Goal: Information Seeking & Learning: Learn about a topic

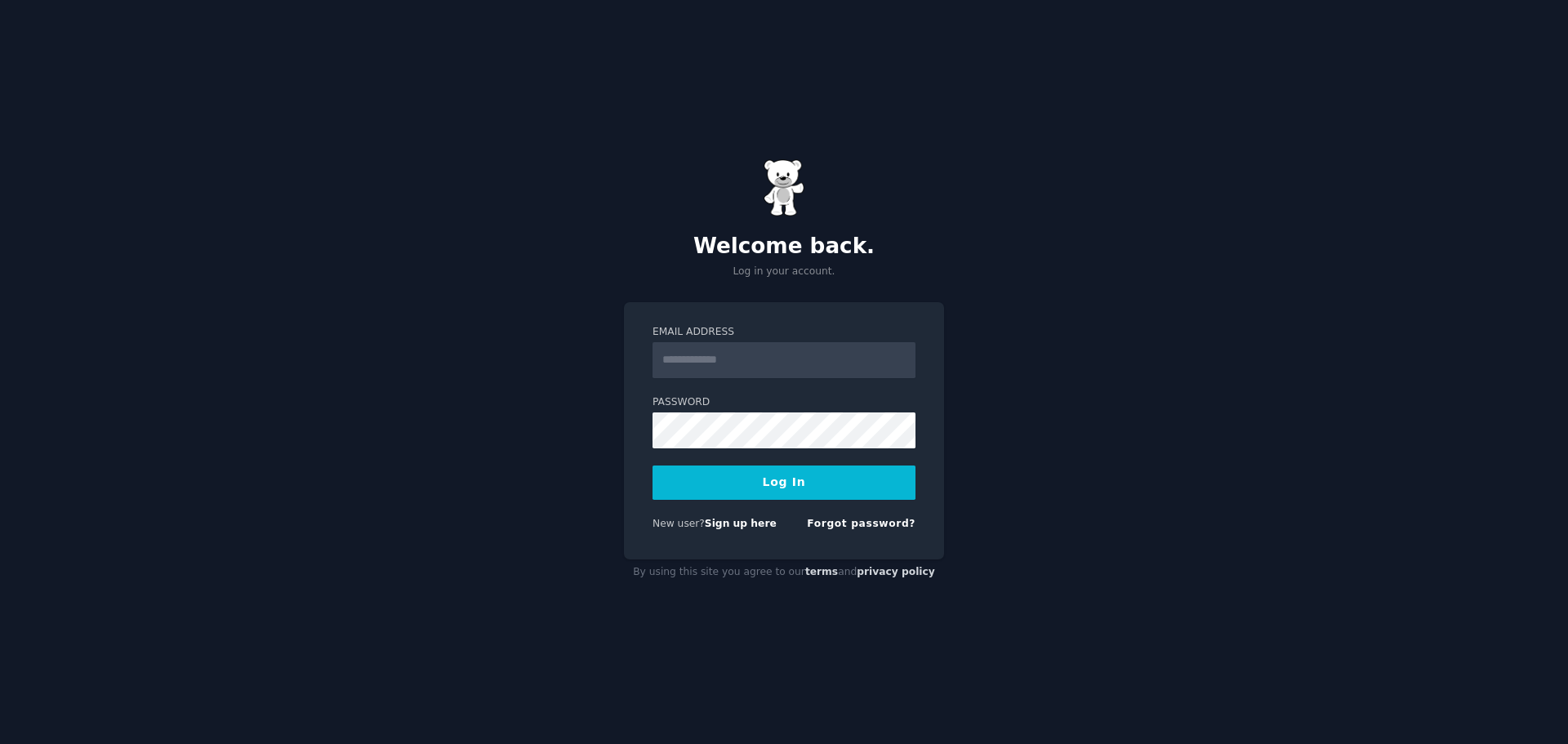
click at [794, 363] on input "Email Address" at bounding box center [784, 360] width 263 height 36
type input "**********"
click at [653, 466] on button "Log In" at bounding box center [784, 483] width 263 height 35
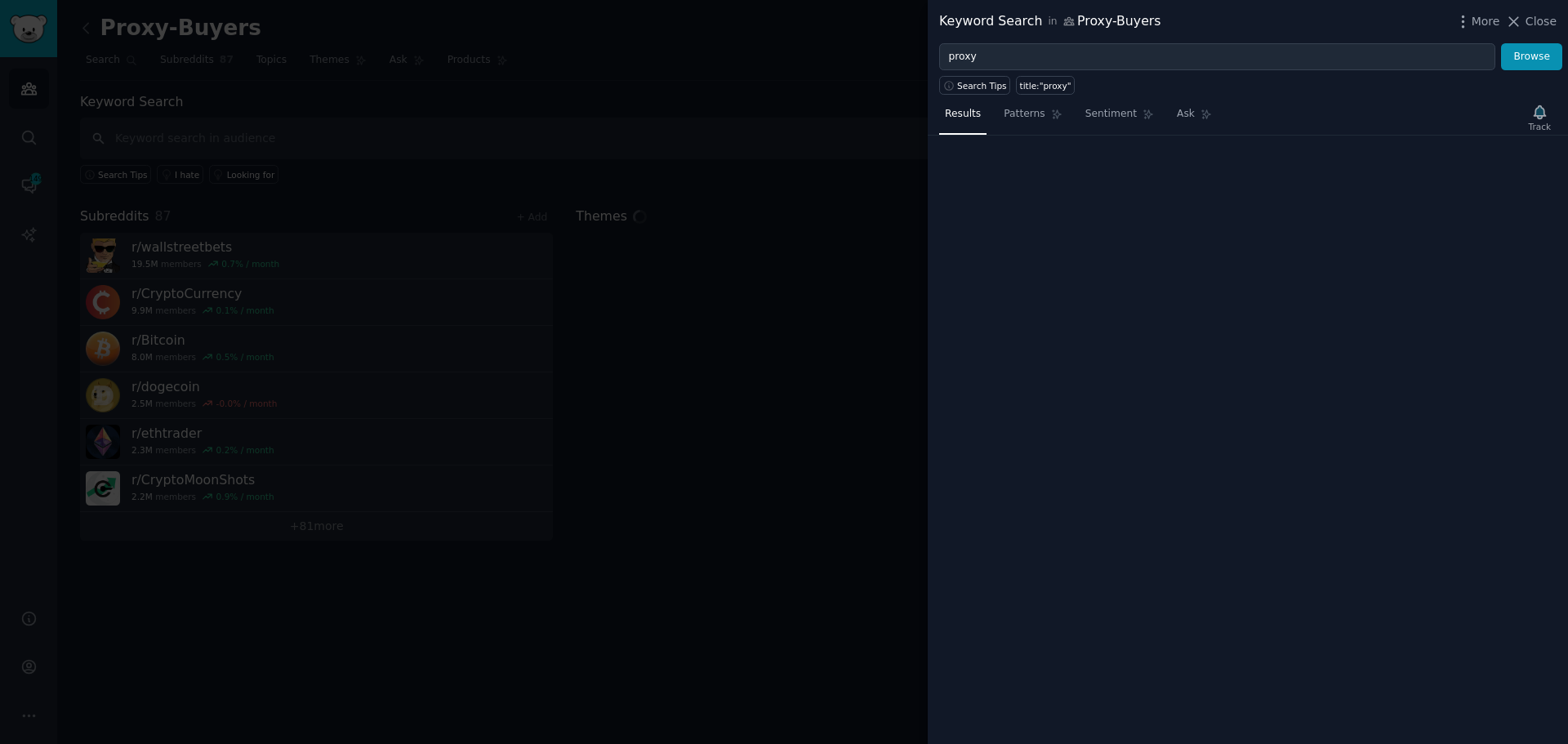
click at [30, 186] on div at bounding box center [784, 372] width 1568 height 744
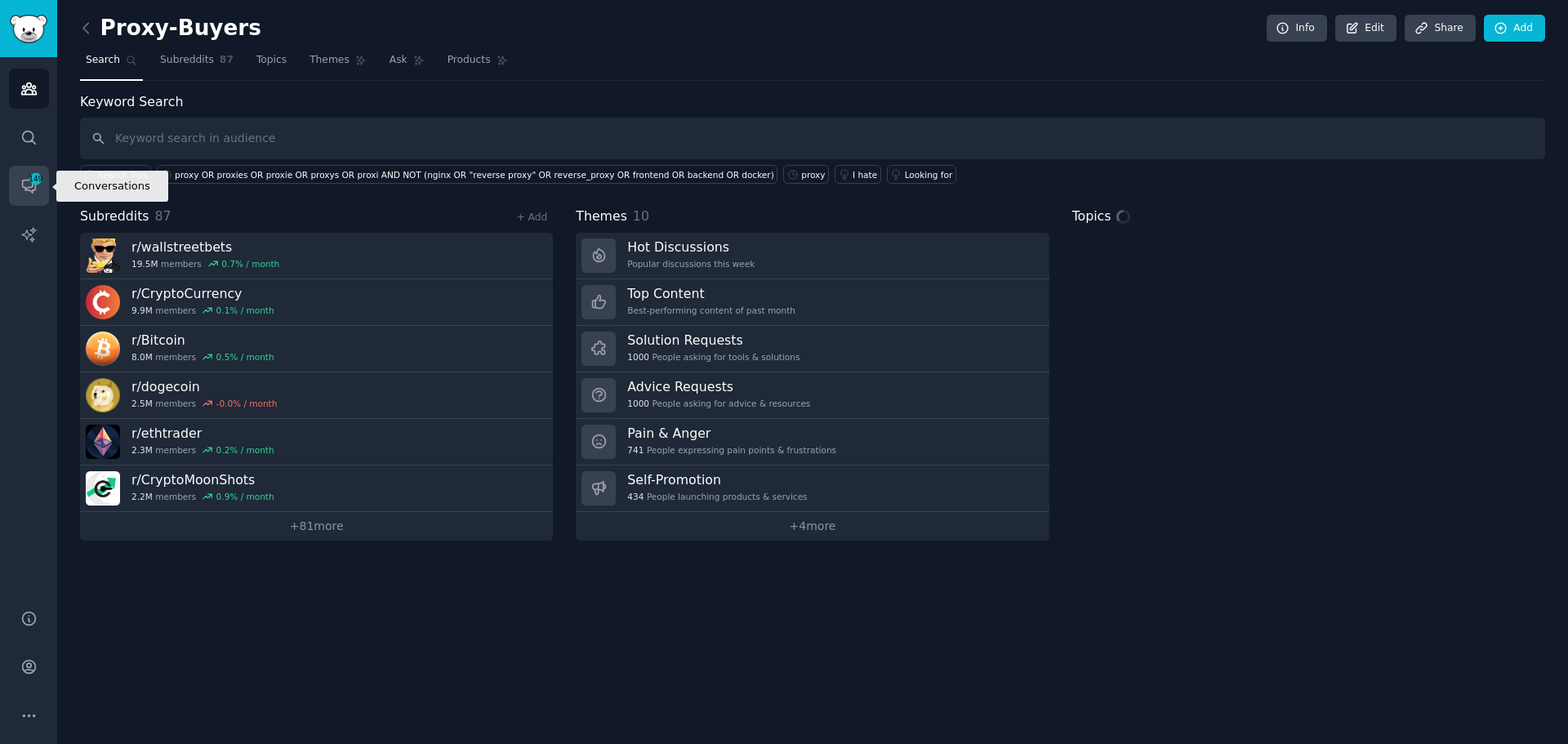
click at [30, 186] on icon "Sidebar" at bounding box center [29, 185] width 17 height 17
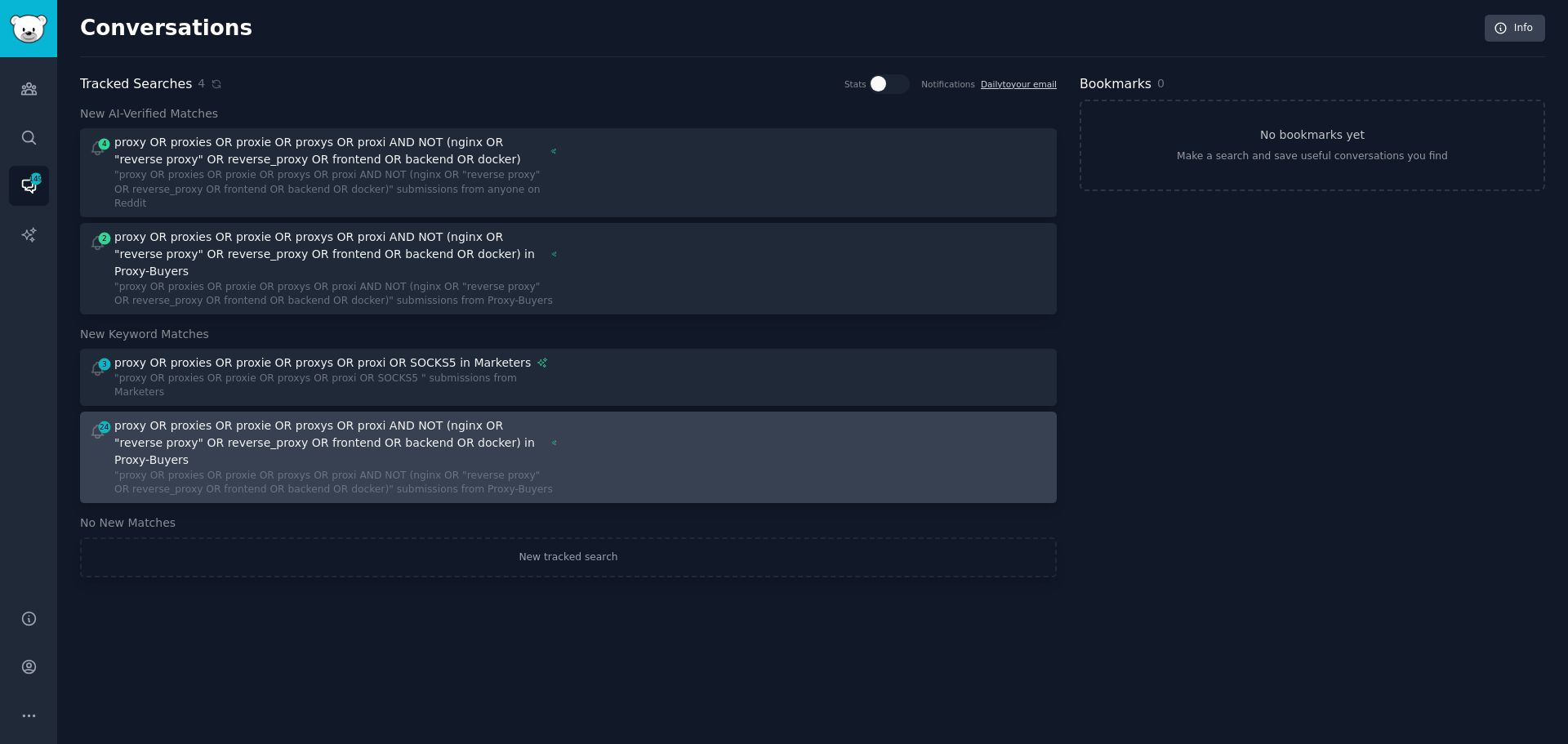
click at [231, 418] on div "proxy OR proxies OR proxie OR proxys OR proxi AND NOT (nginx OR "reverse proxy"…" at bounding box center [330, 443] width 431 height 51
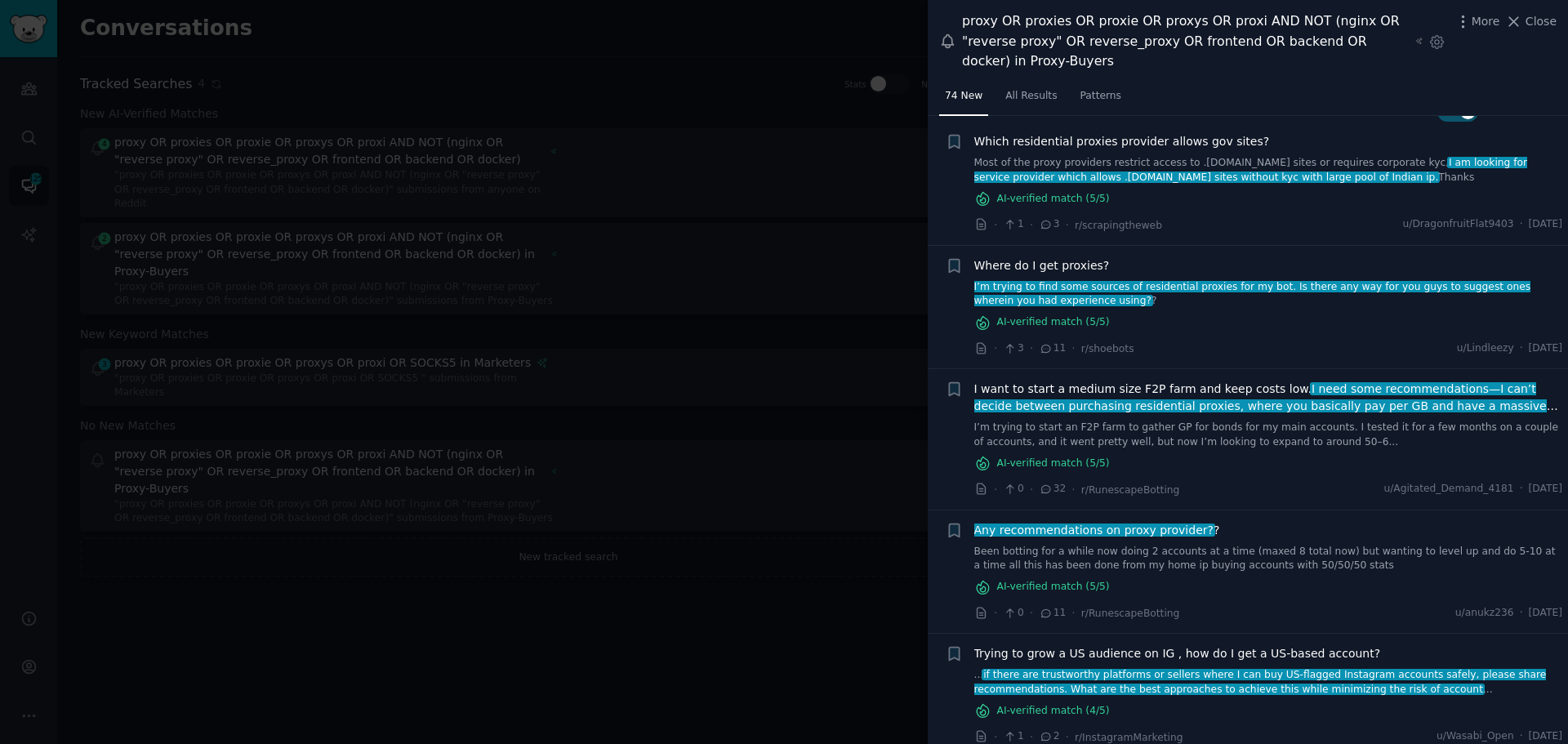
scroll to position [40, 0]
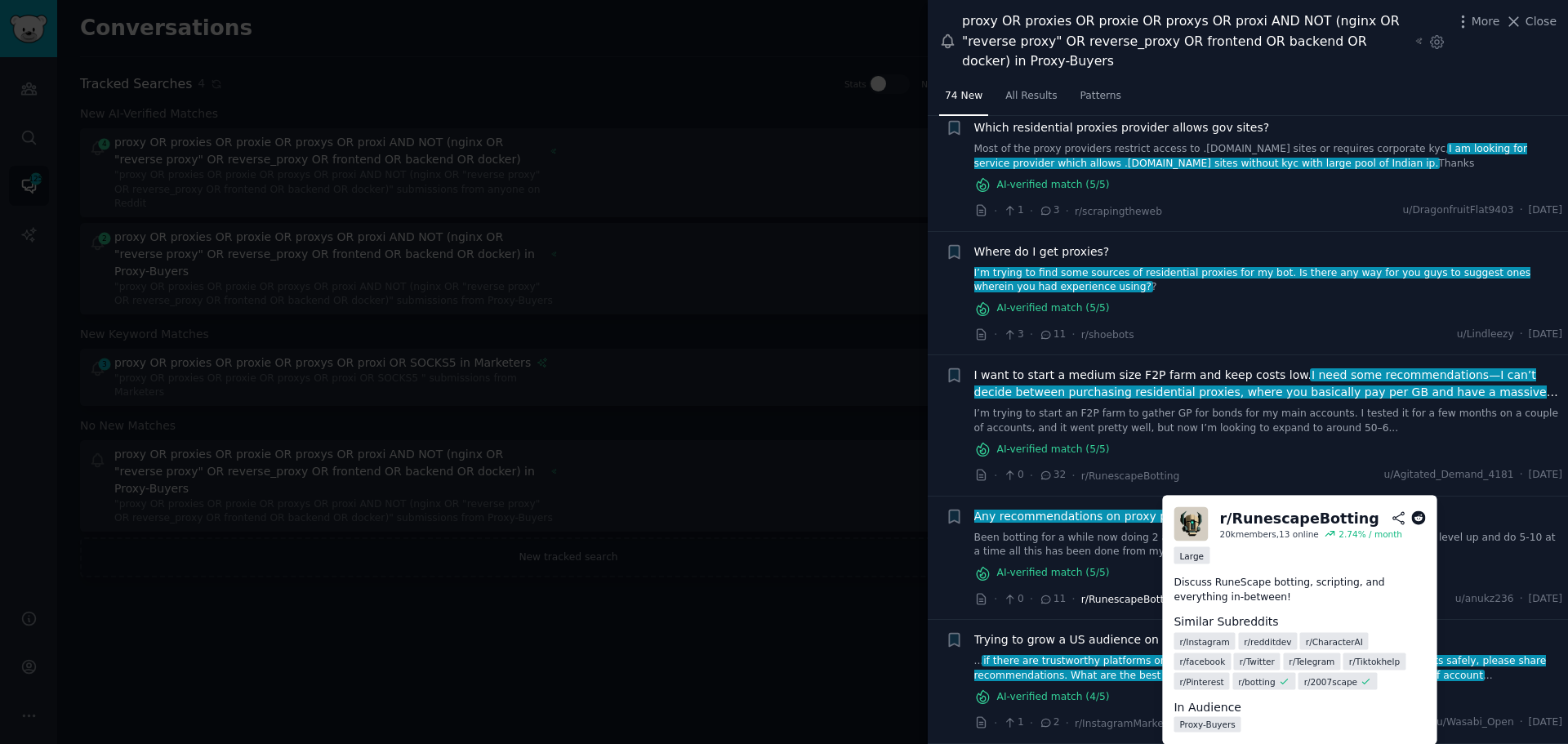
click at [1122, 603] on span "r/RunescapeBotting" at bounding box center [1131, 600] width 99 height 12
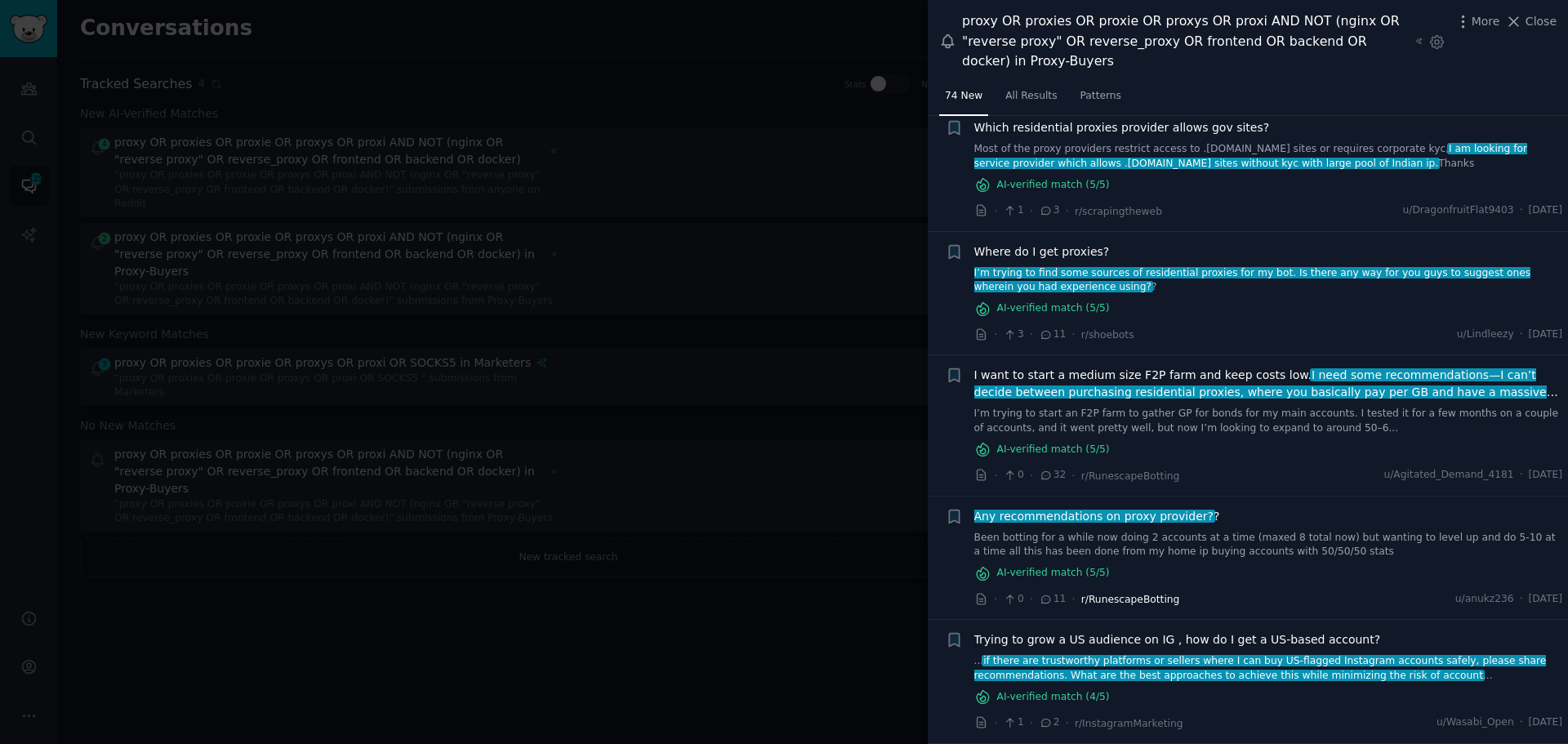
click at [1123, 599] on span "r/RunescapeBotting" at bounding box center [1131, 600] width 99 height 12
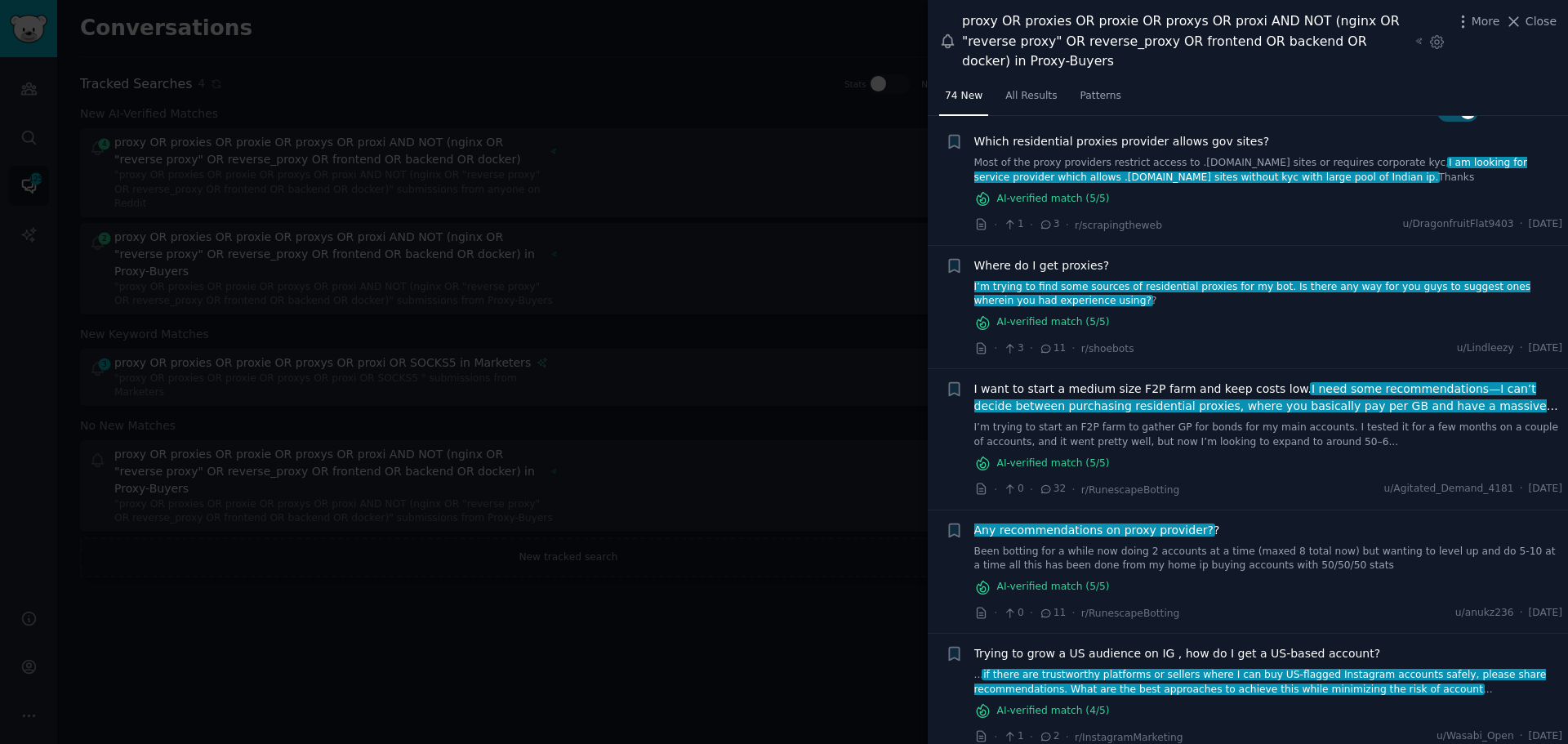
scroll to position [0, 0]
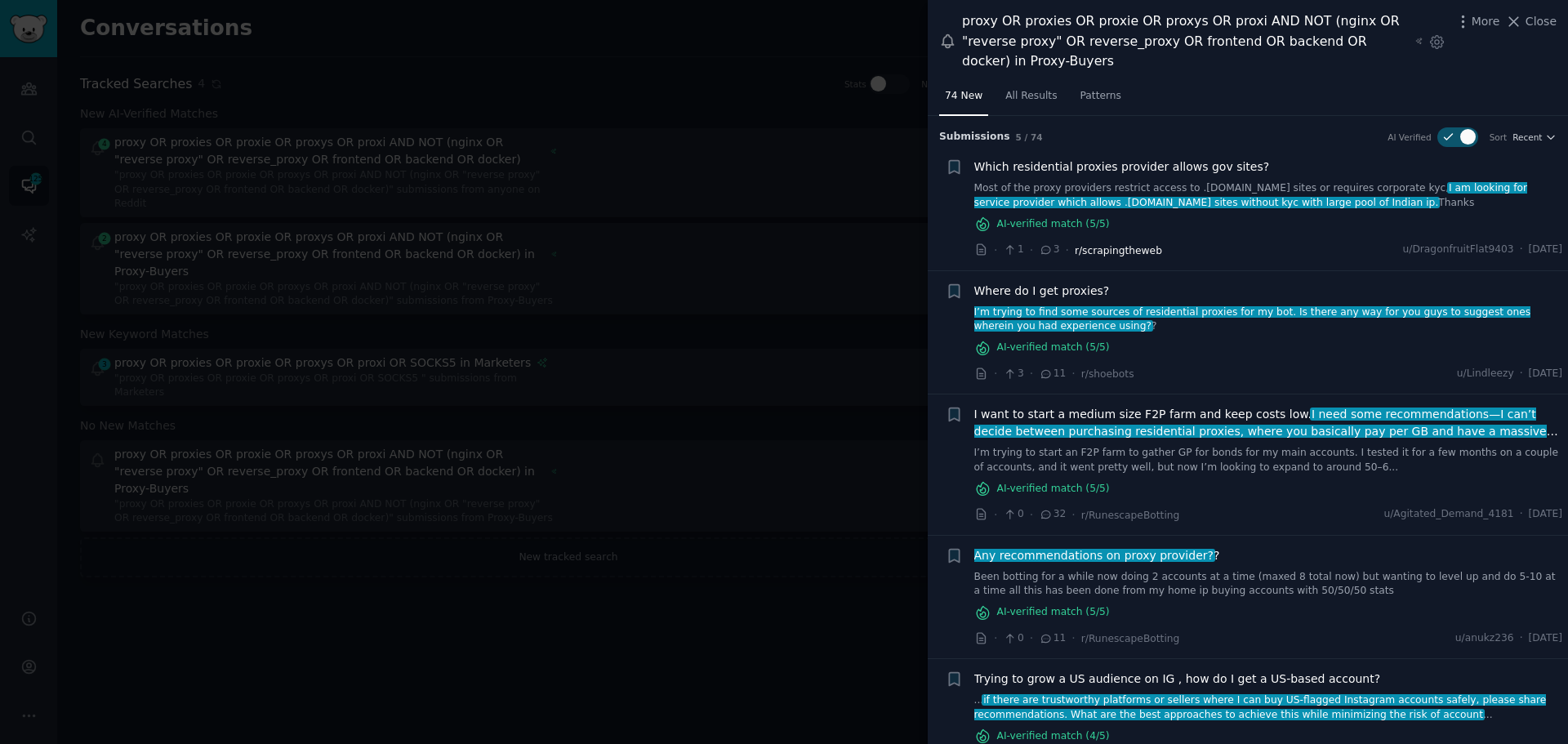
click at [1139, 250] on span "r/scrapingtheweb" at bounding box center [1119, 251] width 87 height 12
click at [1155, 169] on span "Which residential proxies provider allows gov sites?" at bounding box center [1122, 166] width 296 height 17
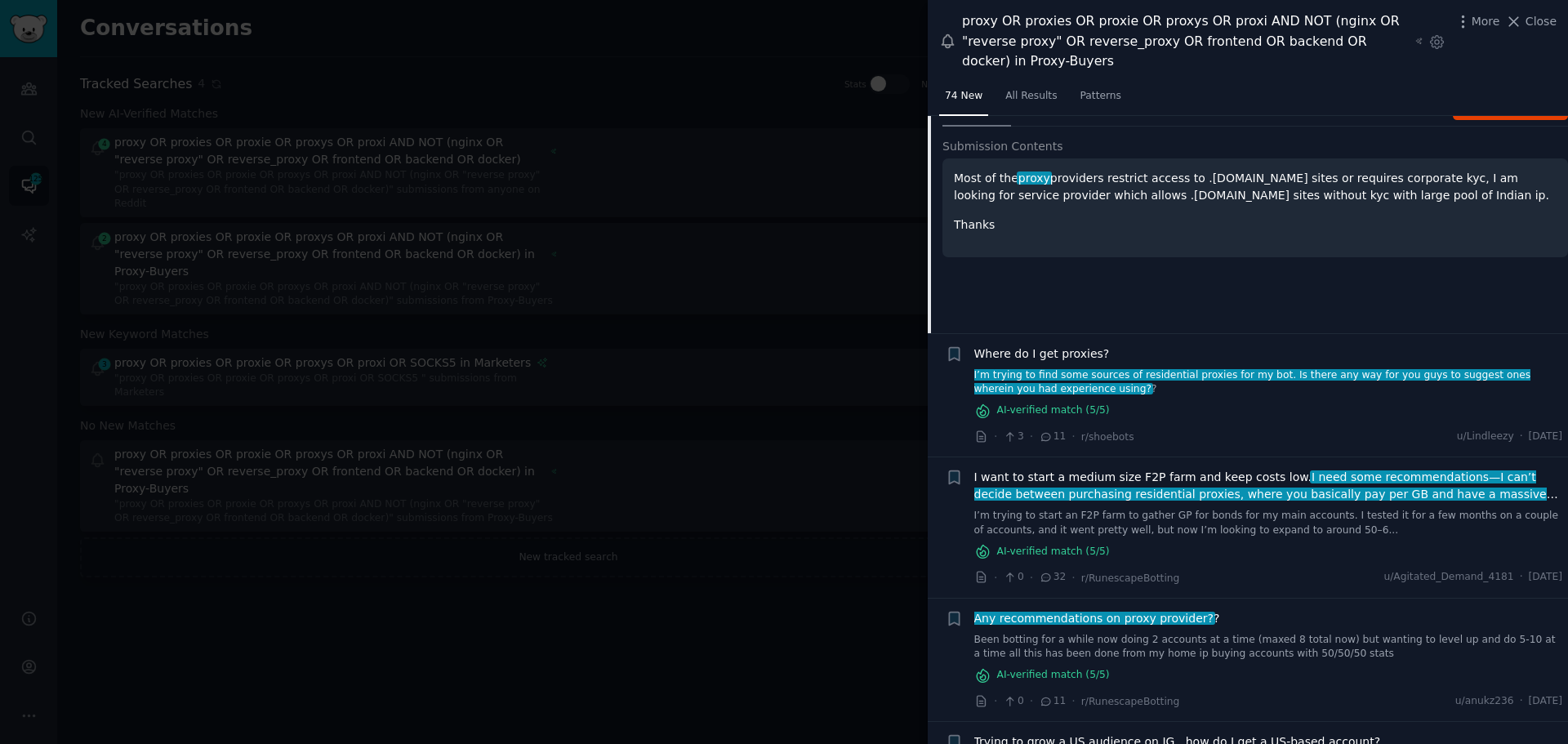
scroll to position [195, 0]
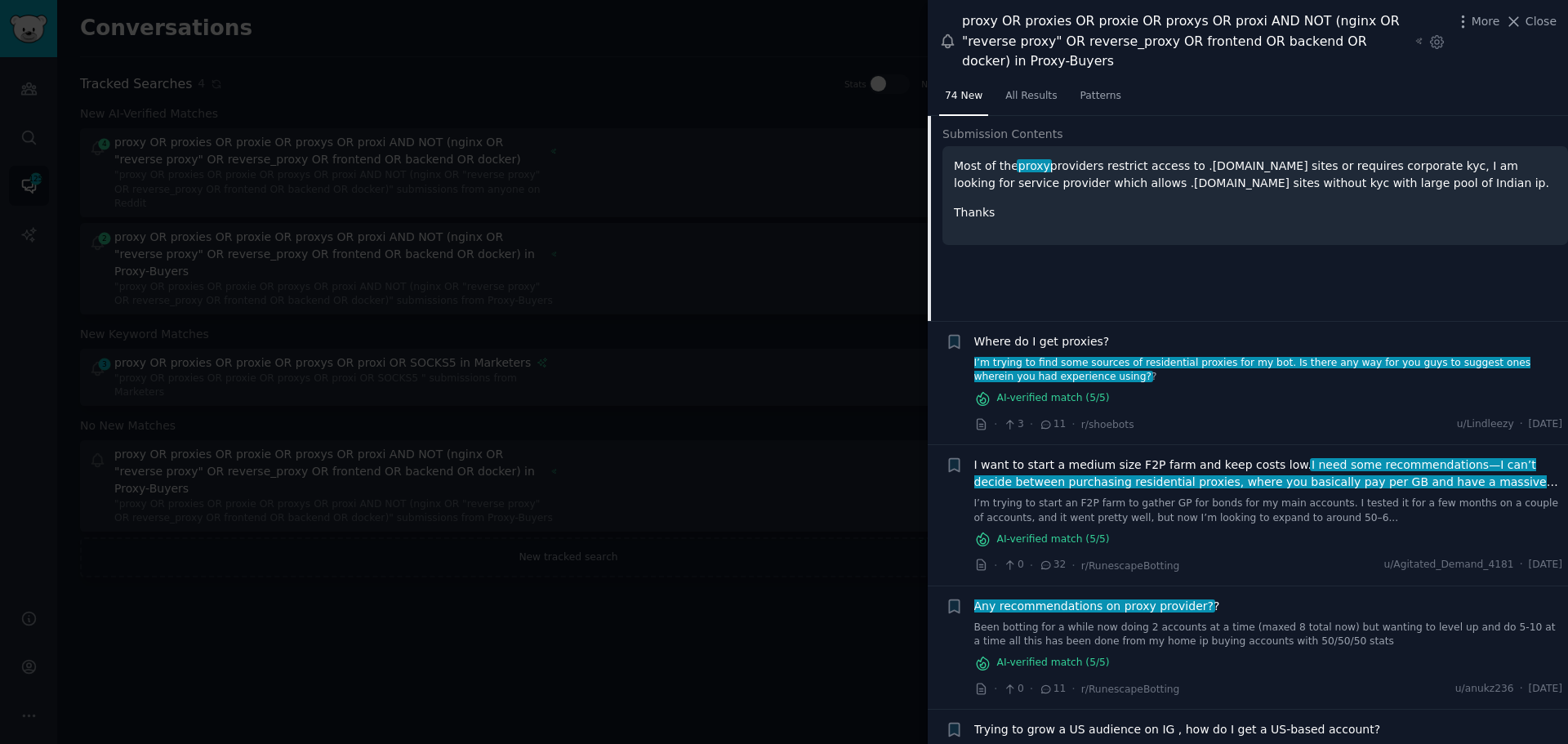
click at [1187, 544] on div "AI-verified match ( 5 /5)" at bounding box center [1268, 539] width 589 height 17
click at [1151, 569] on span "r/RunescapeBotting" at bounding box center [1131, 566] width 99 height 12
click at [1161, 513] on link "I’m trying to start an F2P farm to gather GP for bonds for my main accounts. I …" at bounding box center [1268, 511] width 589 height 29
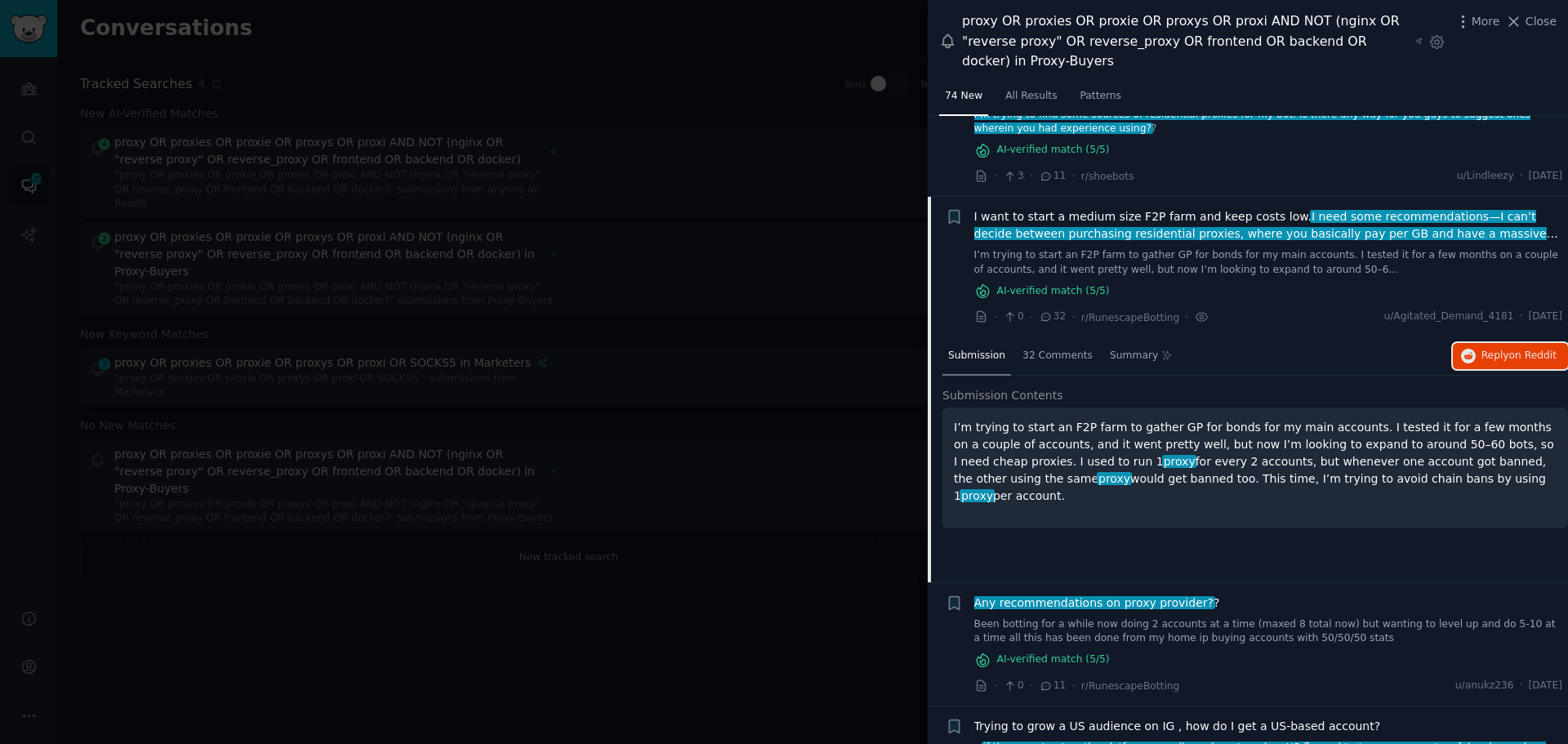
scroll to position [284, 0]
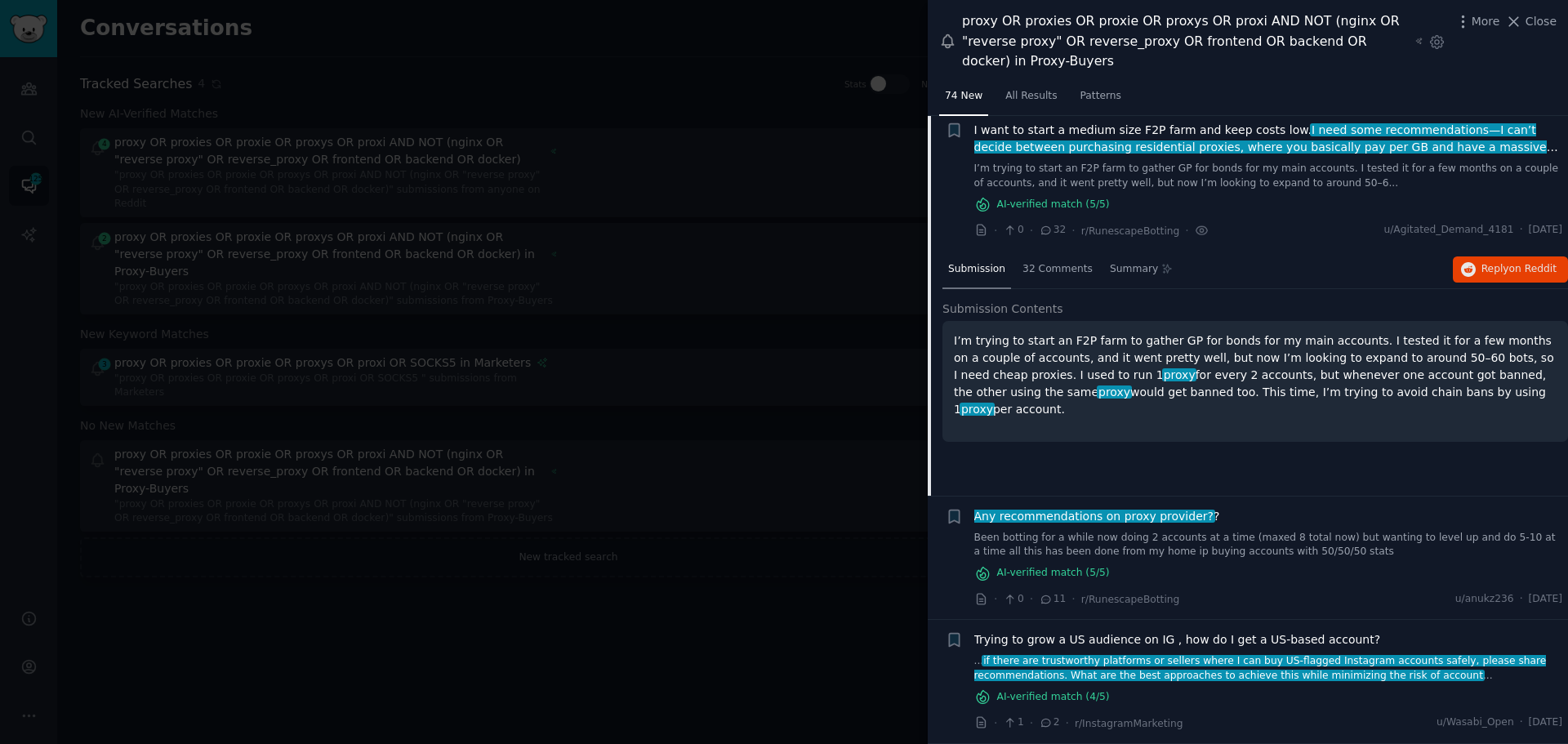
click at [1188, 681] on span "if there are trustworthy platforms or sellers where I can buy US-flagged Instag…" at bounding box center [1260, 668] width 573 height 26
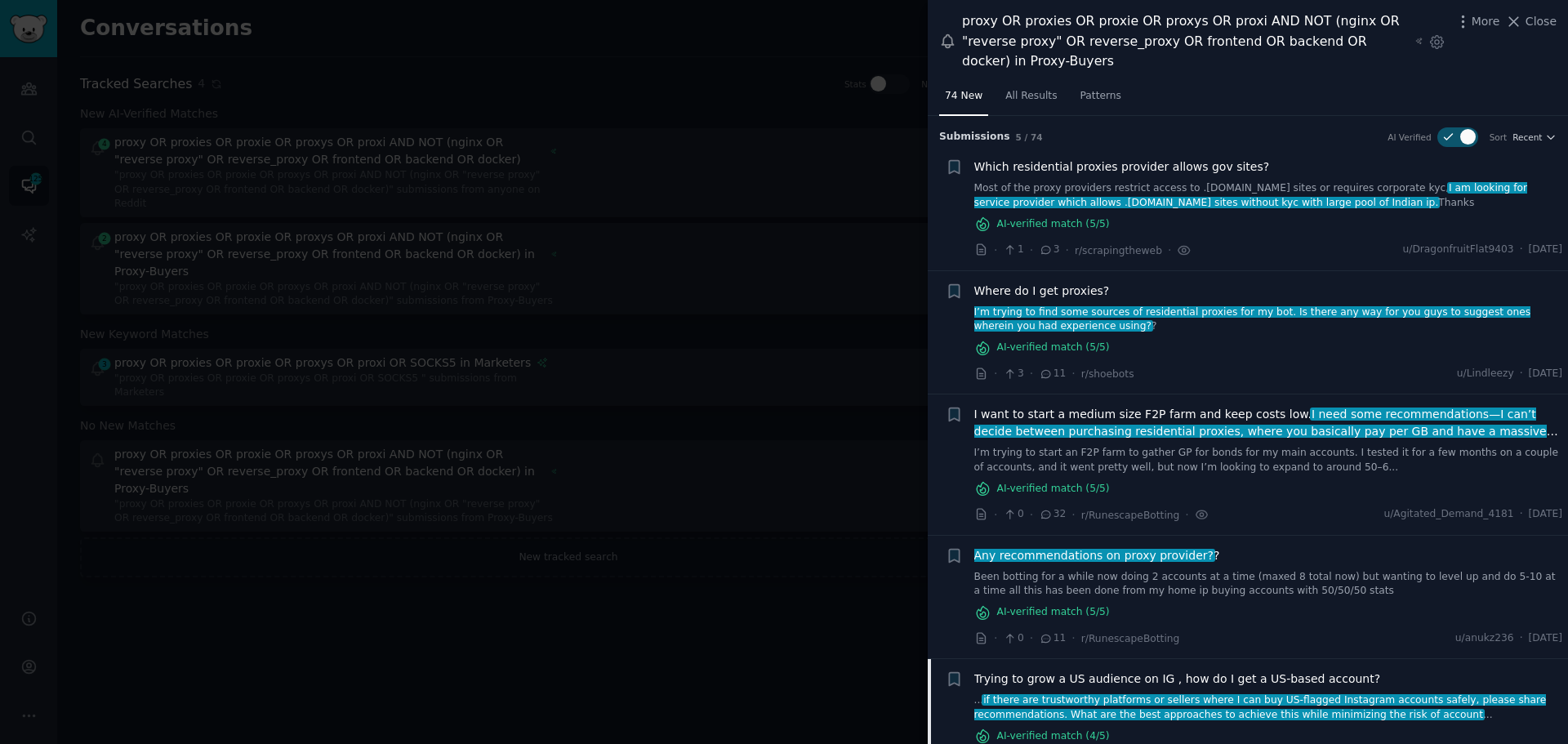
click at [1188, 182] on link "Most of the proxy providers restrict access to .gov.in sites or requires corpor…" at bounding box center [1268, 195] width 589 height 29
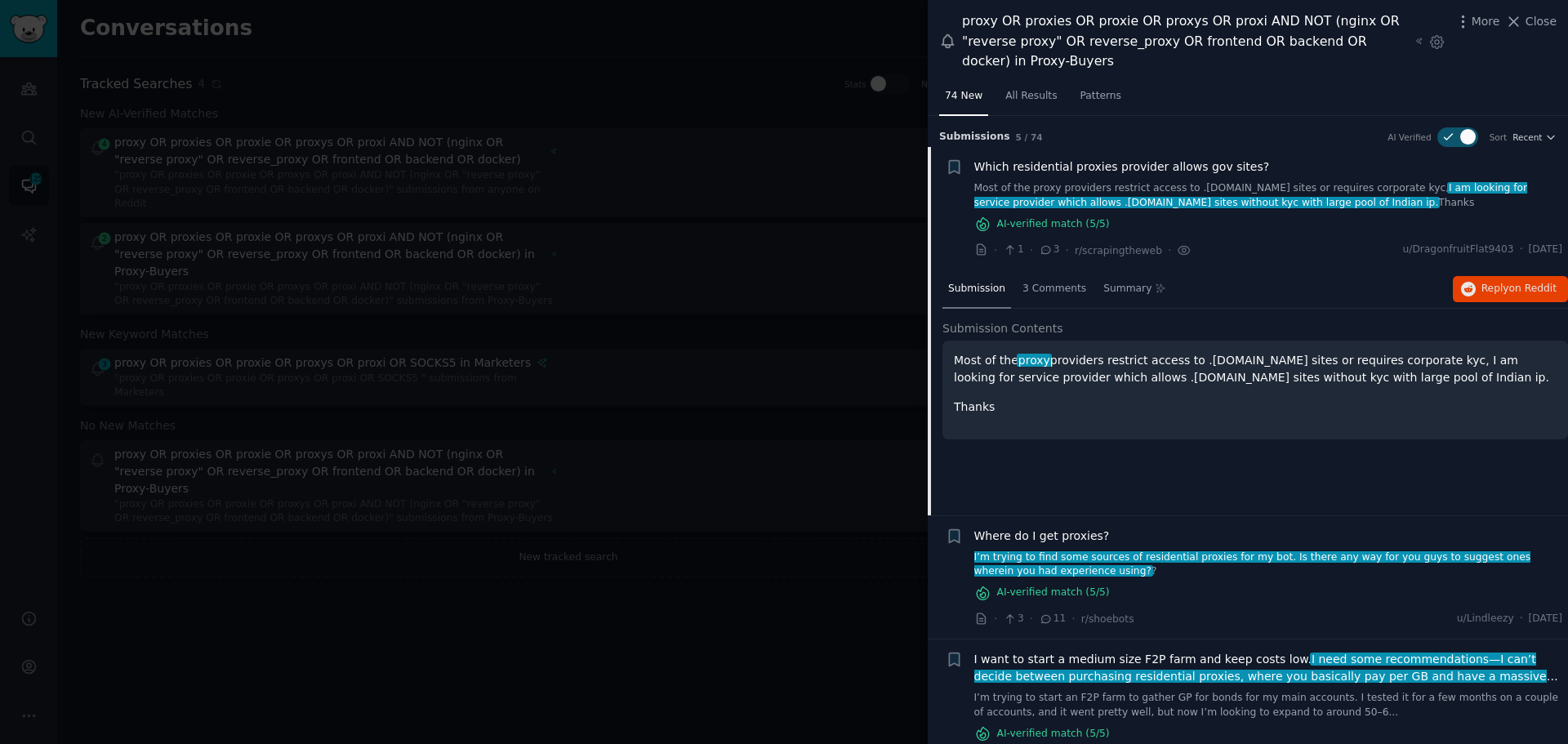
scroll to position [31, 0]
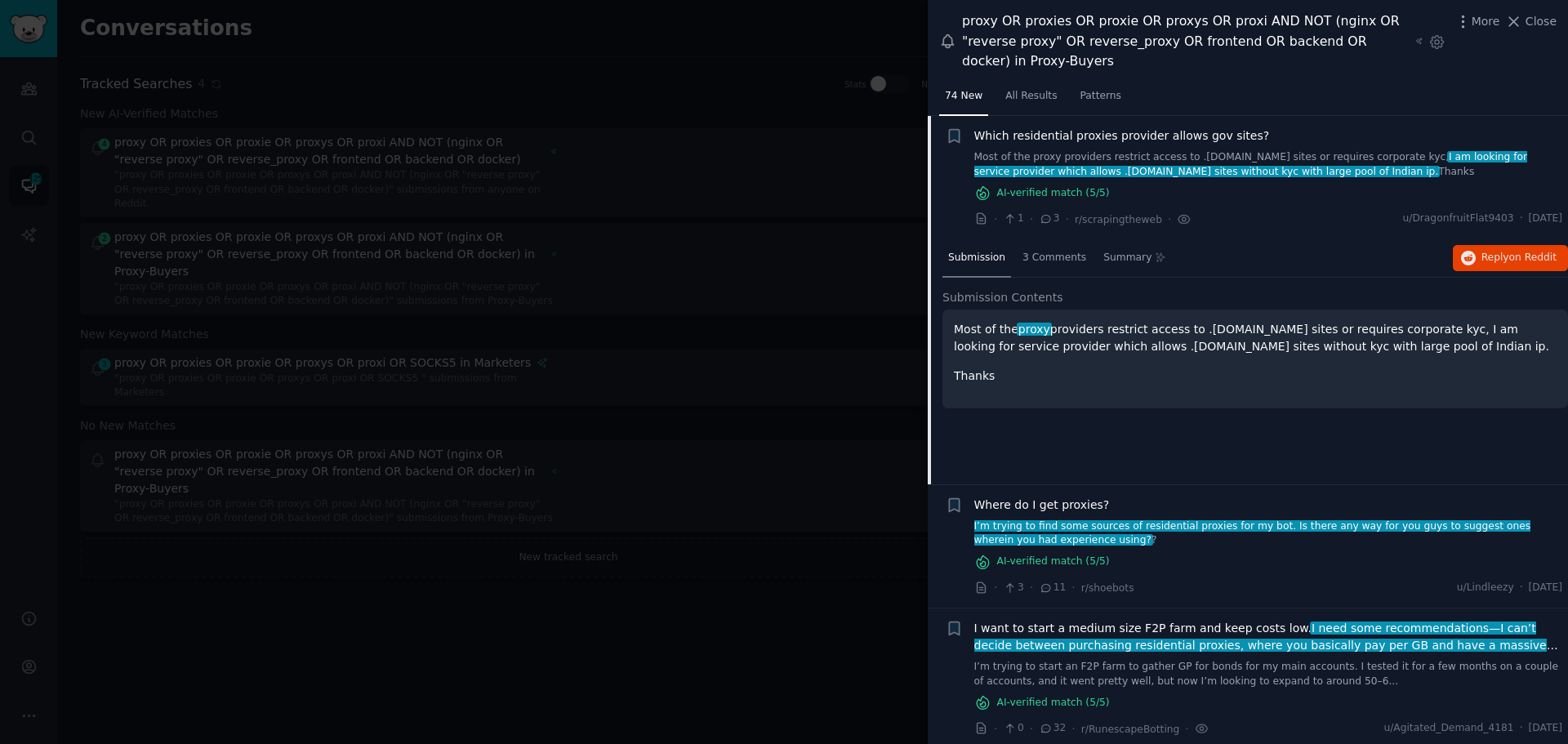
click at [1395, 528] on span "I’m trying to find some sources of residential proxies for my bot. Is there any…" at bounding box center [1251, 533] width 558 height 26
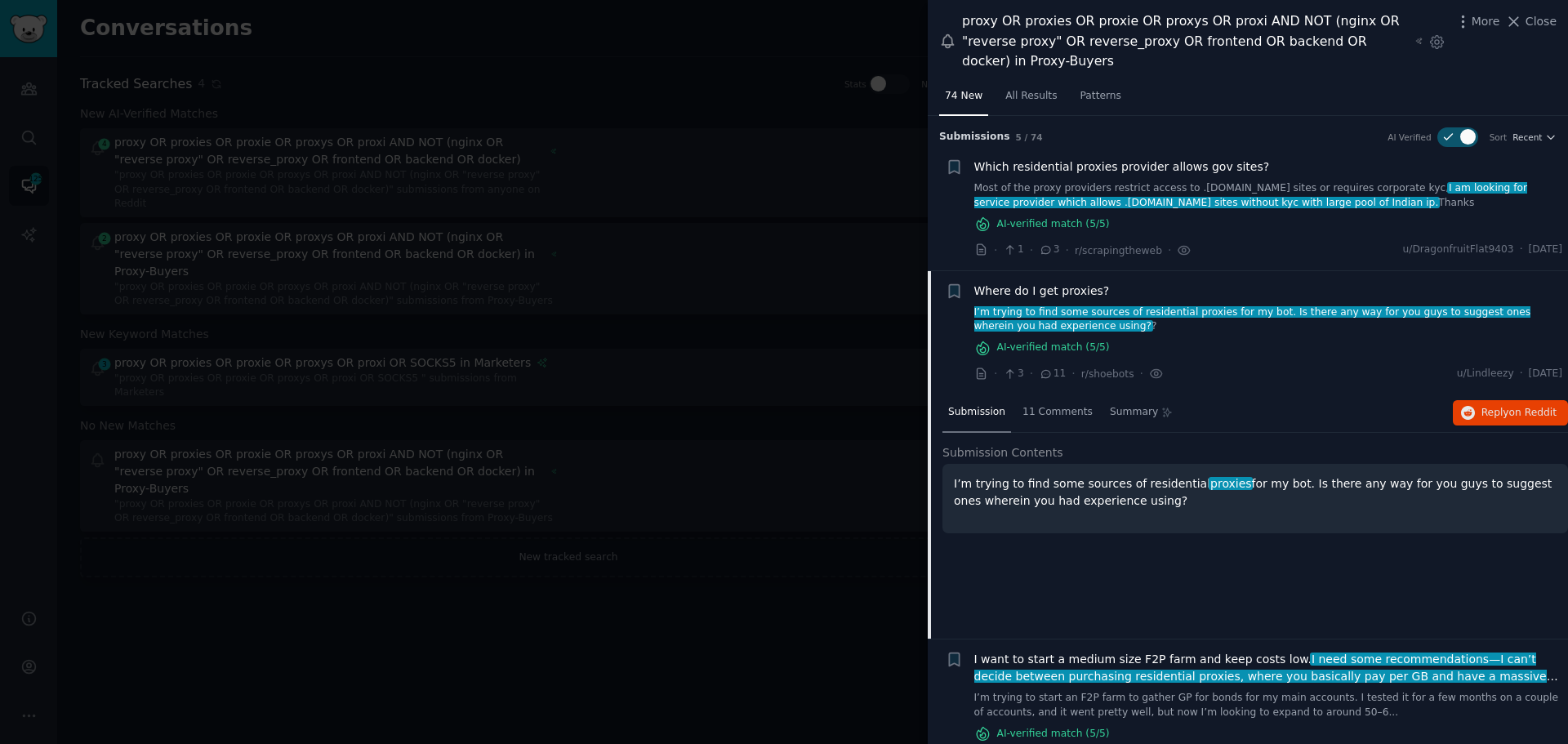
click at [1142, 213] on div "Which residential proxies provider allows gov sites? Most of the proxy provider…" at bounding box center [1268, 195] width 589 height 74
click at [1164, 176] on div "Which residential proxies provider allows gov sites? Most of the proxy provider…" at bounding box center [1268, 195] width 589 height 74
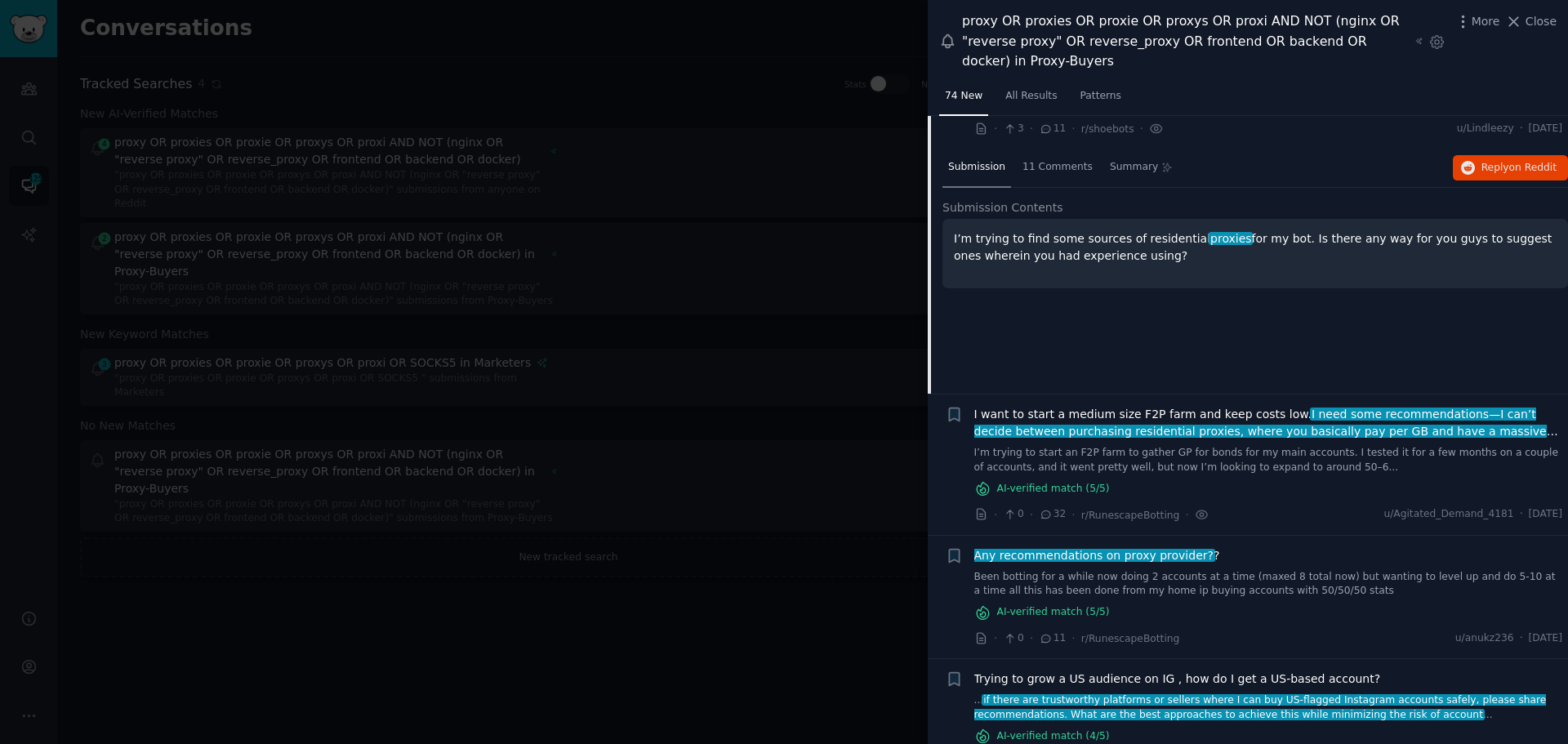
click at [1183, 450] on link "I’m trying to start an F2P farm to gather GP for bonds for my main accounts. I …" at bounding box center [1268, 460] width 589 height 29
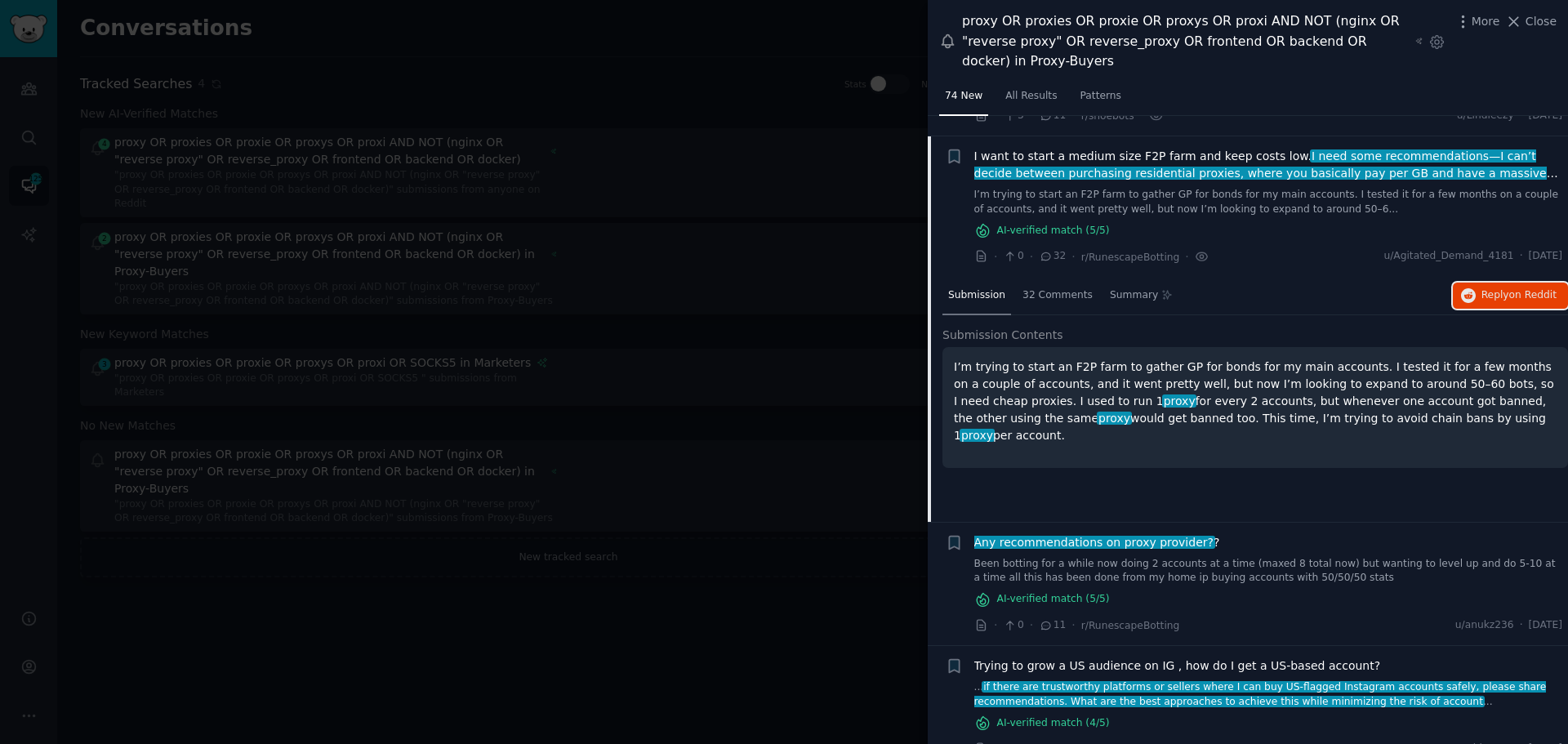
scroll to position [284, 0]
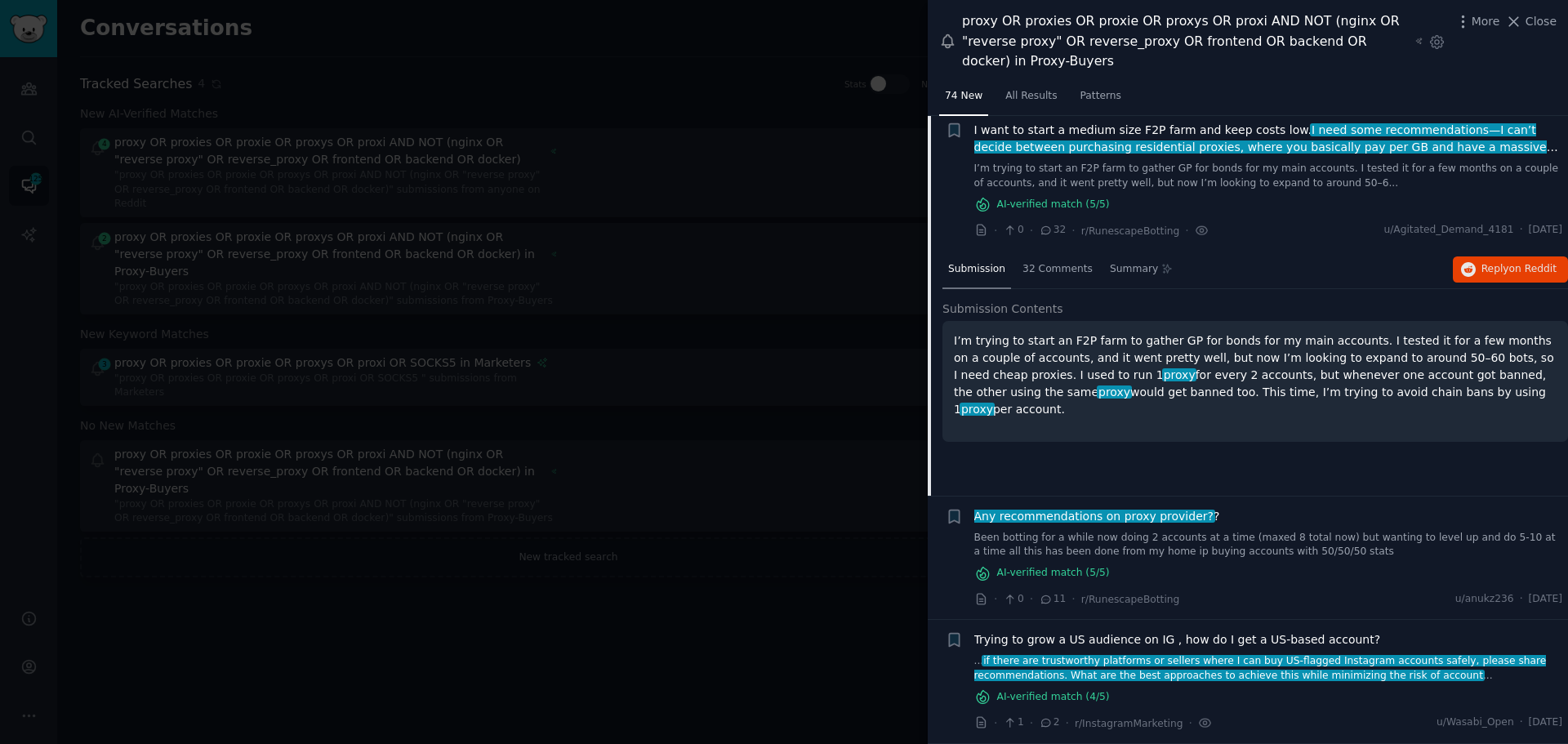
click at [1178, 671] on span "if there are trustworthy platforms or sellers where I can buy US-flagged Instag…" at bounding box center [1260, 668] width 573 height 26
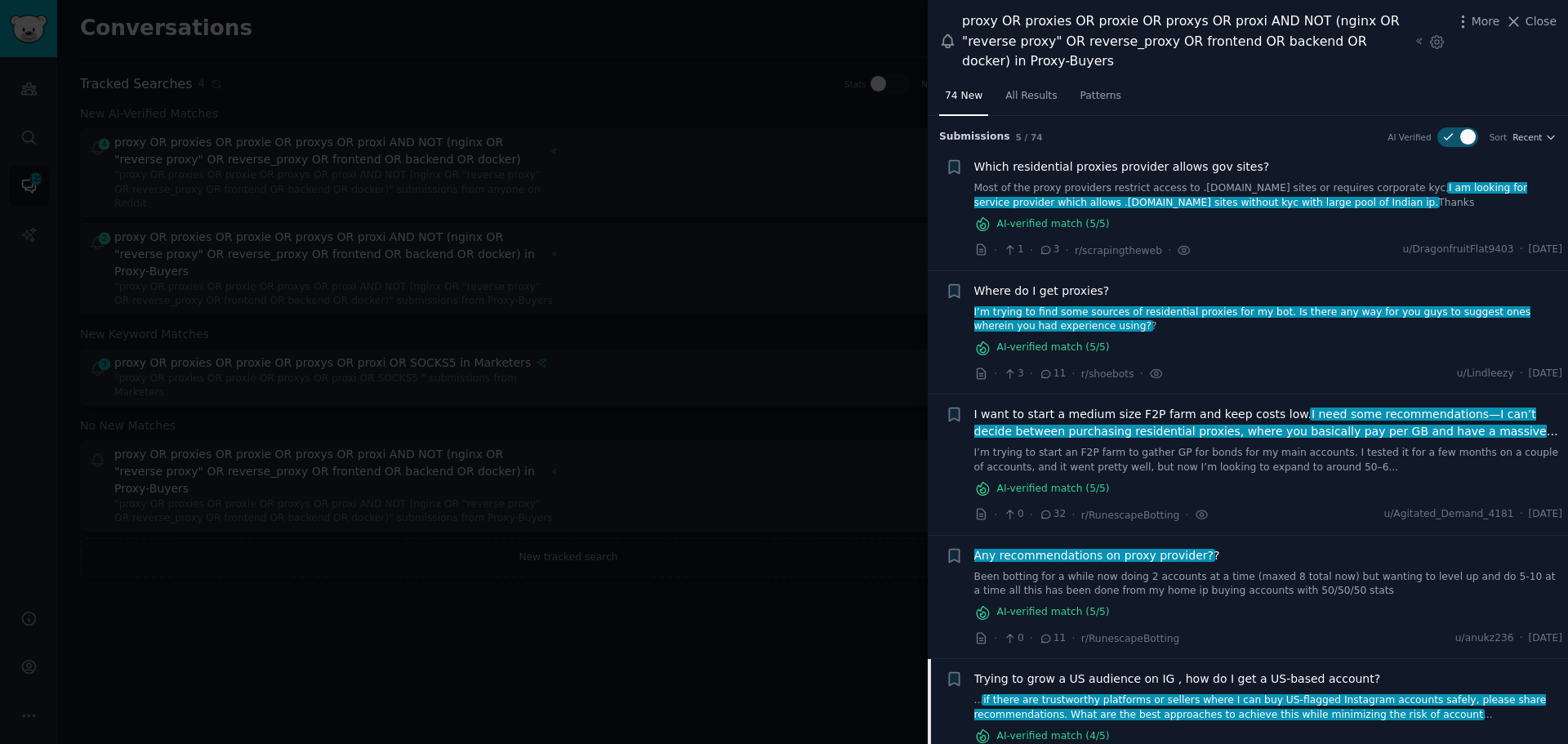
click at [750, 234] on div at bounding box center [784, 372] width 1568 height 744
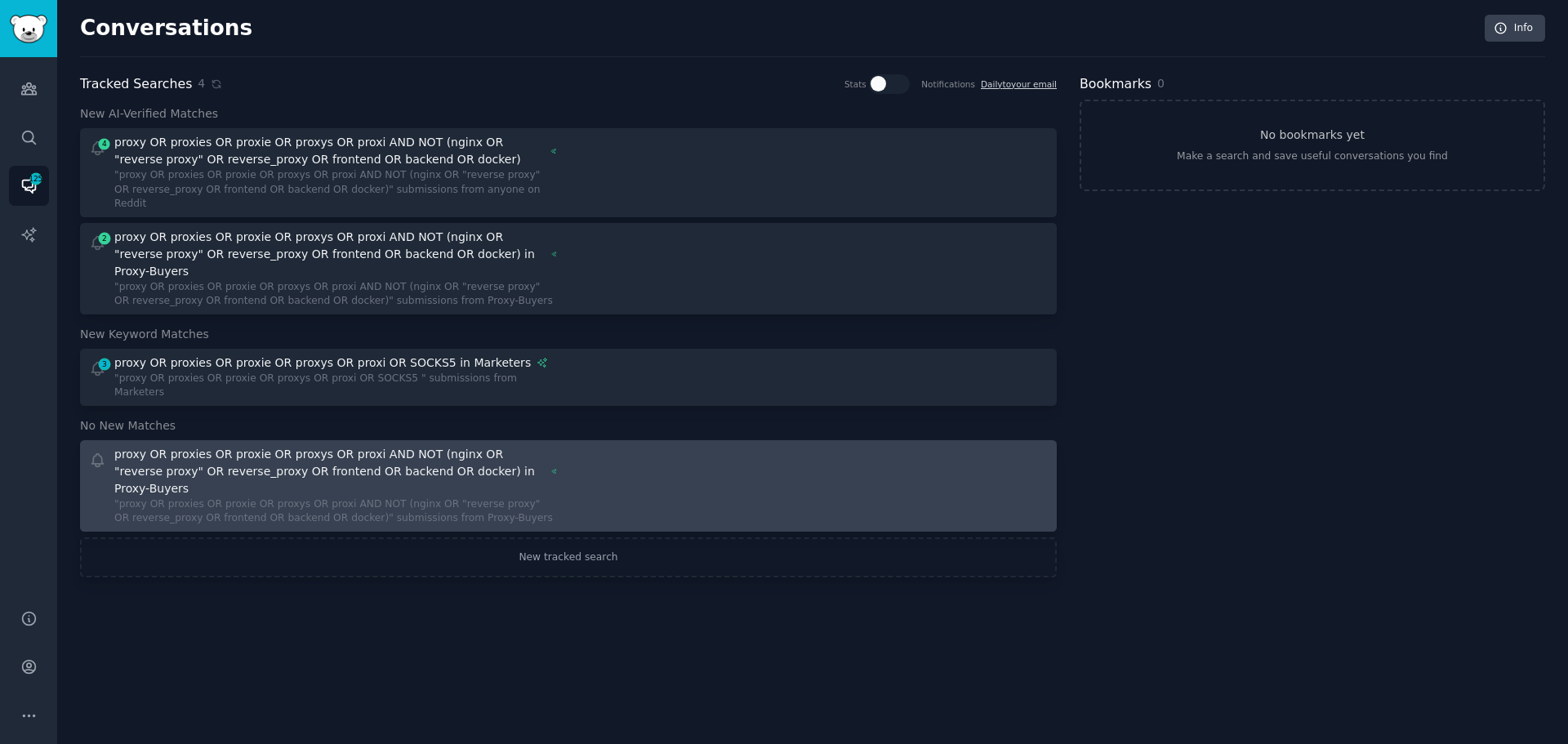
click at [327, 446] on div "proxy OR proxies OR proxie OR proxys OR proxi AND NOT (nginx OR "reverse proxy"…" at bounding box center [330, 472] width 431 height 51
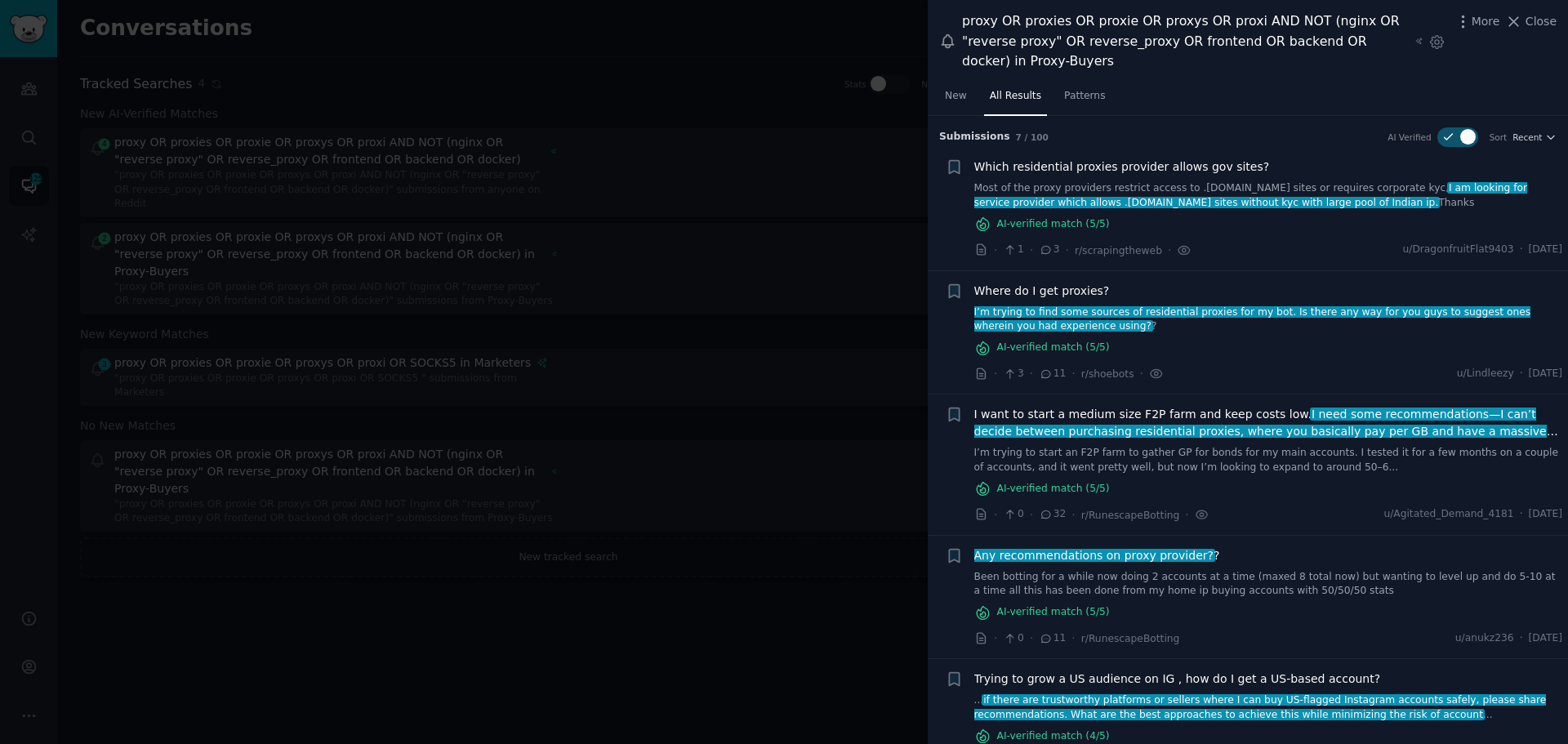
click at [327, 423] on div at bounding box center [784, 372] width 1568 height 744
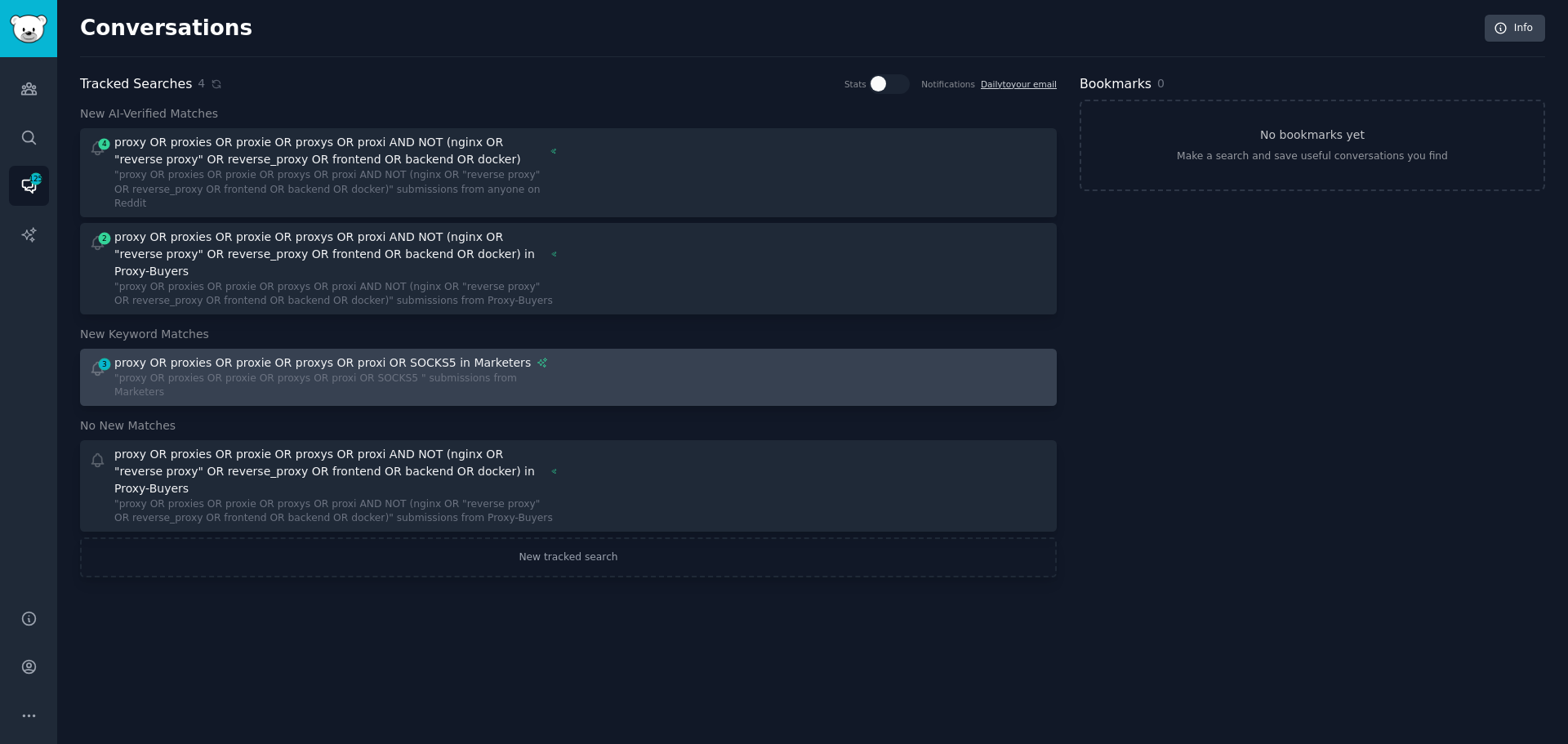
click at [330, 372] on div ""proxy OR proxies OR proxie OR proxys OR proxi OR SOCKS5 " submissions from Mar…" at bounding box center [336, 386] width 443 height 29
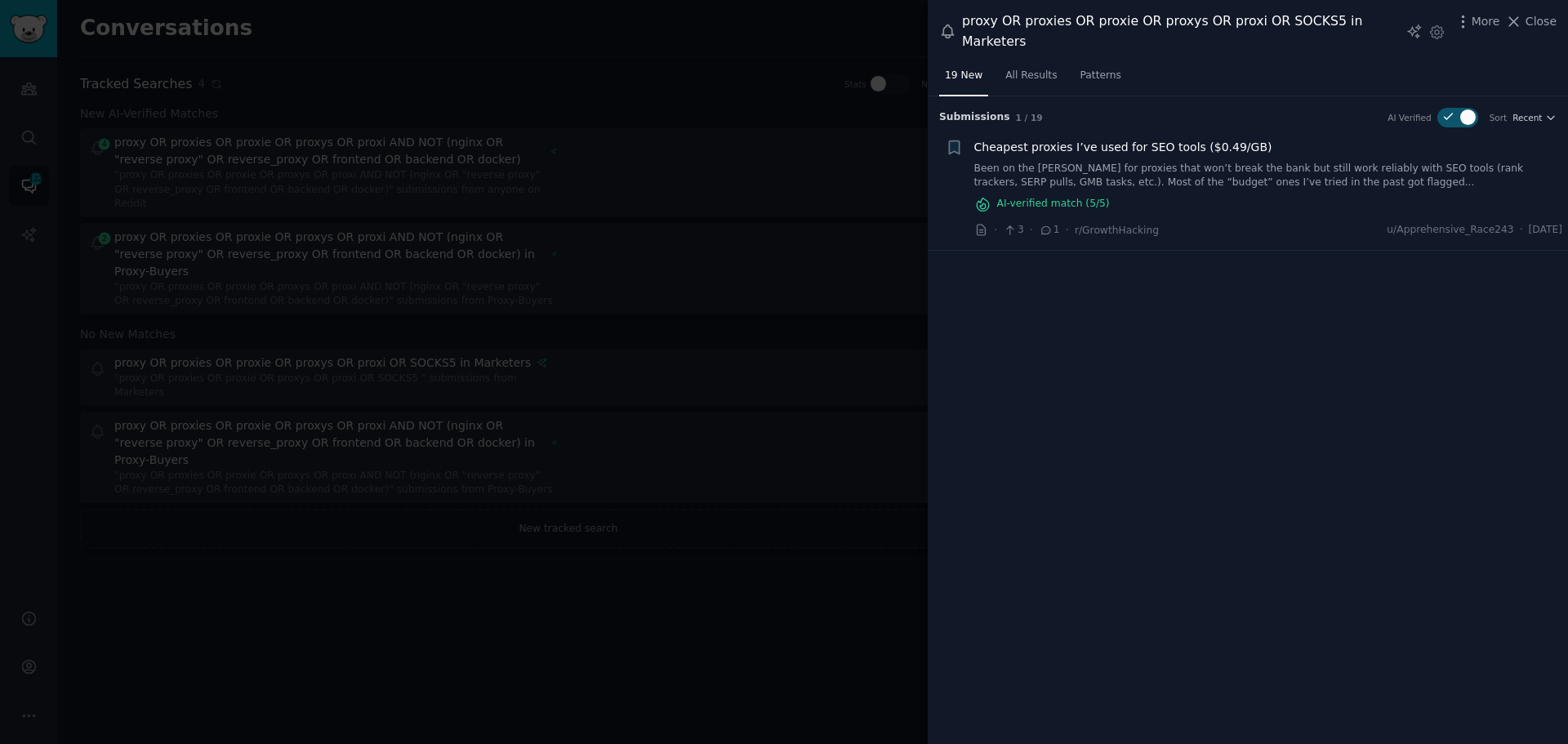
click at [1143, 161] on link "Been on the hunt for proxies that won’t break the bank but still work reliably …" at bounding box center [1268, 175] width 589 height 29
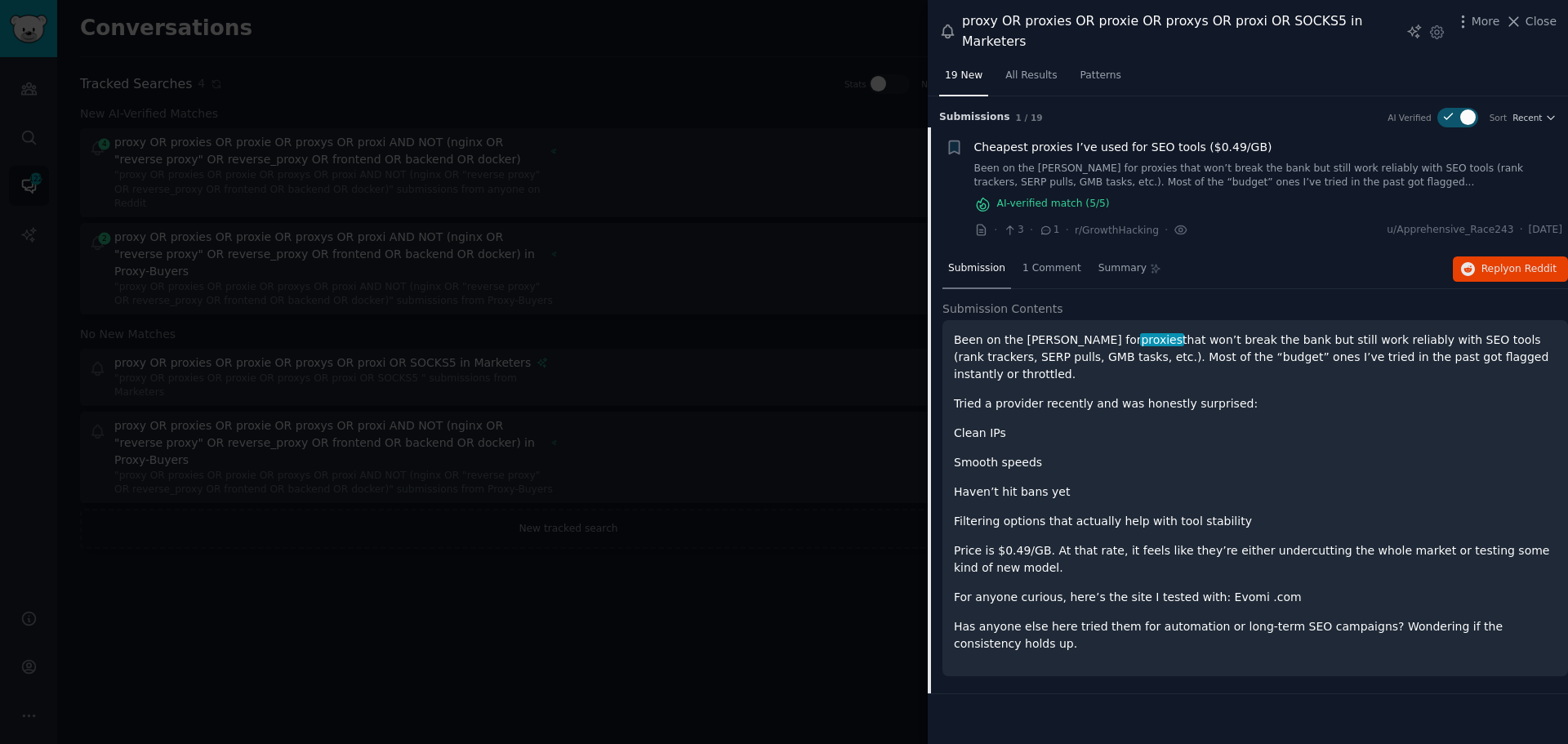
drag, startPoint x: 805, startPoint y: 202, endPoint x: 794, endPoint y: 204, distance: 11.2
click at [804, 202] on div at bounding box center [784, 372] width 1568 height 744
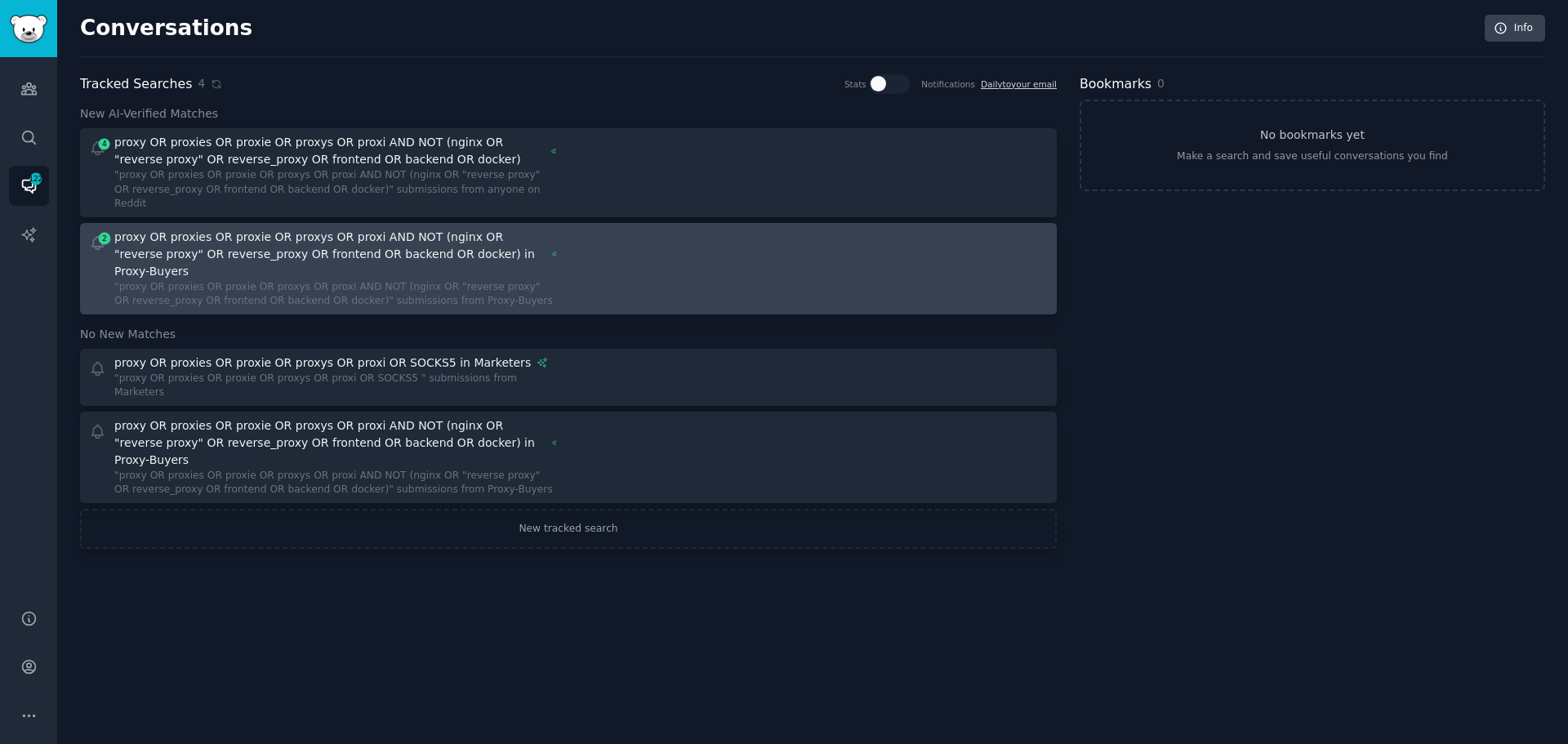
click at [392, 280] on div ""proxy OR proxies OR proxie OR proxys OR proxi AND NOT (nginx OR "reverse proxy…" at bounding box center [336, 294] width 443 height 29
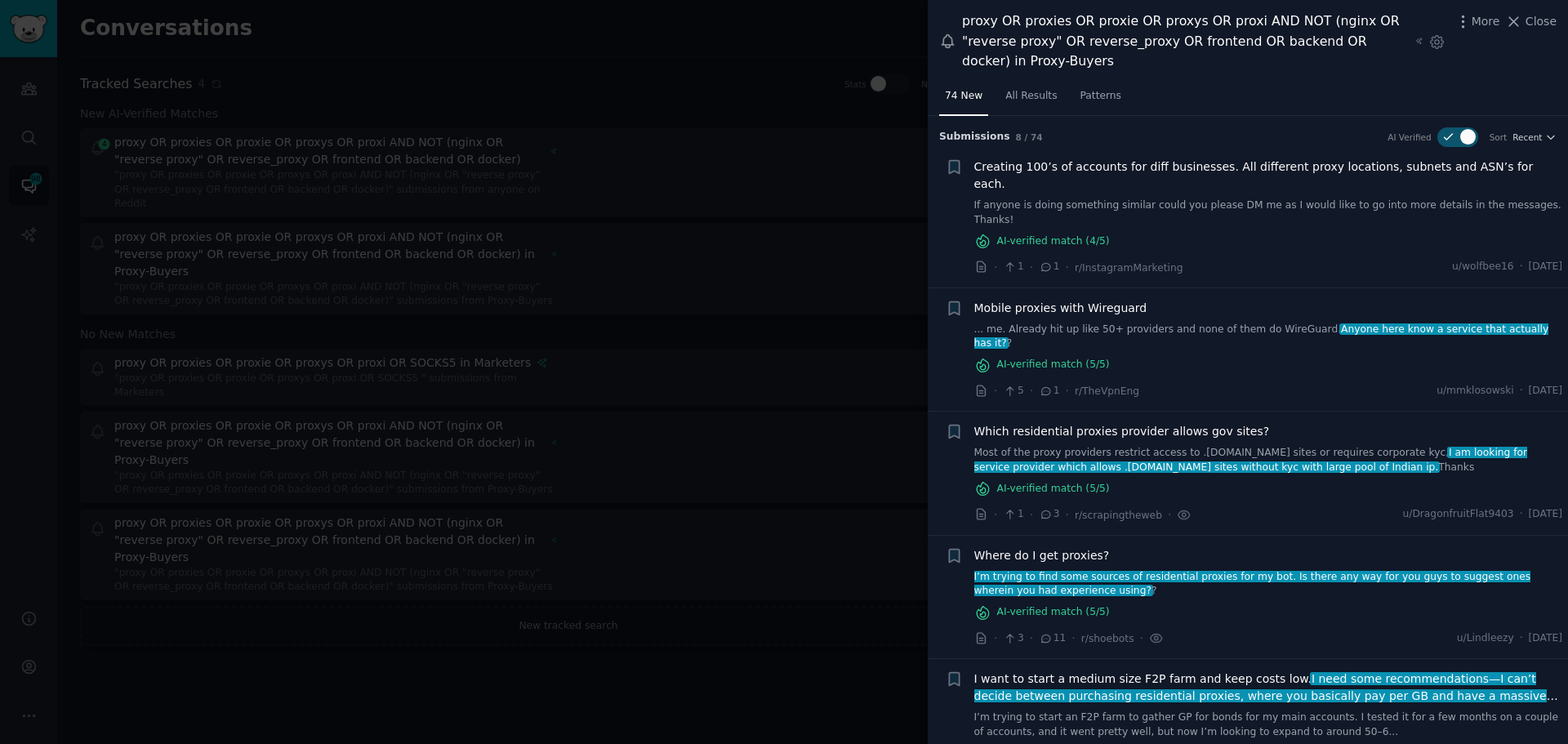
click at [1178, 323] on link "... me. Already hit up like 50+ providers and none of them do WireGuard. Anyone…" at bounding box center [1268, 336] width 589 height 29
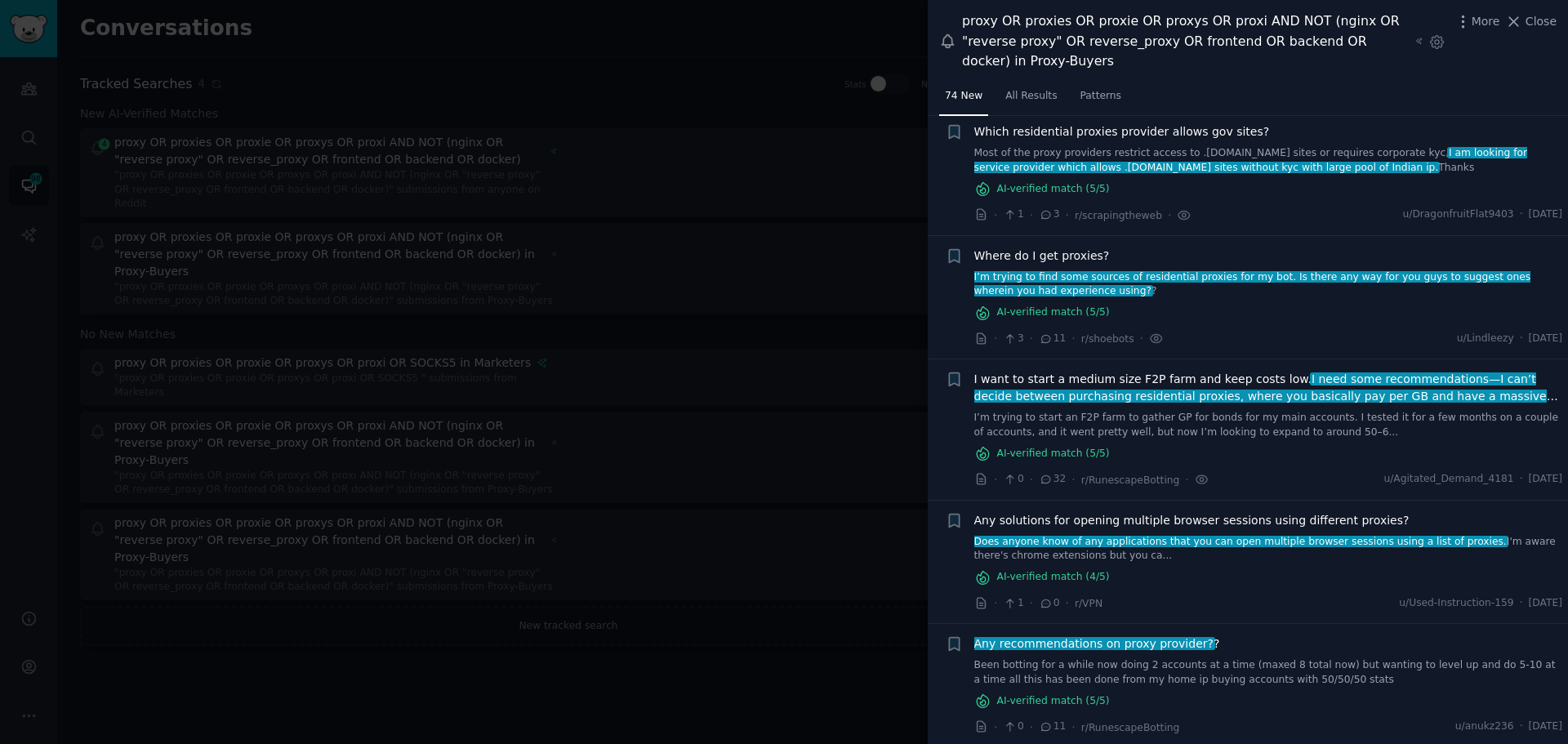
scroll to position [626, 0]
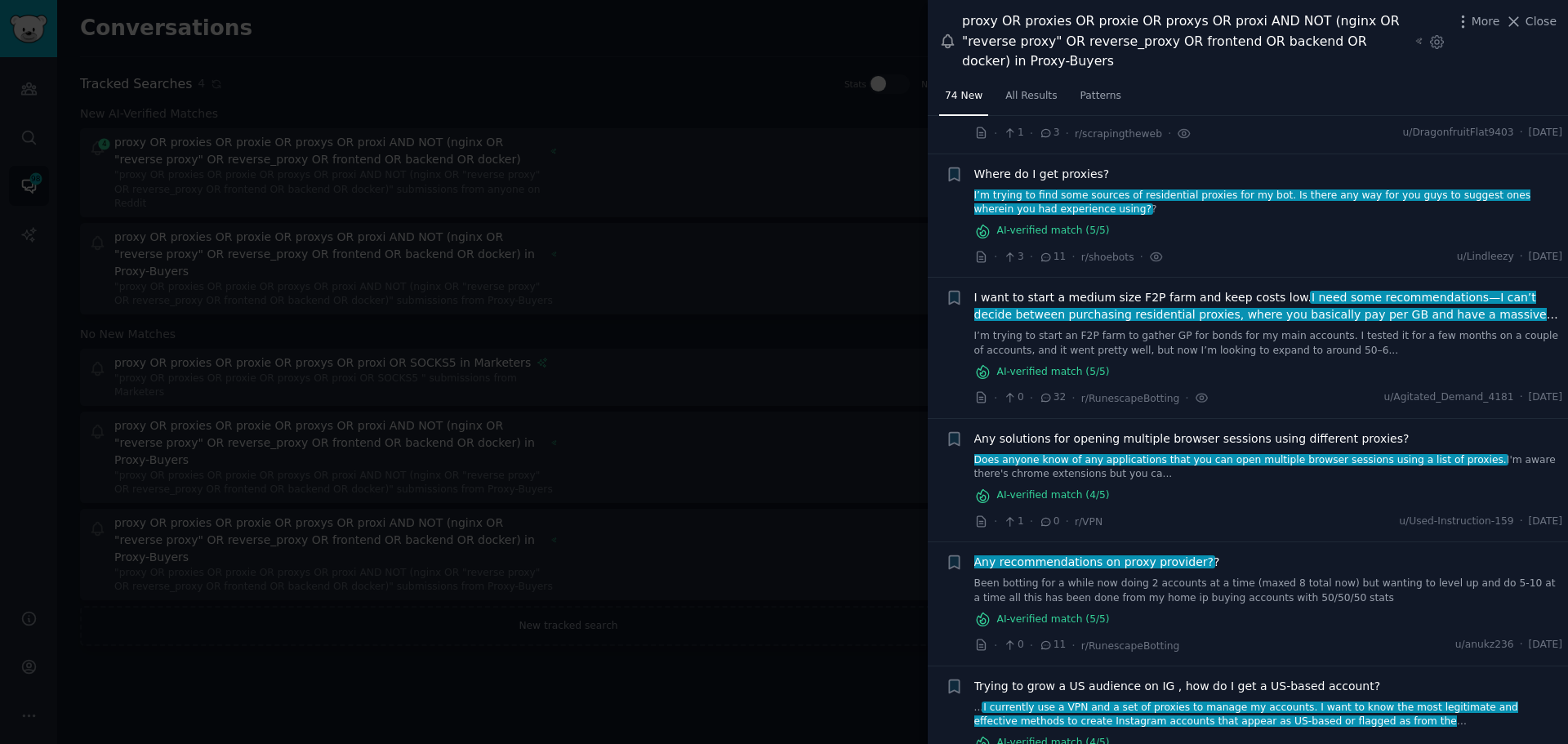
click at [533, 489] on div at bounding box center [784, 372] width 1568 height 744
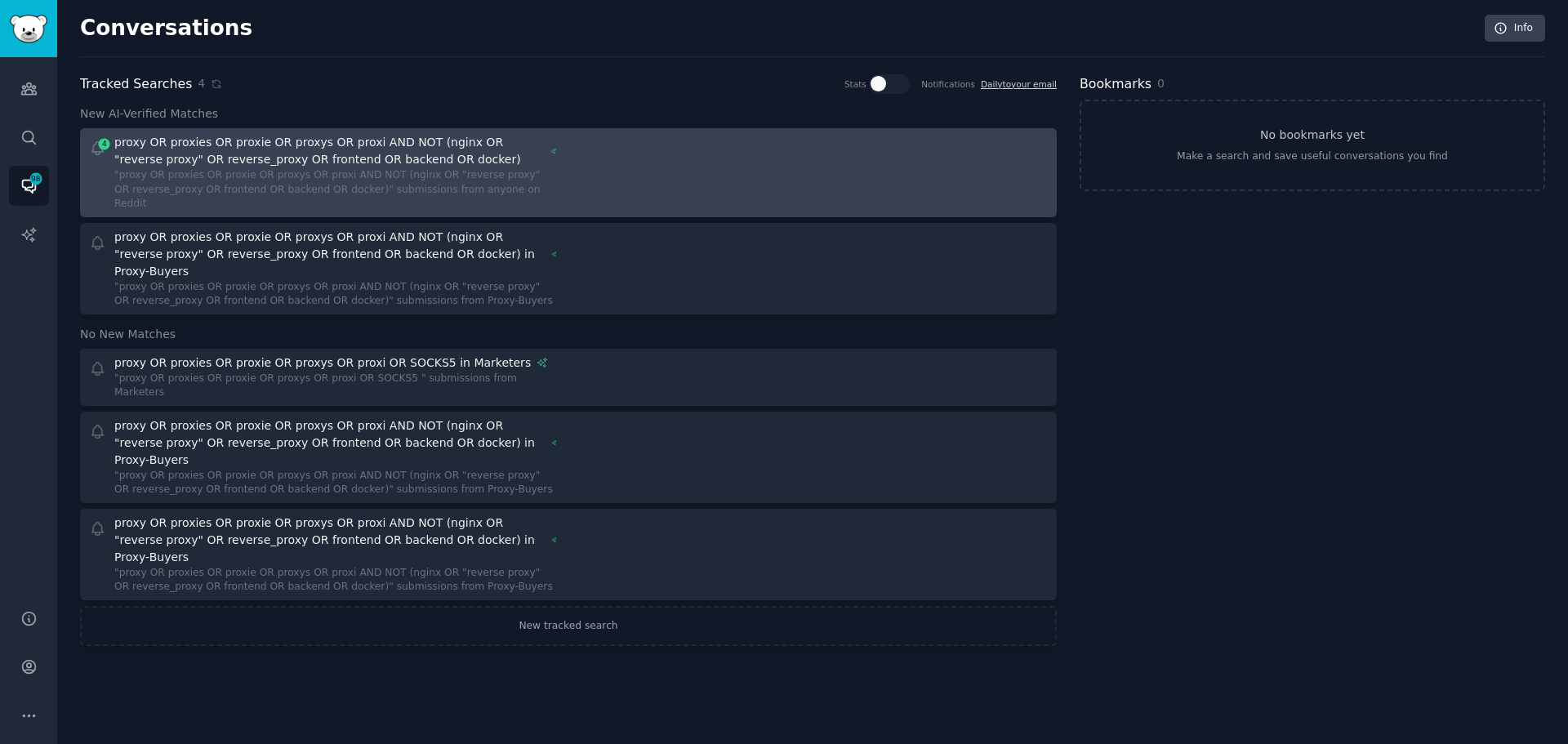
click at [274, 145] on div "proxy OR proxies OR proxie OR proxys OR proxi AND NOT (nginx OR "reverse proxy"…" at bounding box center [329, 150] width 430 height 35
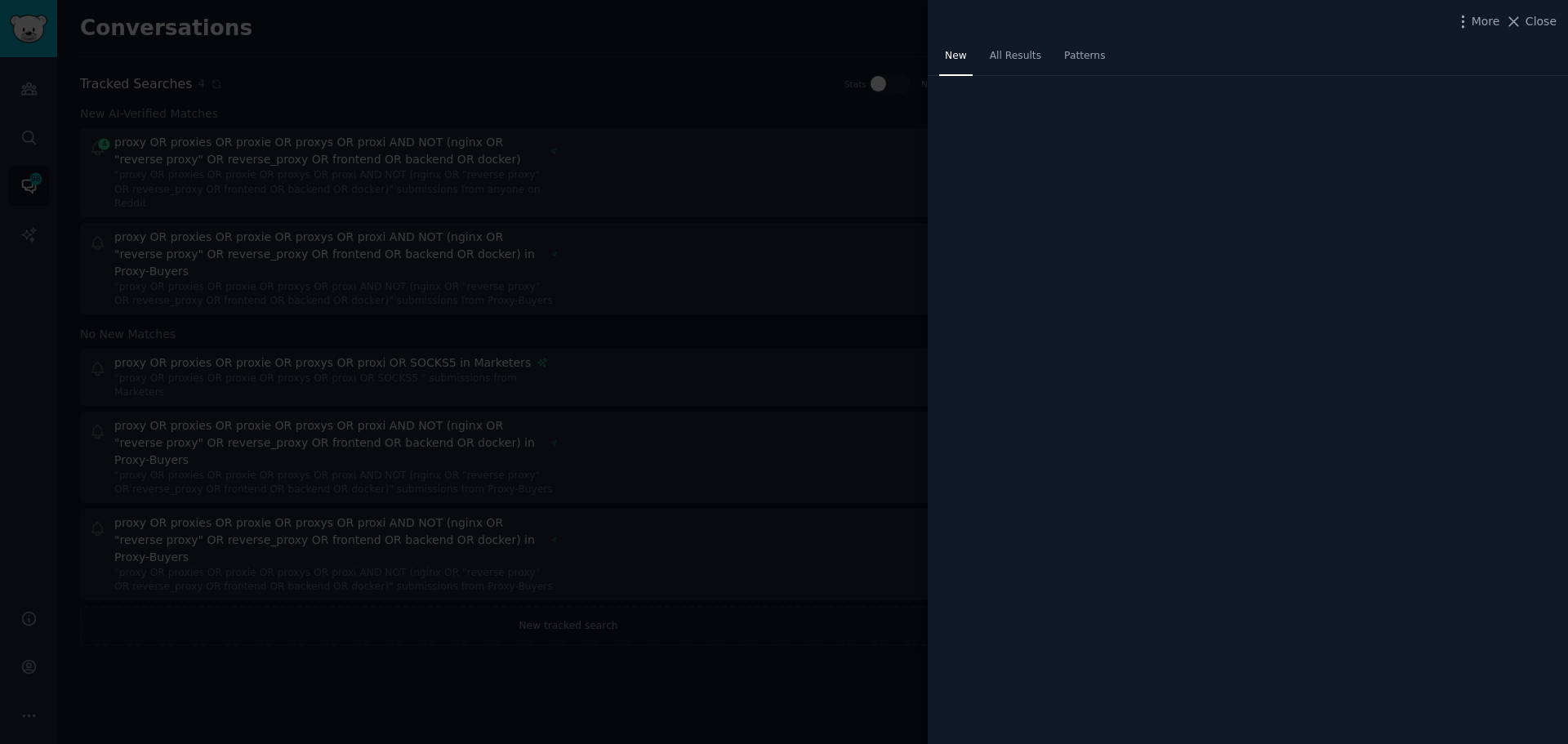
click at [1139, 213] on div "More Close New All Results Patterns" at bounding box center [1247, 372] width 640 height 744
click at [1018, 60] on span "All Results" at bounding box center [1016, 56] width 51 height 15
click at [964, 58] on span "New" at bounding box center [956, 56] width 22 height 15
drag, startPoint x: 756, startPoint y: 98, endPoint x: 671, endPoint y: 102, distance: 85.1
click at [754, 100] on div at bounding box center [784, 372] width 1568 height 744
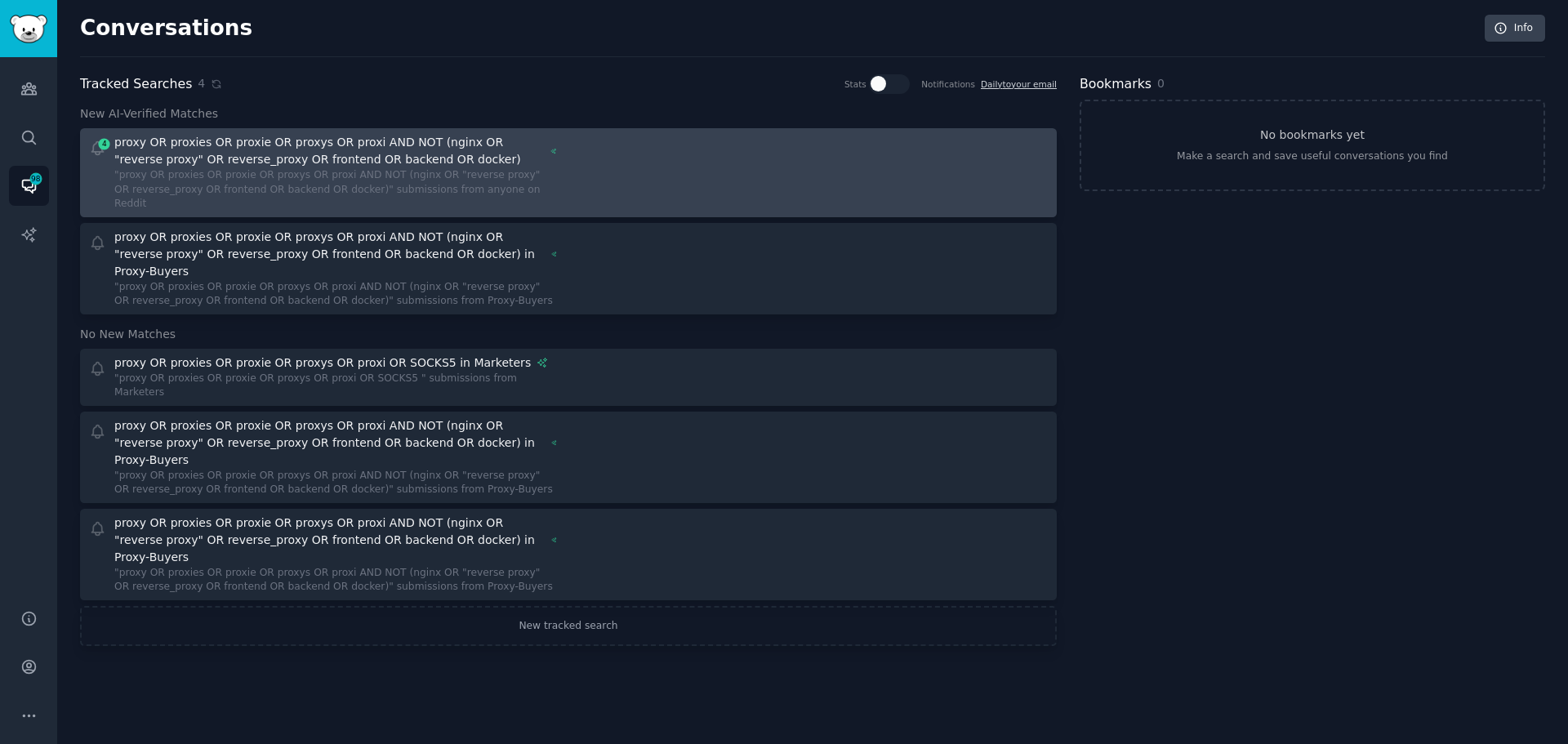
click at [443, 143] on div "proxy OR proxies OR proxie OR proxys OR proxi AND NOT (nginx OR "reverse proxy"…" at bounding box center [329, 150] width 430 height 35
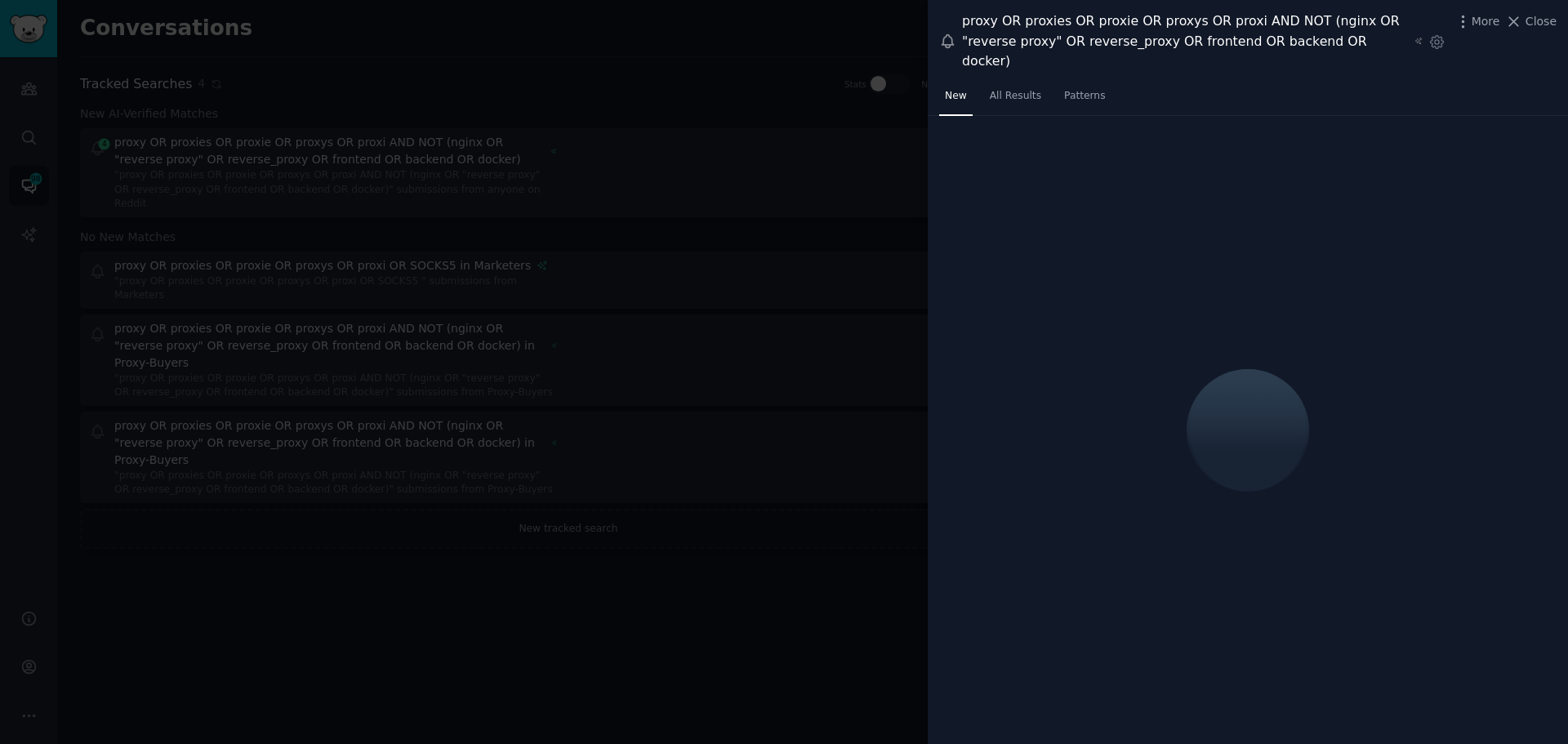
click at [446, 161] on div at bounding box center [784, 372] width 1568 height 744
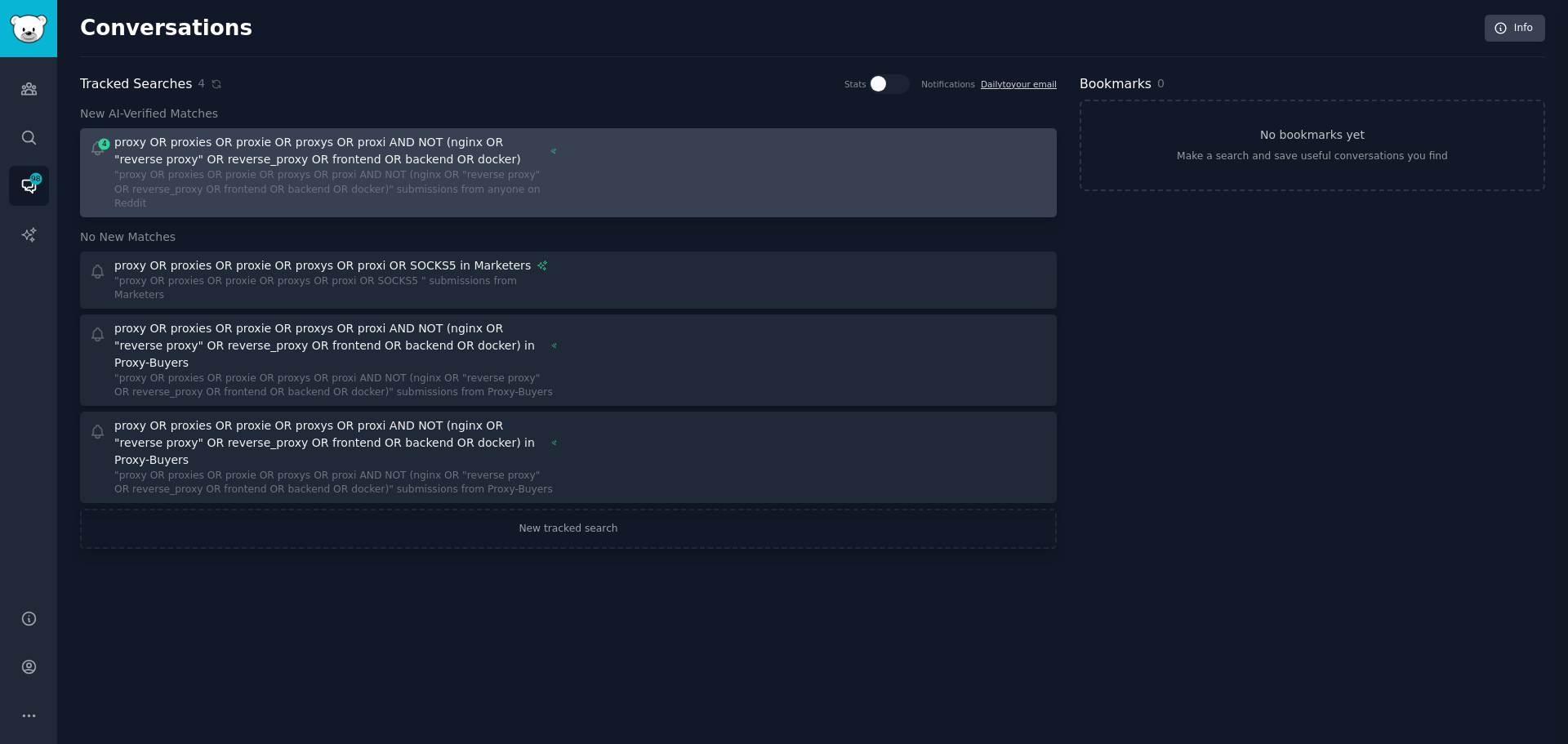
click at [446, 161] on div "proxy OR proxies OR proxie OR proxys OR proxi AND NOT (nginx OR "reverse proxy"…" at bounding box center [329, 150] width 430 height 35
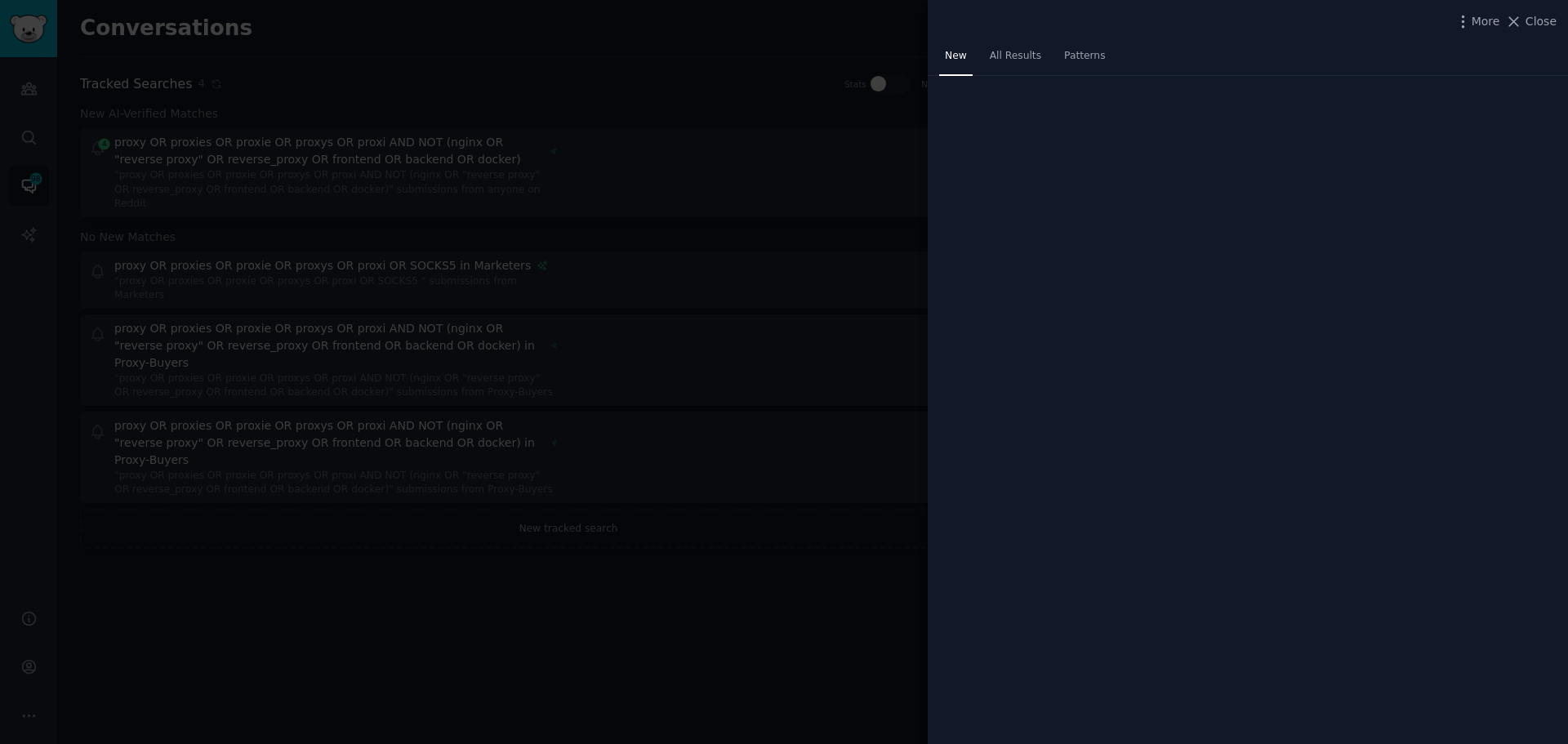
click at [705, 82] on div at bounding box center [784, 372] width 1568 height 744
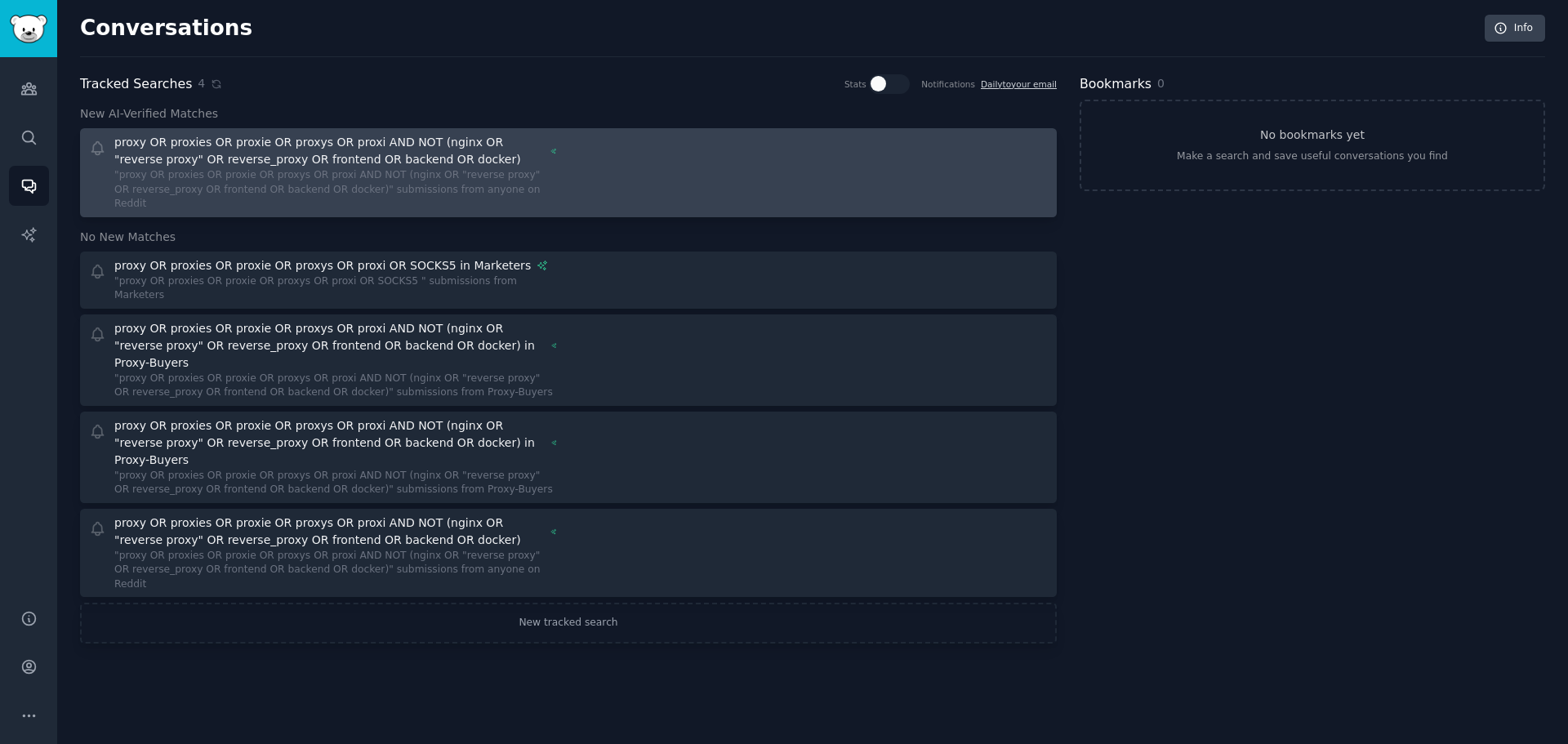
click at [454, 160] on div "proxy OR proxies OR proxie OR proxys OR proxi AND NOT (nginx OR "reverse proxy"…" at bounding box center [329, 150] width 430 height 35
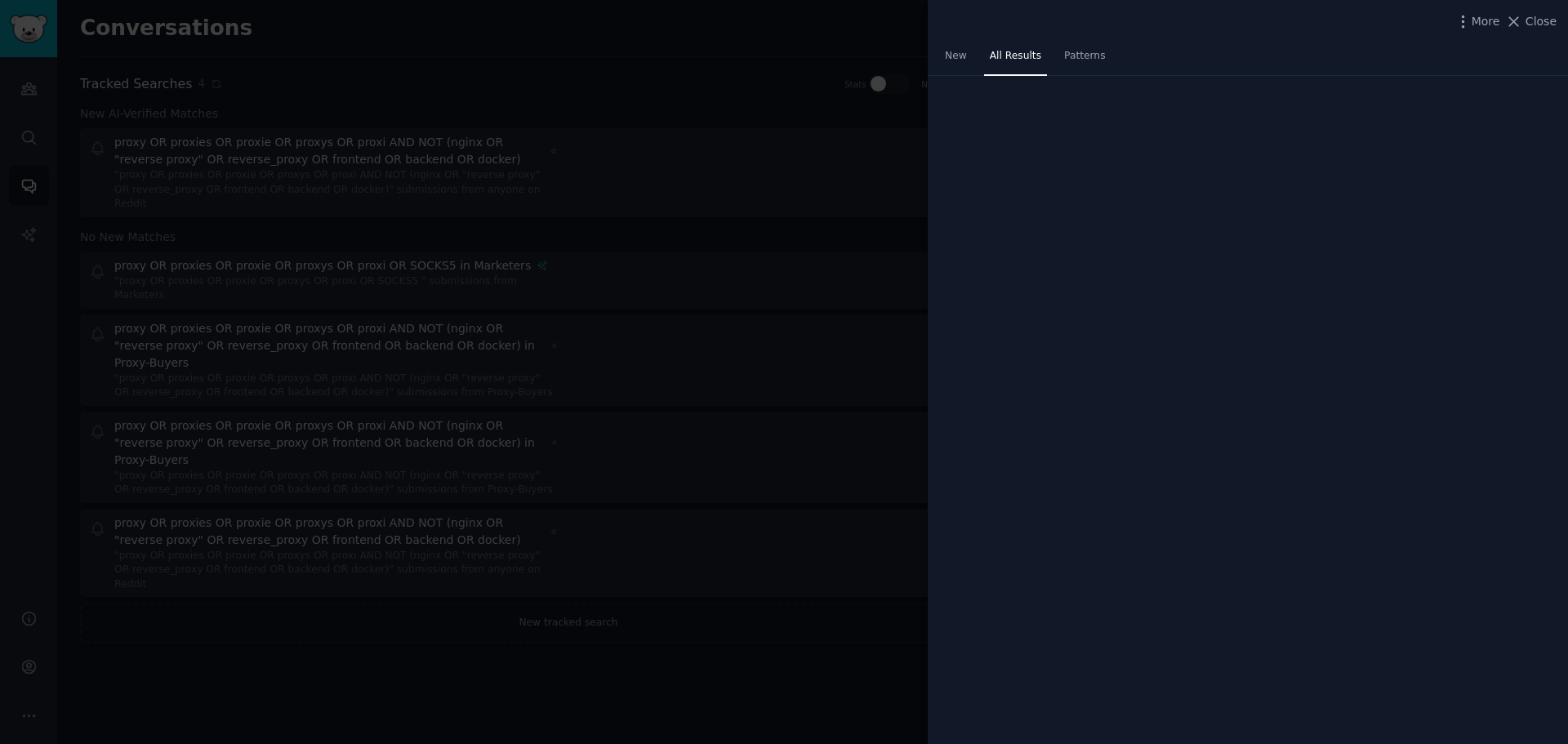
click at [979, 59] on nav "New All Results Patterns" at bounding box center [1026, 60] width 172 height 34
click at [968, 58] on link "New" at bounding box center [957, 60] width 34 height 34
click at [1064, 57] on span "Patterns" at bounding box center [1084, 56] width 41 height 15
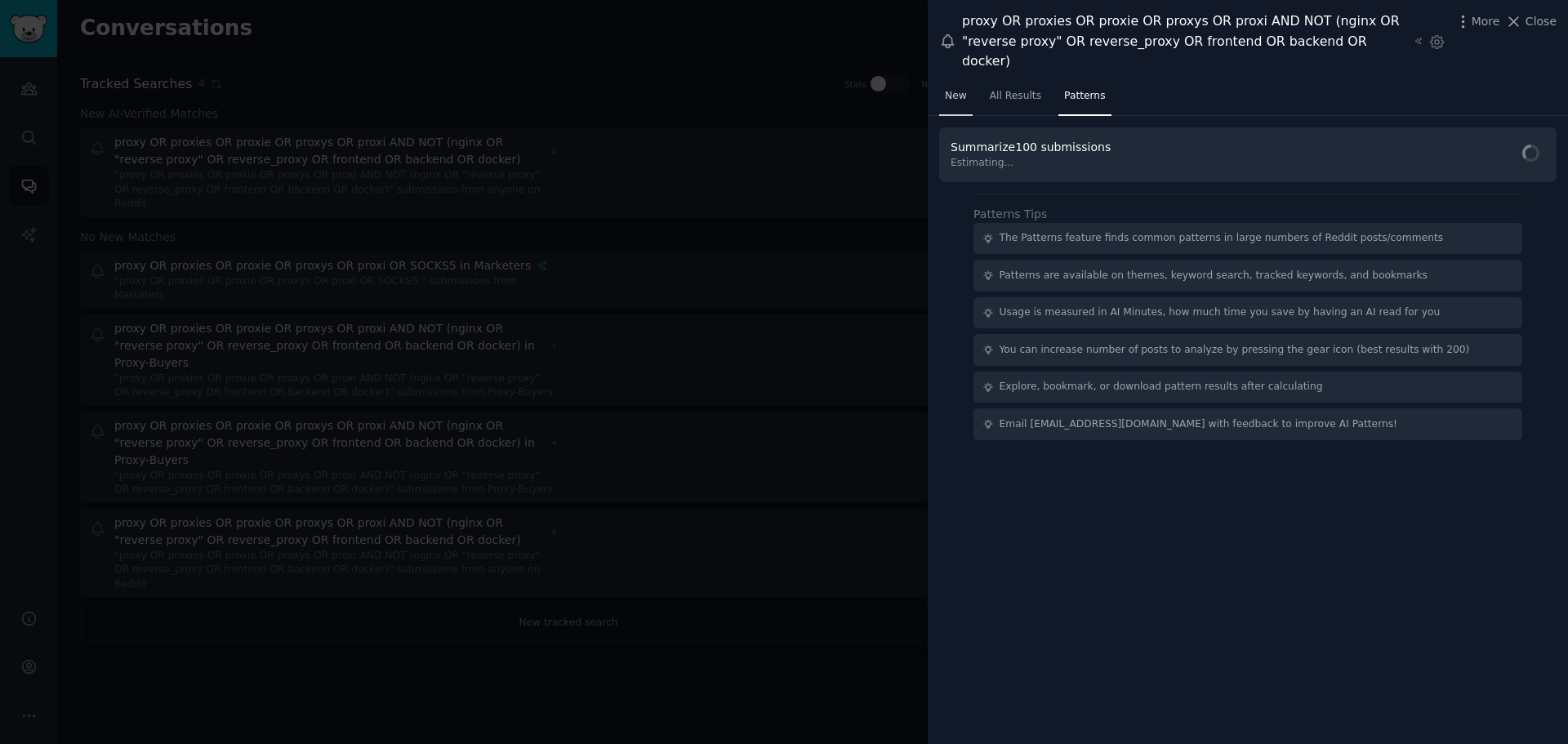
click at [948, 83] on link "New" at bounding box center [957, 100] width 34 height 34
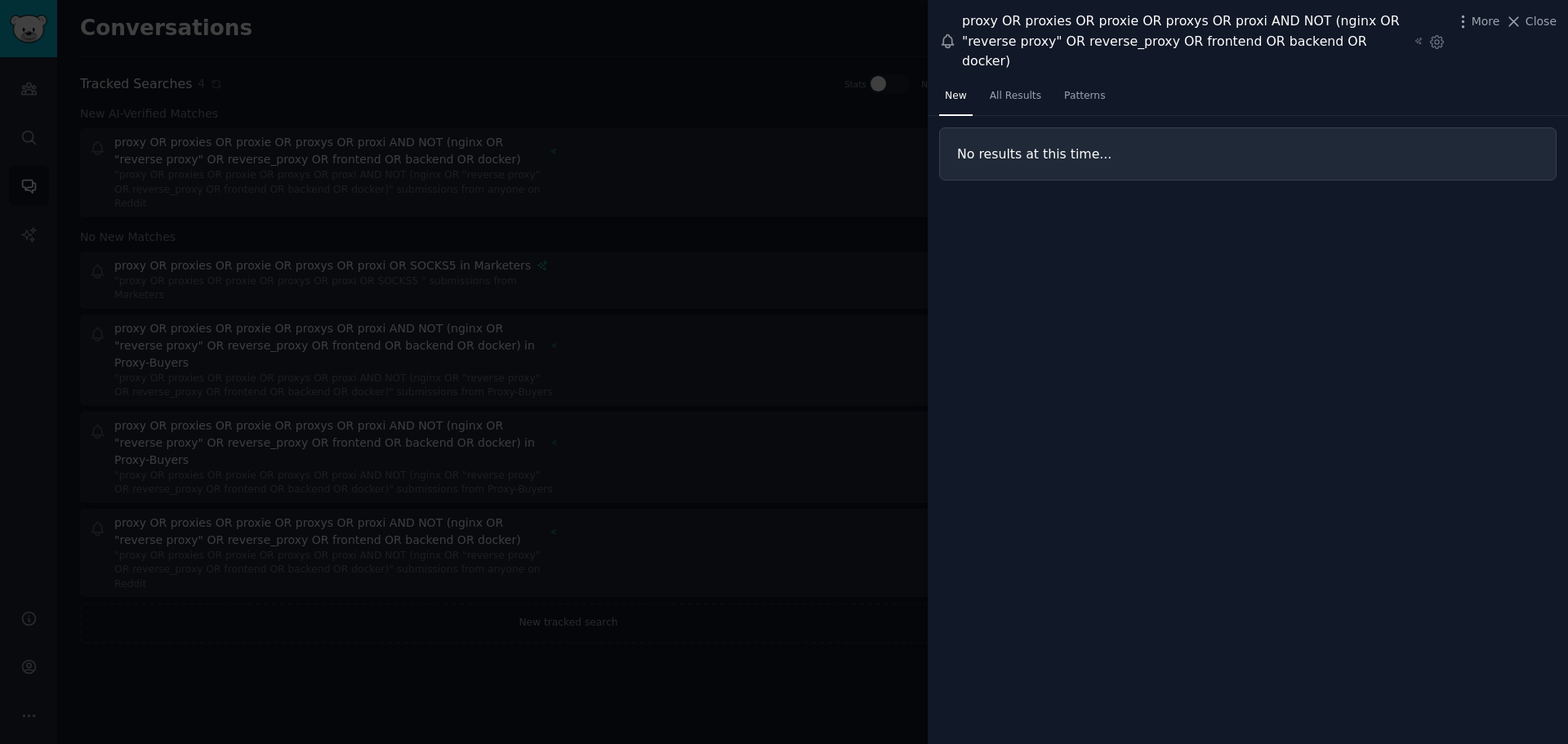
drag, startPoint x: 984, startPoint y: 128, endPoint x: 991, endPoint y: 110, distance: 19.3
click at [987, 128] on div "No results at this time..." at bounding box center [1248, 154] width 617 height 53
click at [996, 90] on link "All Results" at bounding box center [1016, 100] width 63 height 34
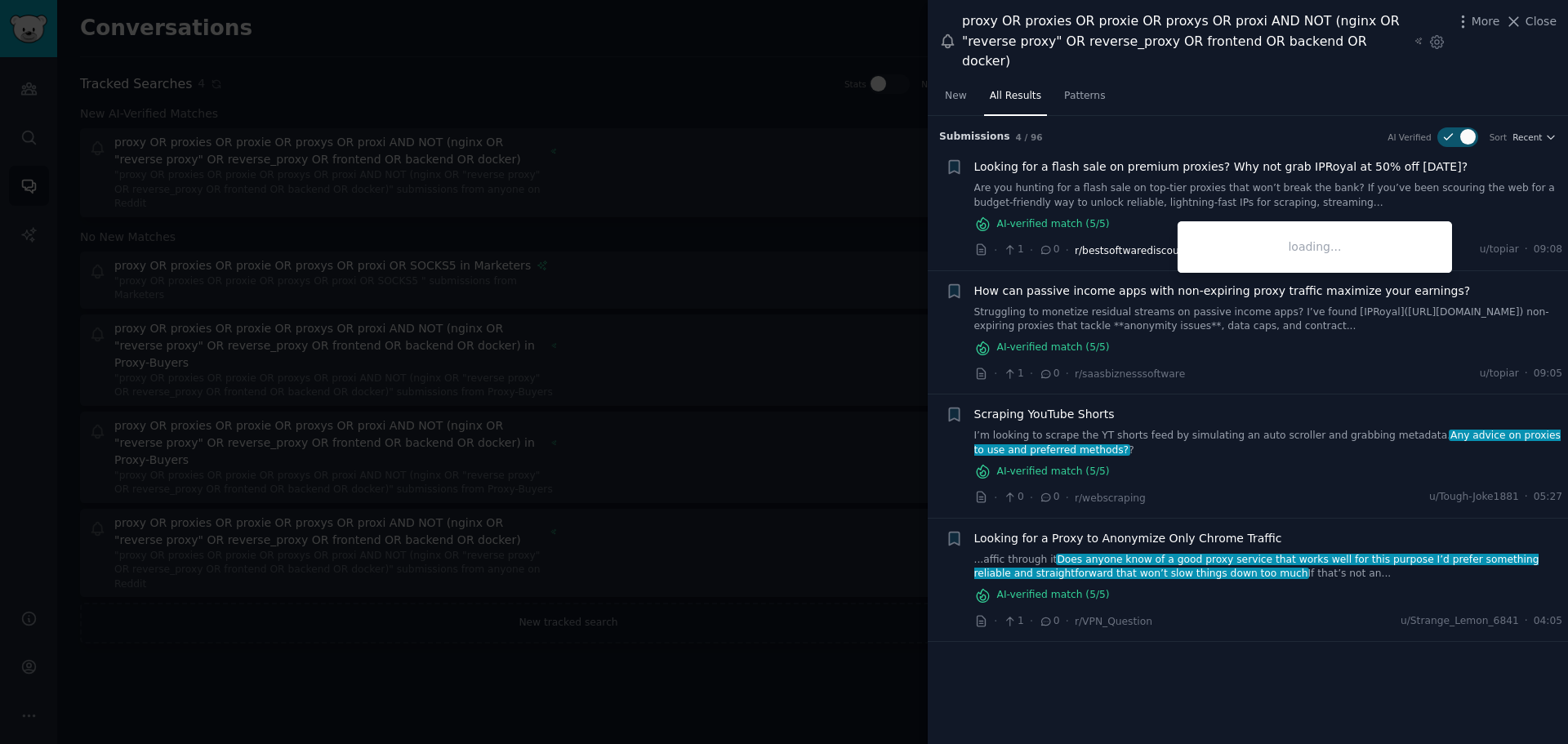
click at [1128, 245] on span "r/bestsoftwarediscounts" at bounding box center [1135, 251] width 120 height 12
click at [1116, 245] on span "r/bestsoftwarediscounts" at bounding box center [1135, 251] width 120 height 12
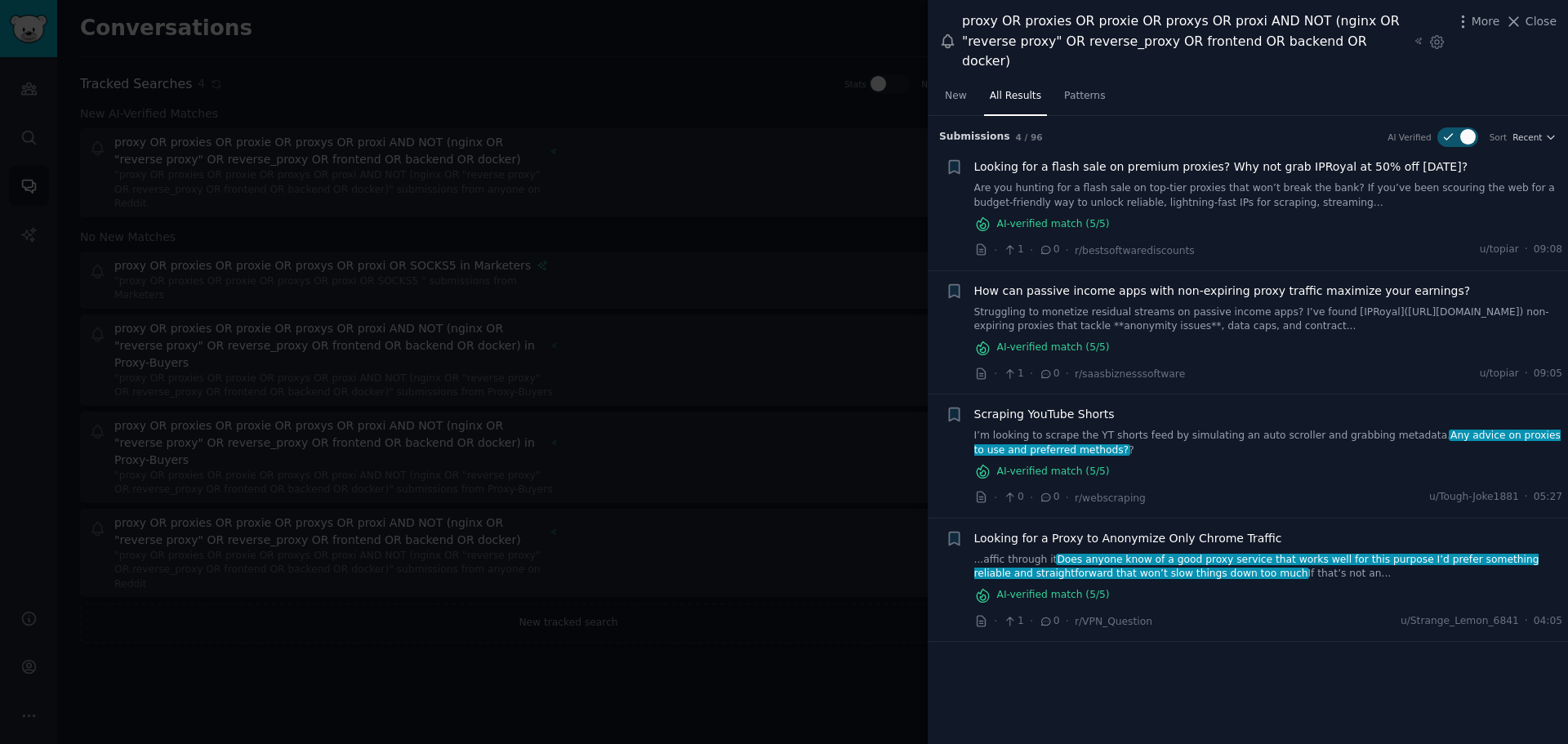
click at [1029, 271] on li "+ How can passive income apps with non-expiring proxy traffic maximize your ear…" at bounding box center [1247, 332] width 640 height 124
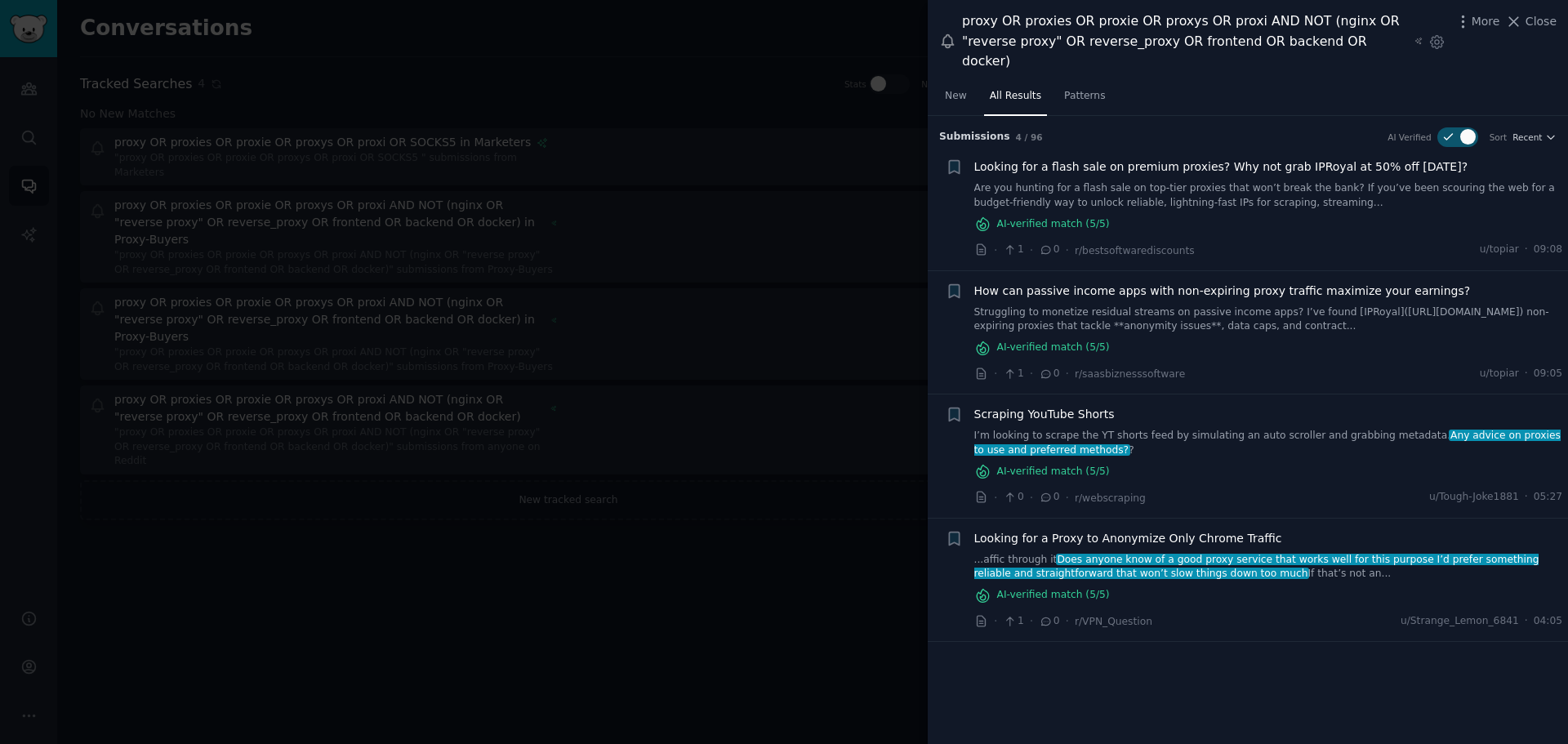
click at [837, 177] on div at bounding box center [784, 372] width 1568 height 744
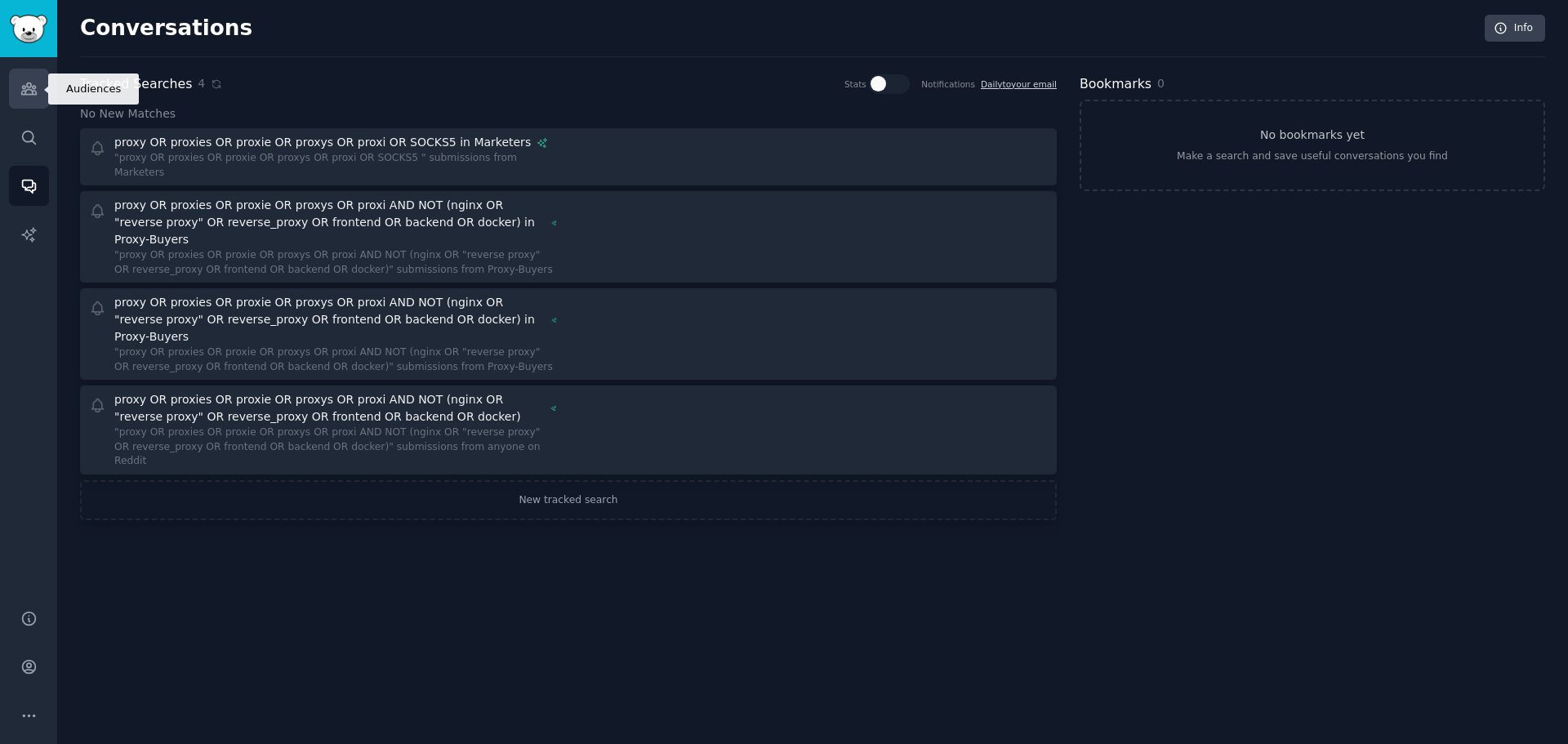
click at [37, 81] on icon "Sidebar" at bounding box center [29, 88] width 17 height 17
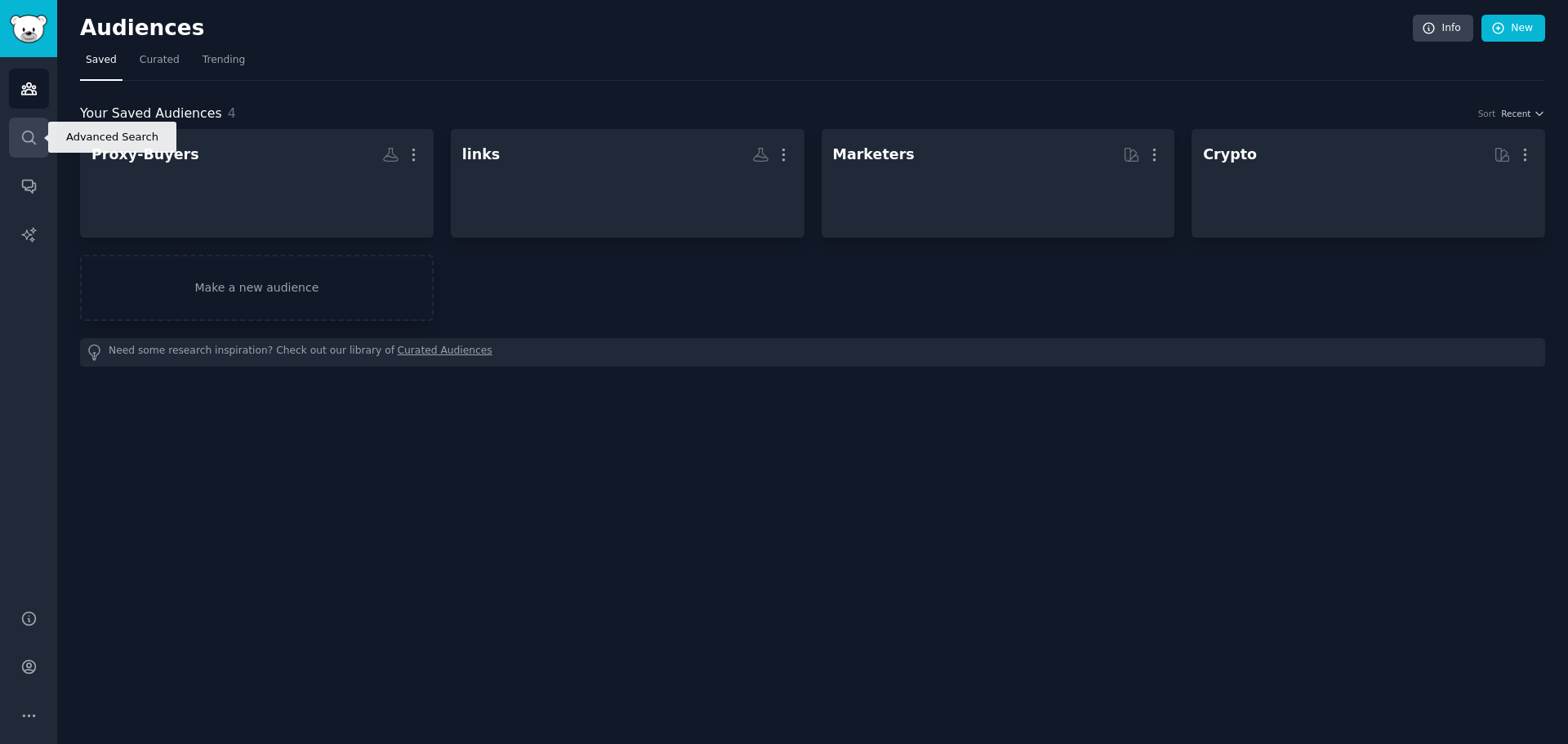
click at [36, 130] on icon "Sidebar" at bounding box center [29, 137] width 17 height 17
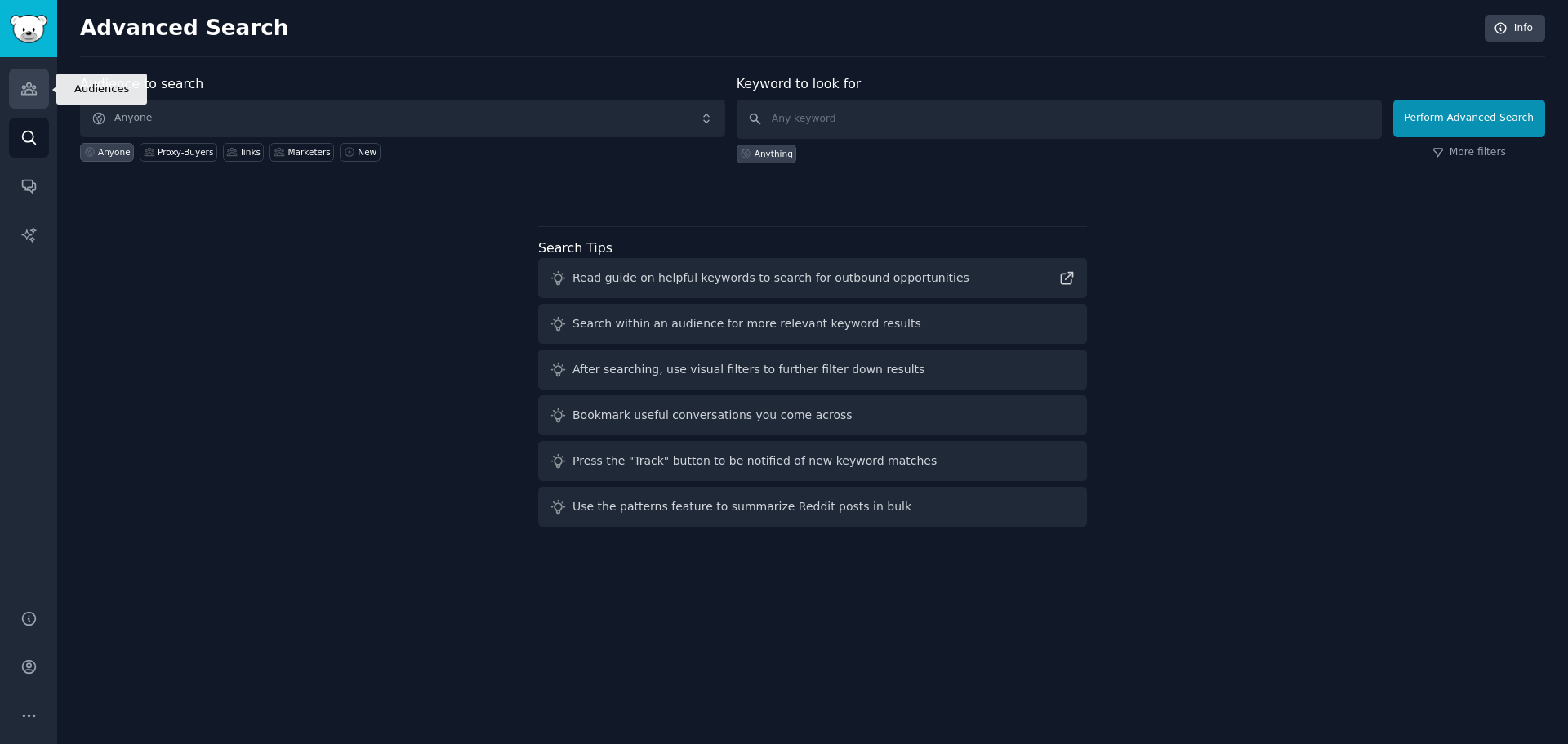
click at [40, 105] on link "Audiences" at bounding box center [29, 88] width 40 height 40
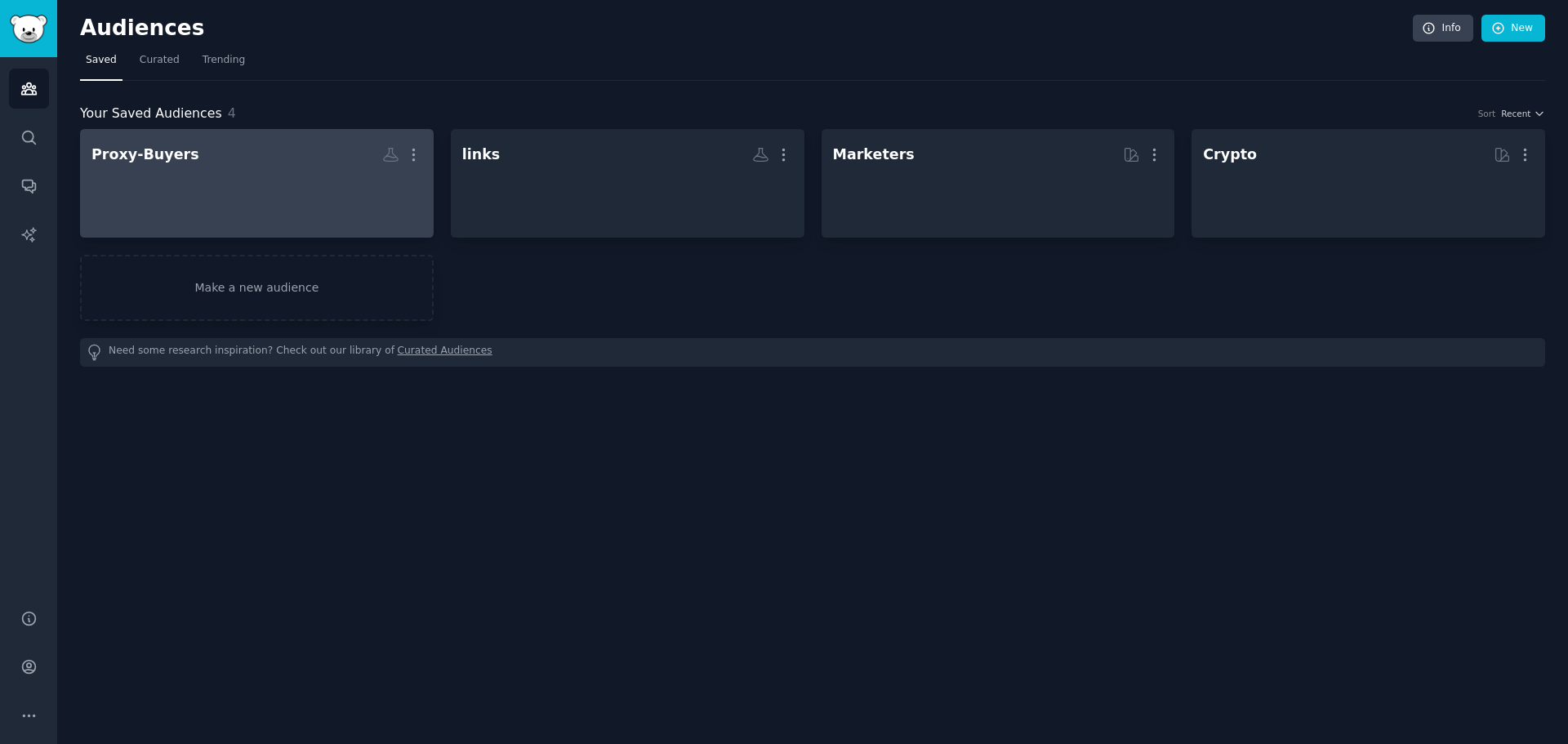
click at [169, 167] on h2 "Proxy-Buyers More" at bounding box center [256, 154] width 330 height 29
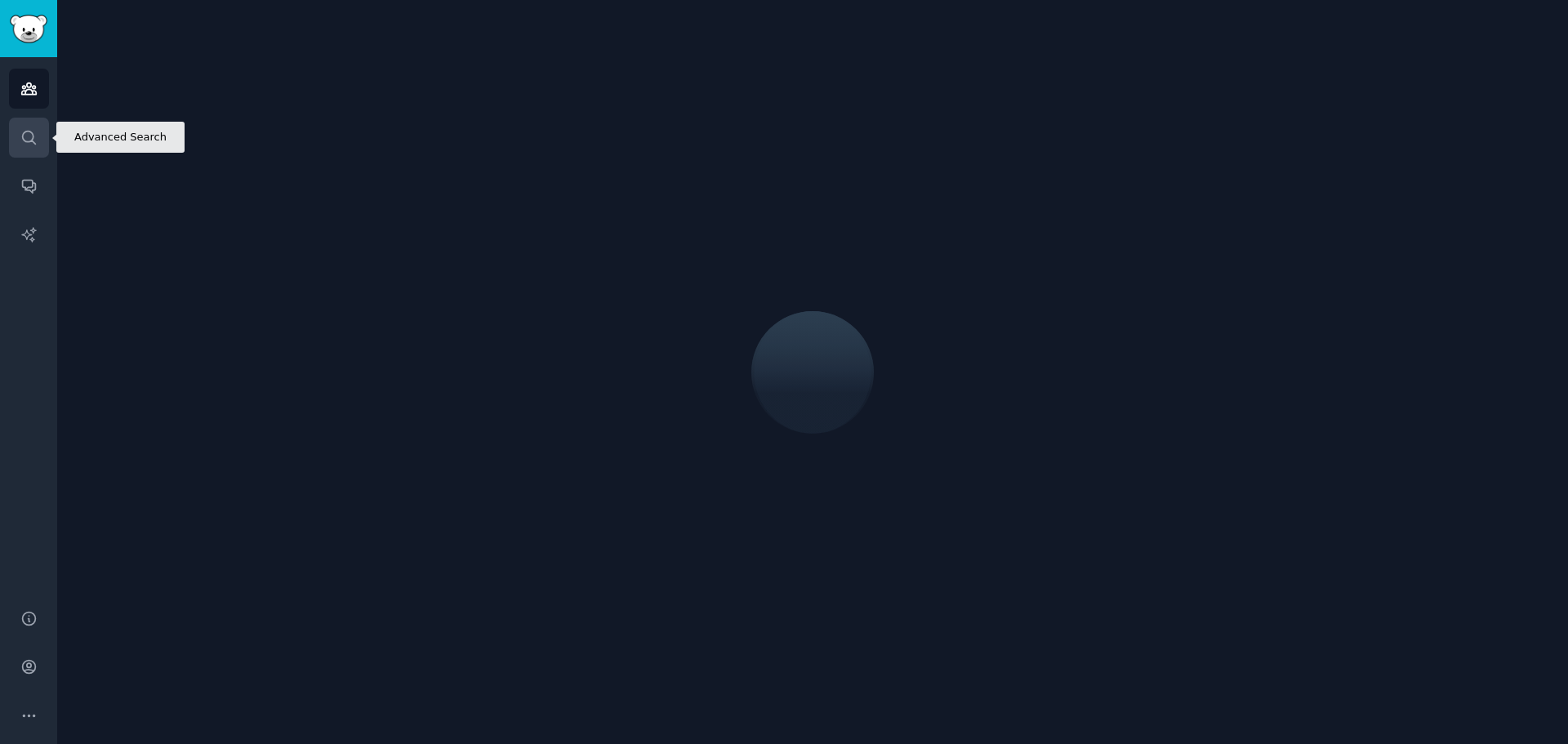
click at [34, 138] on icon "Sidebar" at bounding box center [28, 137] width 13 height 13
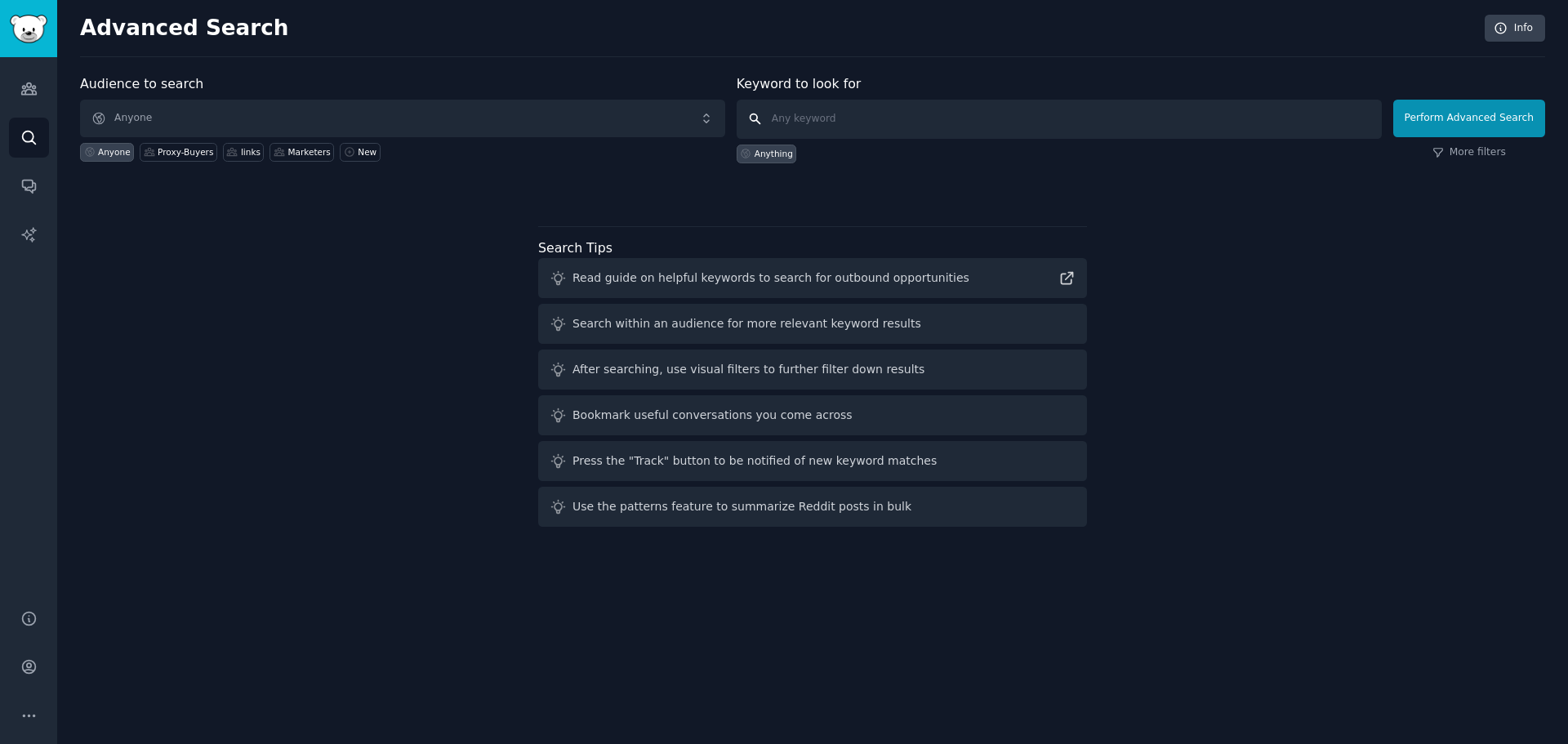
click at [877, 120] on input "text" at bounding box center [1060, 120] width 645 height 40
click at [473, 127] on span "Anyone" at bounding box center [403, 119] width 645 height 38
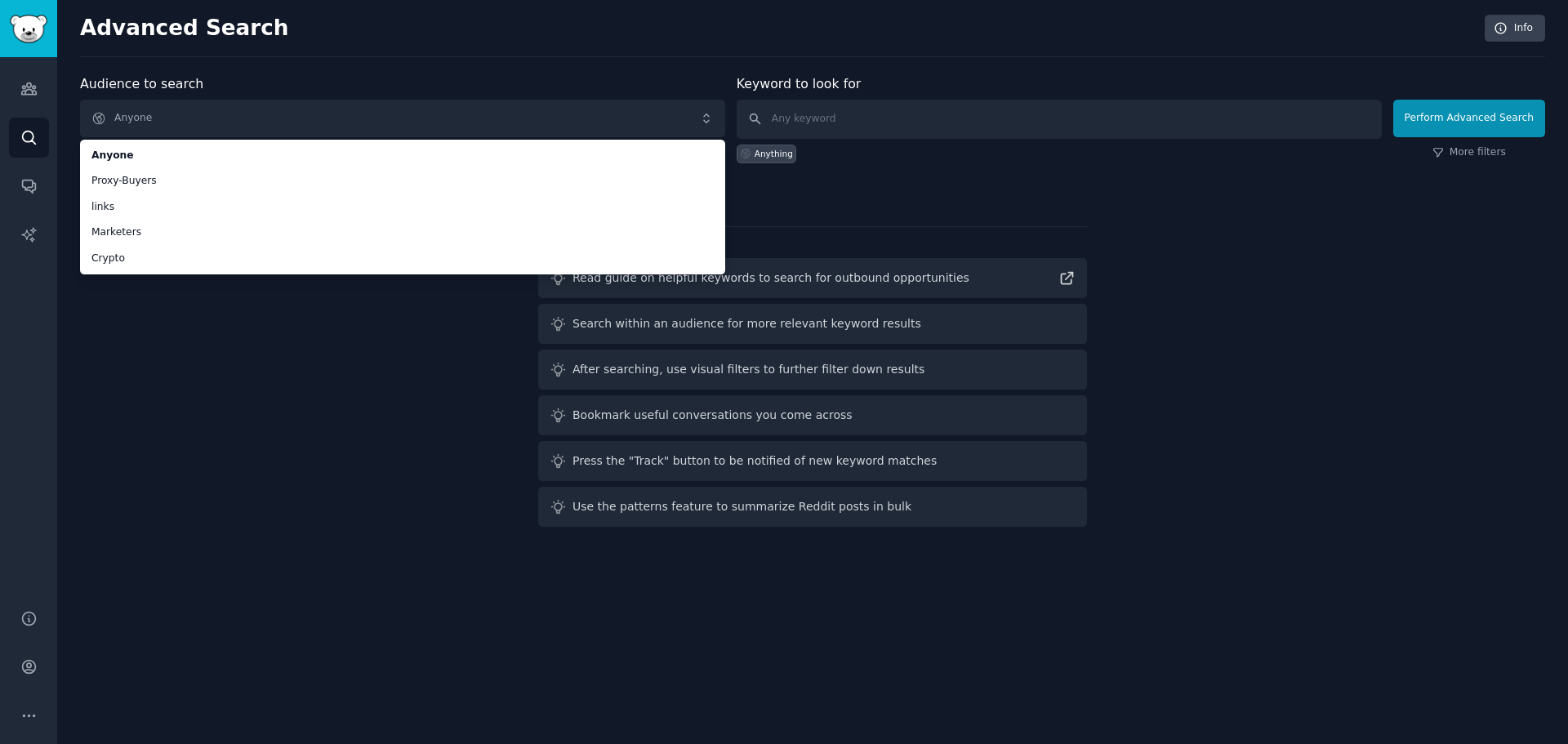
drag, startPoint x: 326, startPoint y: 432, endPoint x: 272, endPoint y: 367, distance: 84.5
click at [326, 432] on div "Audience to search Anyone Anyone Proxy-Buyers links Marketers Crypto Anyone Pro…" at bounding box center [812, 304] width 1465 height 459
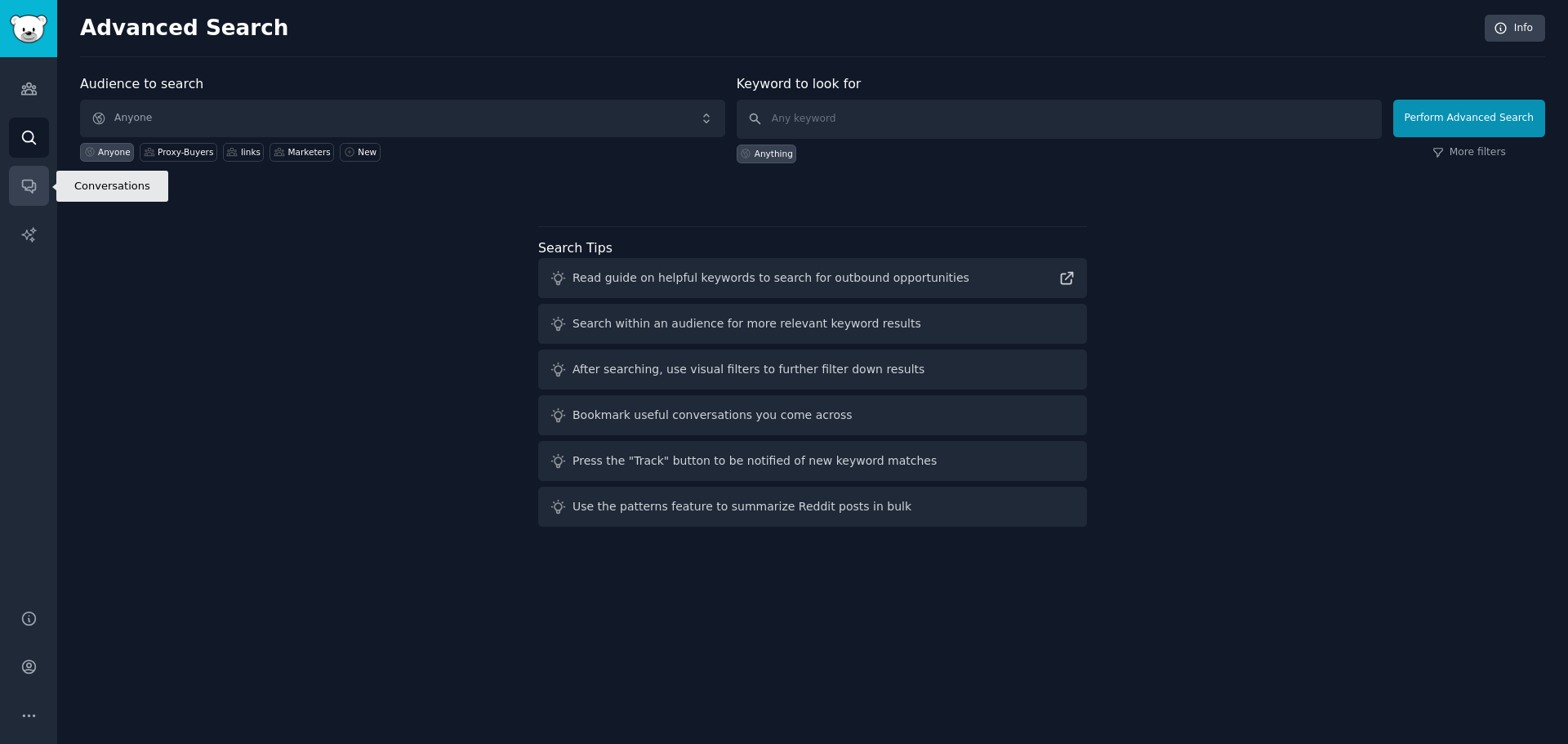
click at [39, 176] on link "Conversations" at bounding box center [29, 186] width 40 height 40
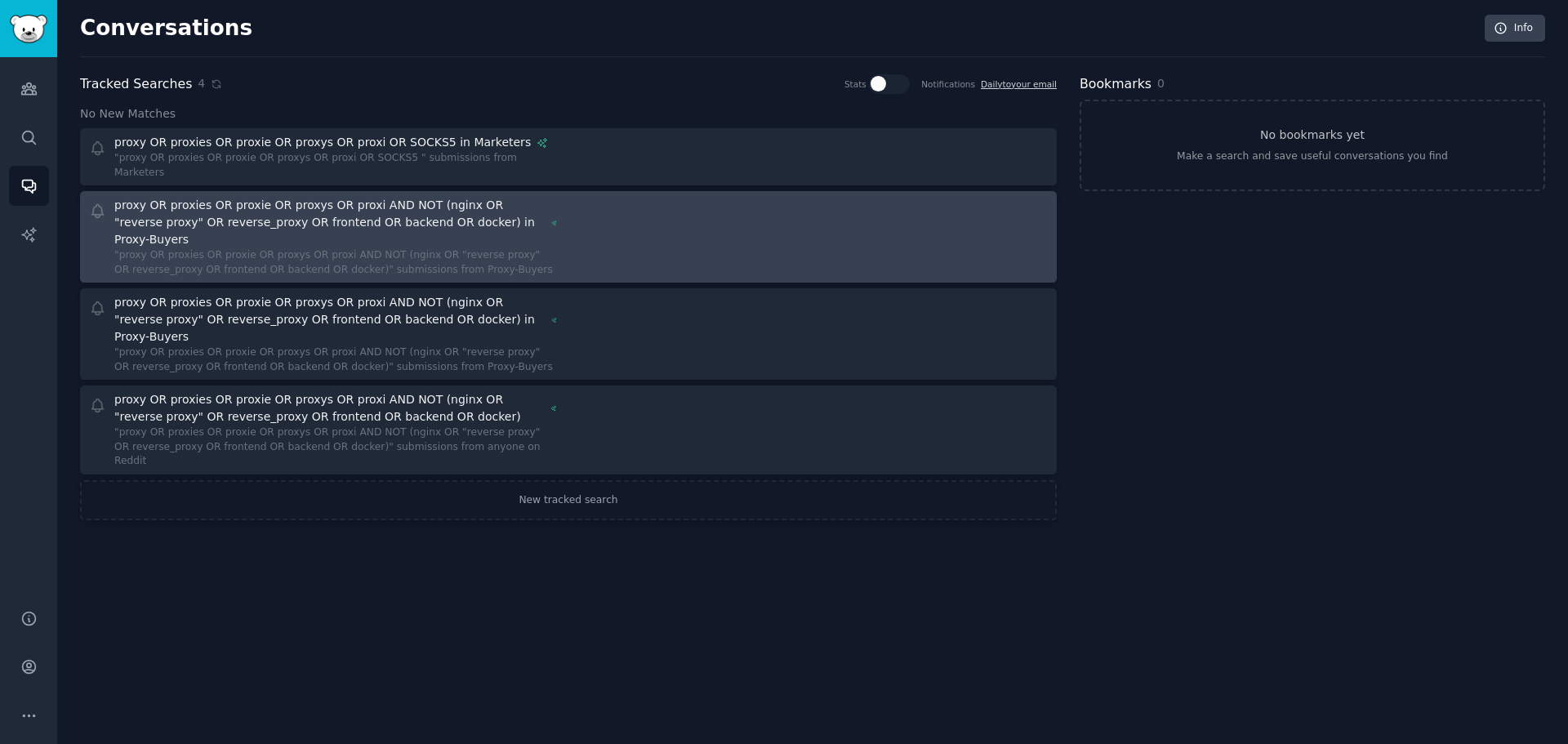
click at [635, 198] on div at bounding box center [814, 236] width 469 height 80
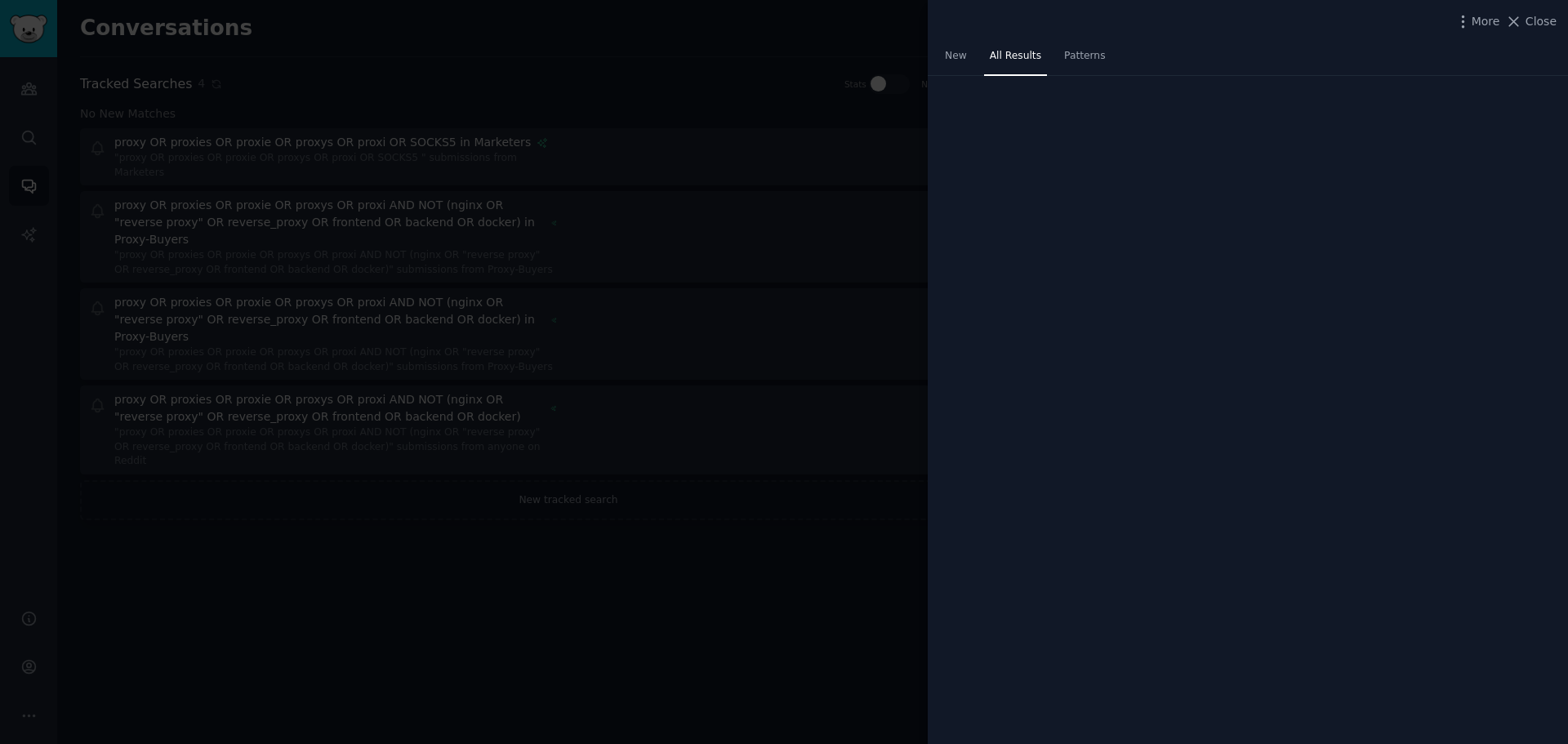
click at [980, 66] on nav "New All Results Patterns" at bounding box center [1026, 60] width 172 height 34
click at [965, 63] on link "New" at bounding box center [957, 60] width 34 height 34
click at [1008, 62] on span "All Results" at bounding box center [1016, 56] width 51 height 15
click at [531, 194] on div at bounding box center [784, 372] width 1568 height 744
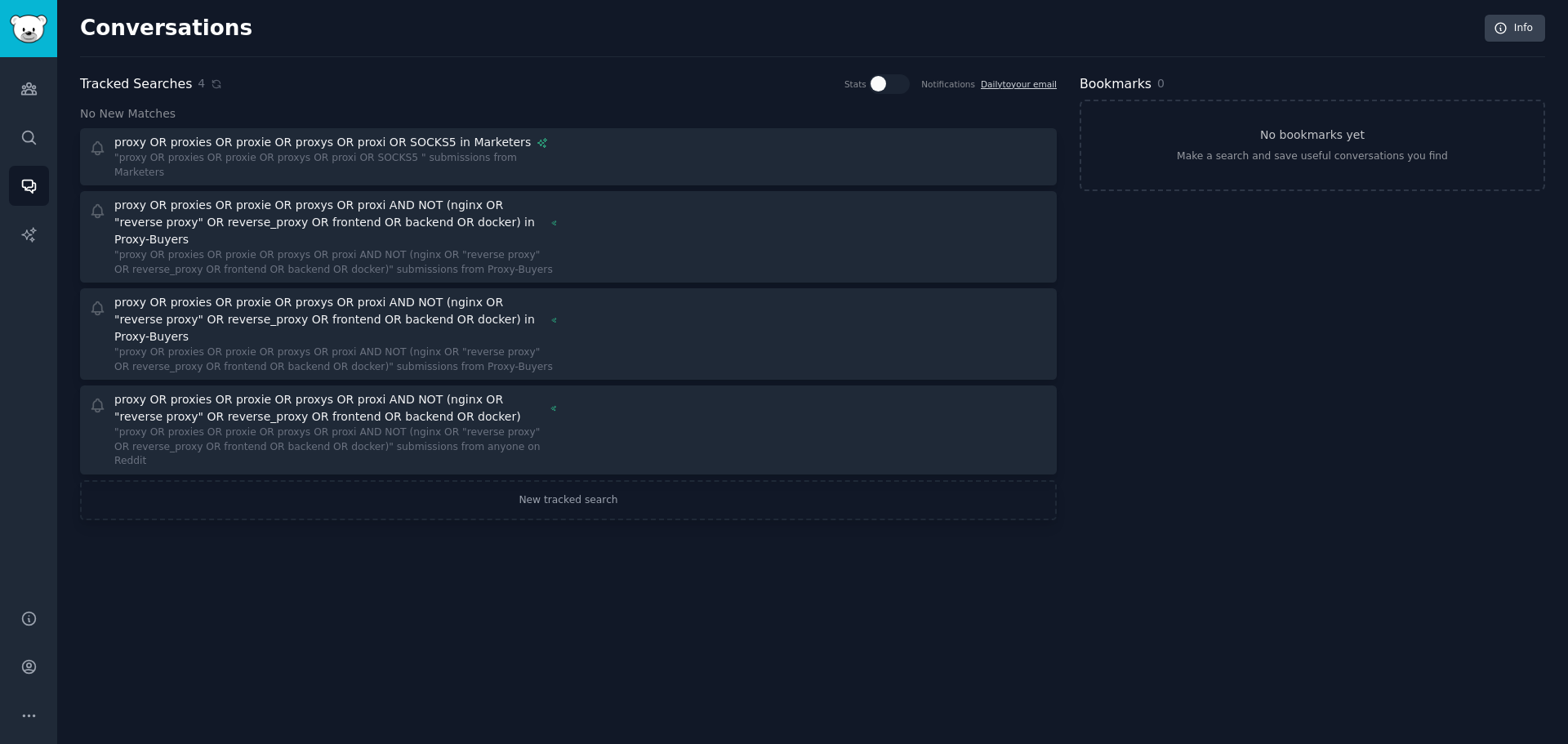
click at [438, 199] on div "proxy OR proxies OR proxie OR proxys OR proxi AND NOT (nginx OR "reverse proxy"…" at bounding box center [330, 223] width 431 height 51
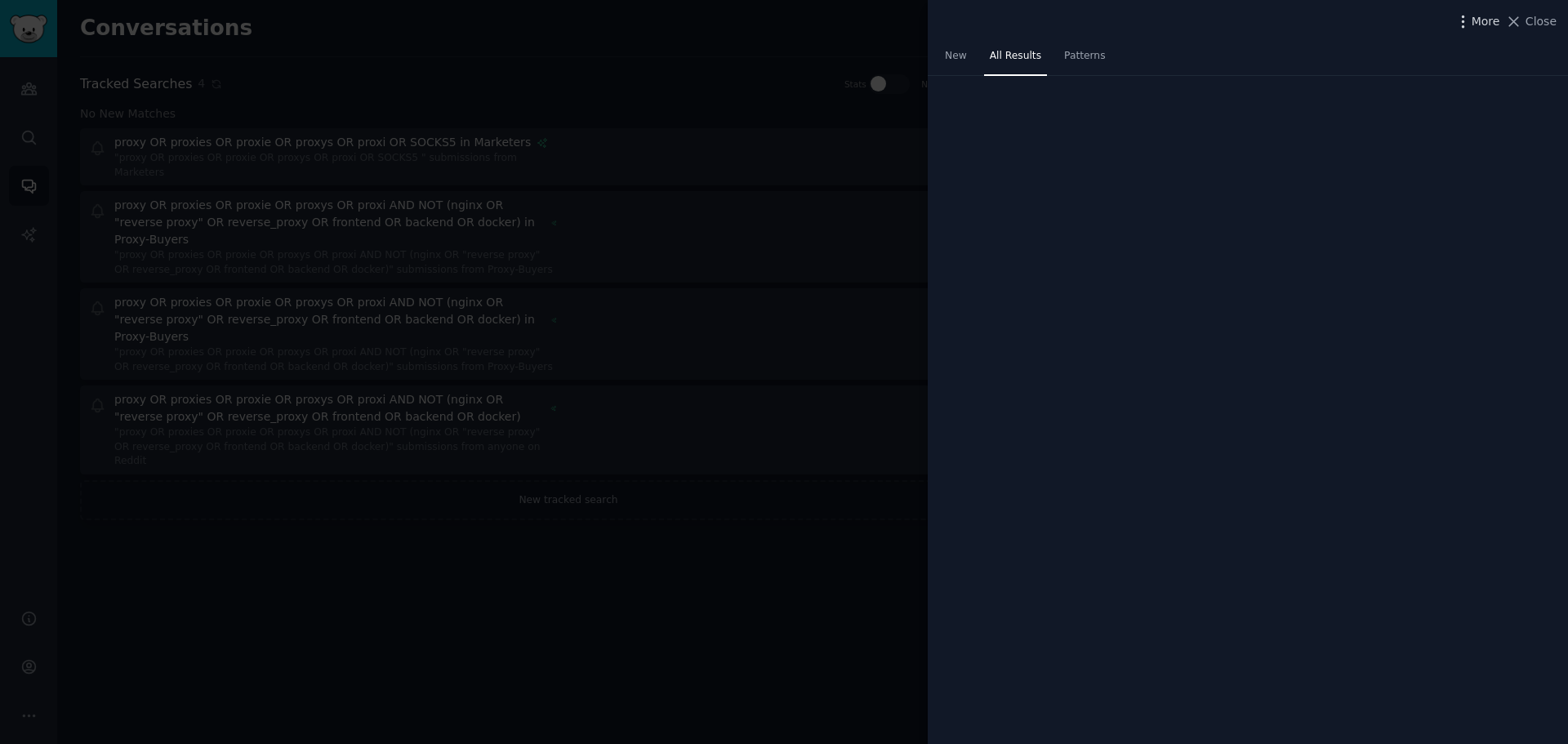
click at [1499, 23] on span "More" at bounding box center [1486, 21] width 29 height 17
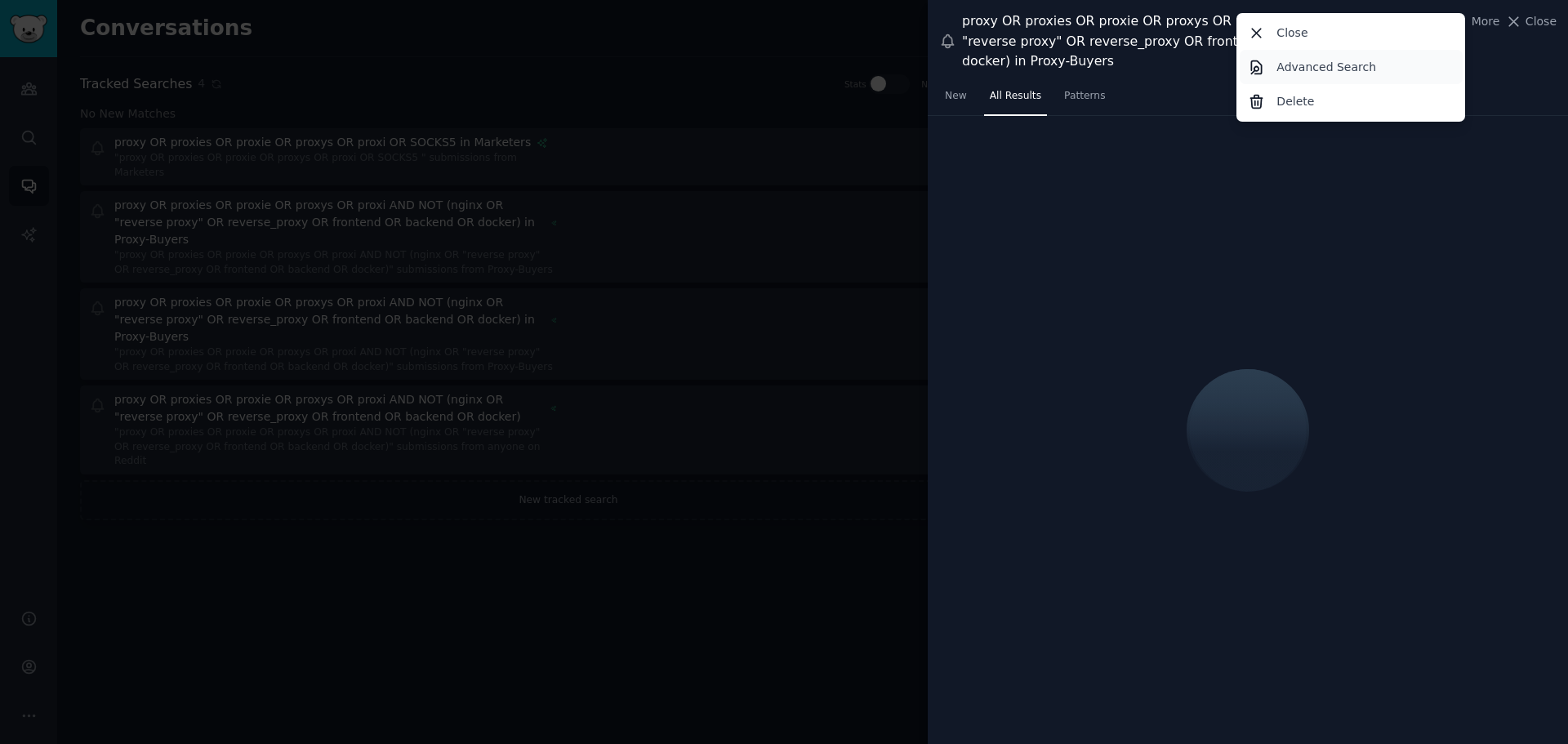
click at [1301, 73] on p "Advanced Search" at bounding box center [1327, 66] width 100 height 17
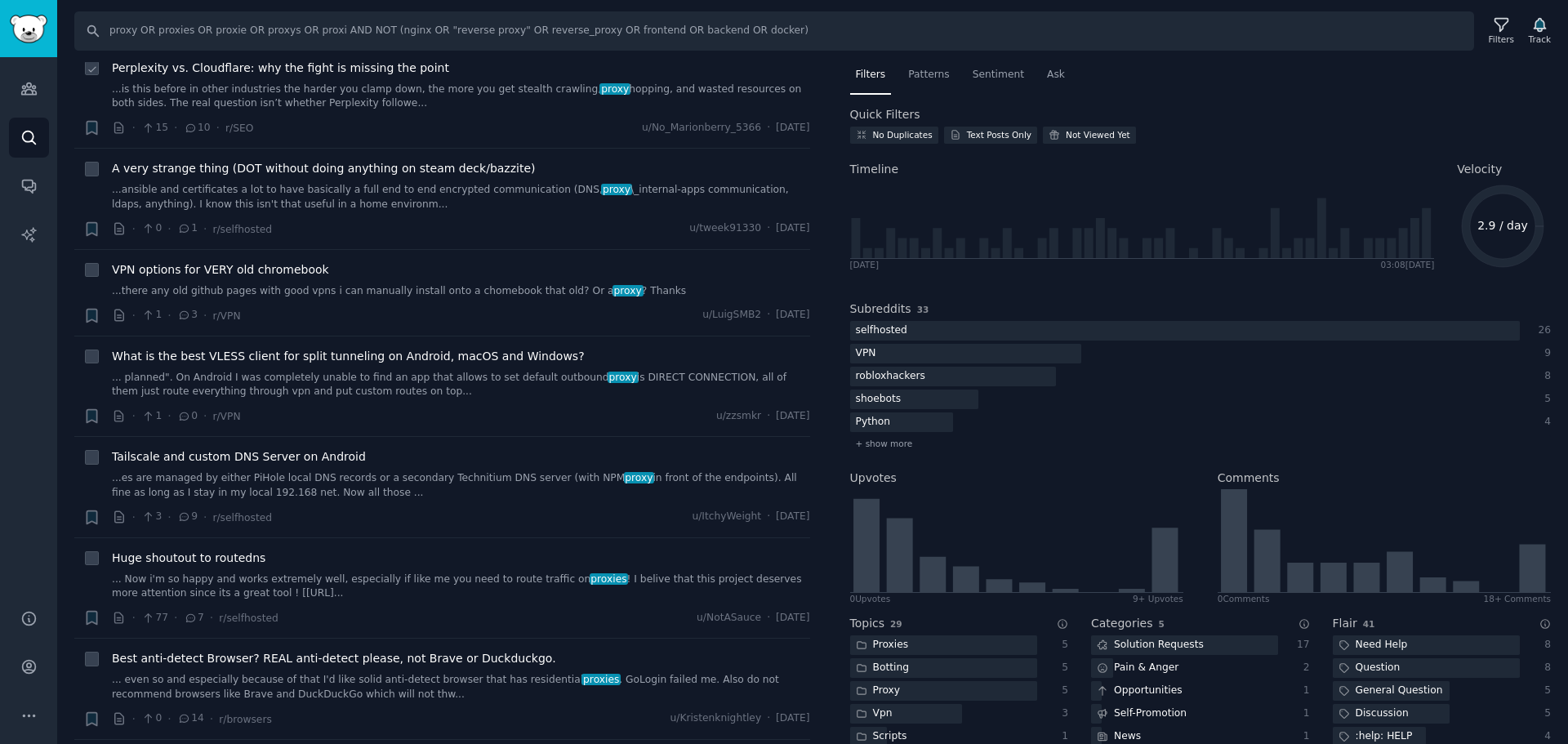
scroll to position [3840, 0]
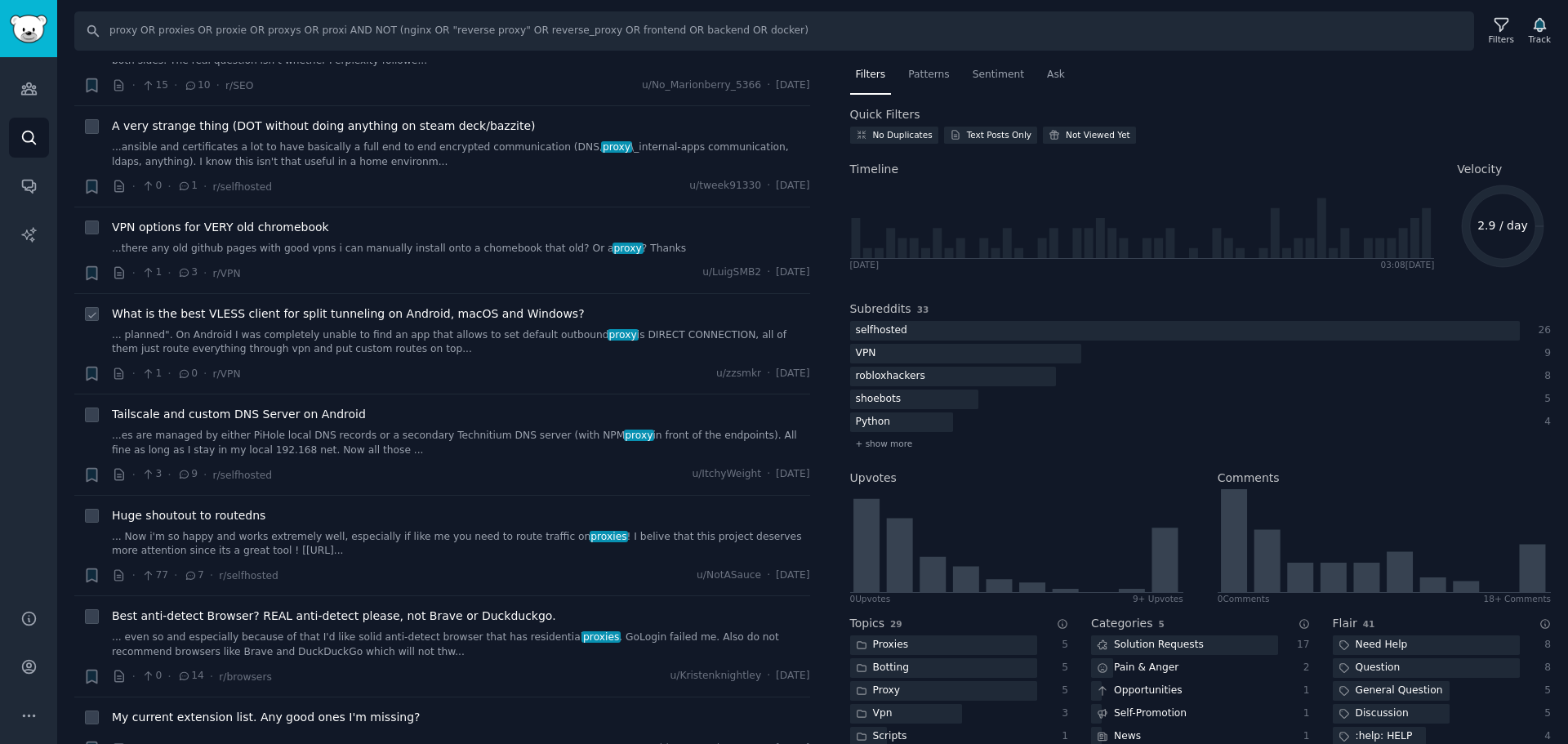
click at [392, 328] on link "... planned". On Android I was completely unable to find an app that allows to …" at bounding box center [461, 342] width 698 height 29
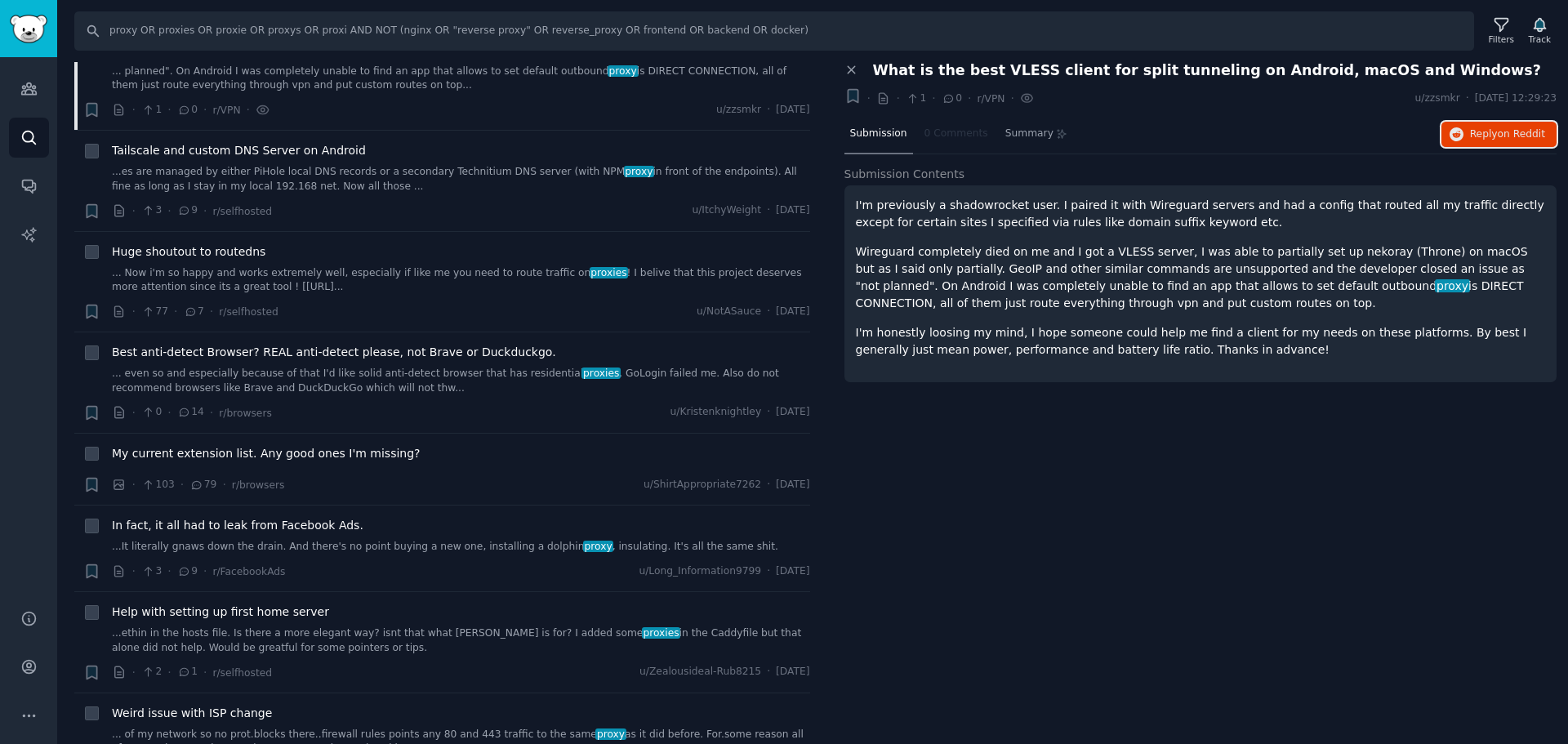
scroll to position [4166, 0]
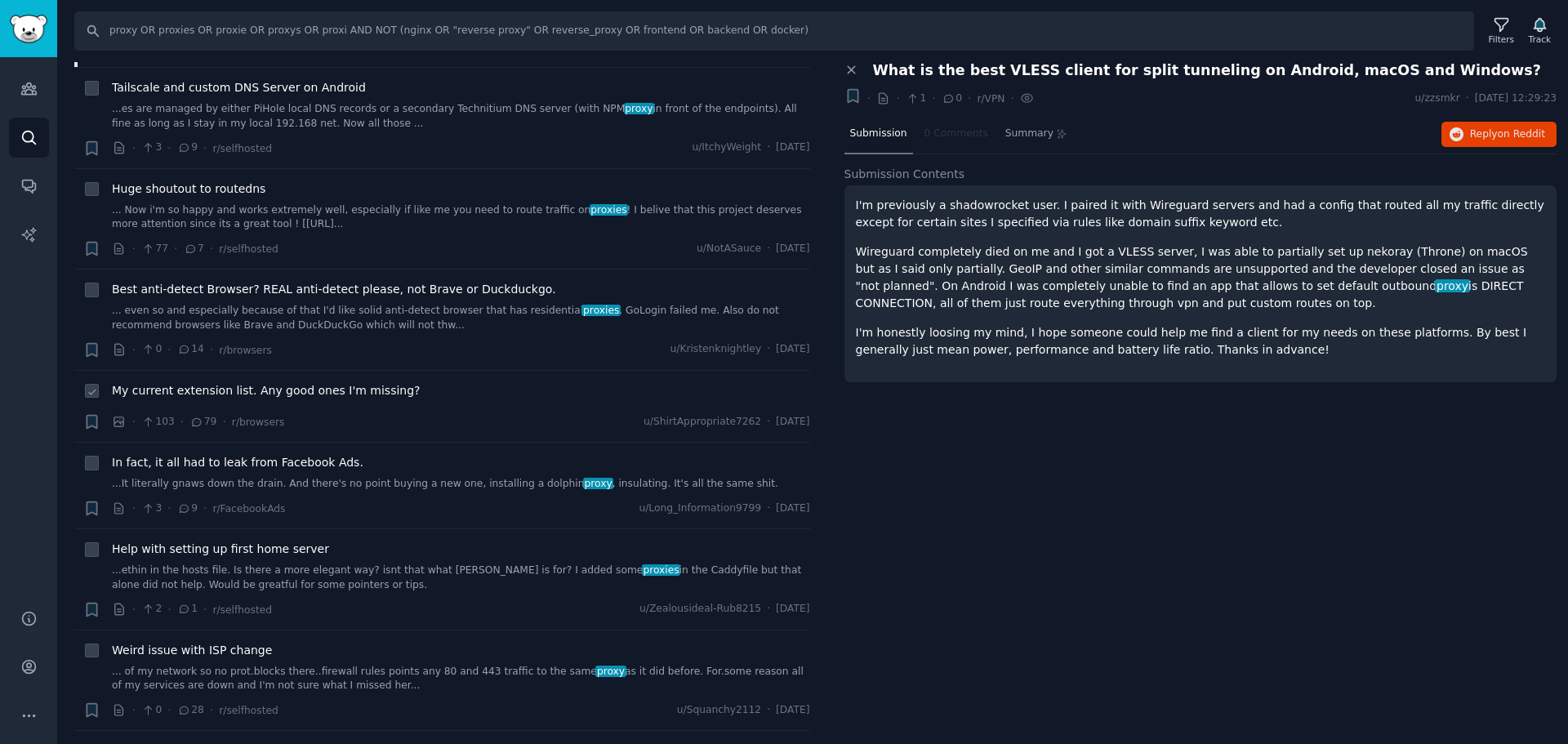
click at [383, 382] on span "My current extension list. Any good ones I'm missing?" at bounding box center [266, 390] width 309 height 17
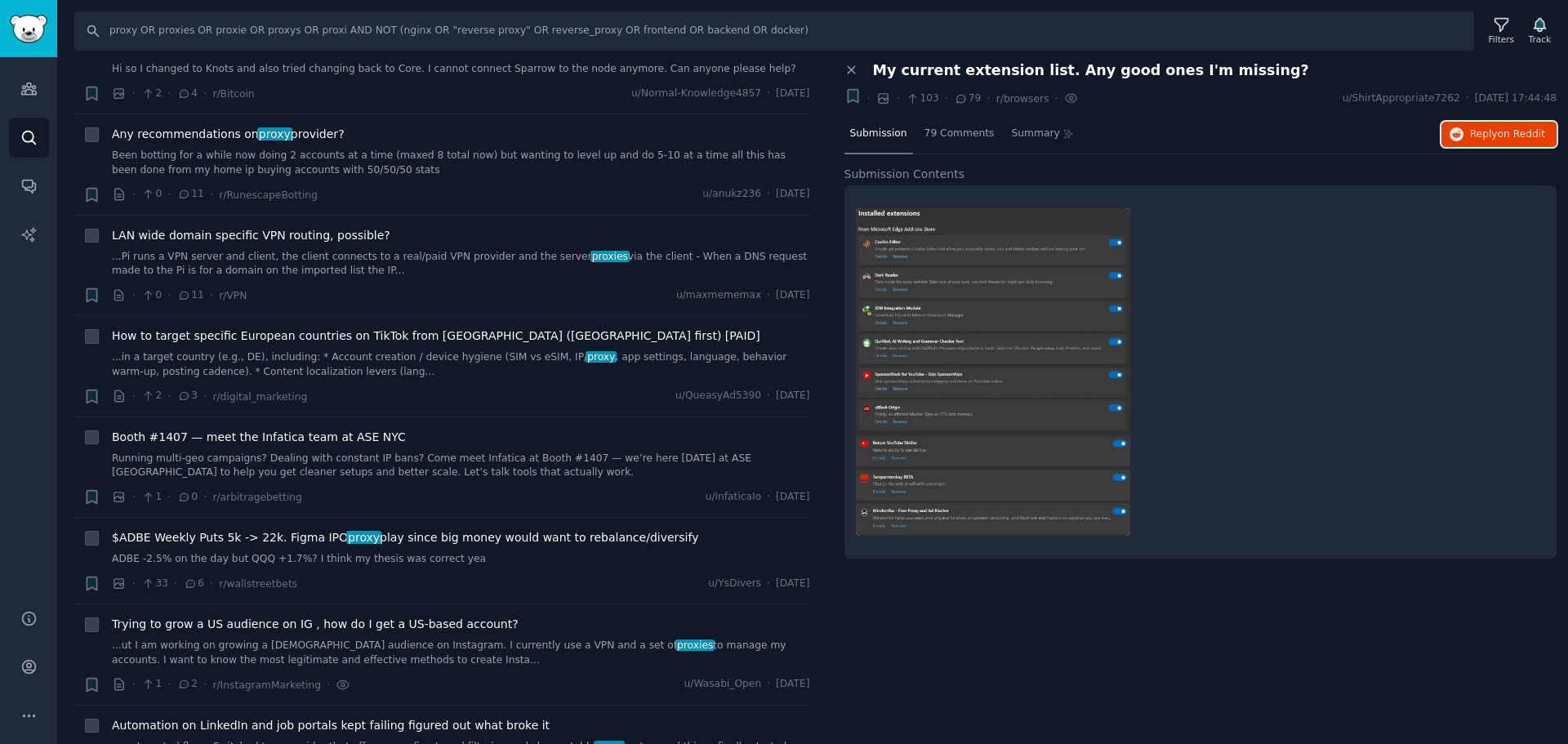
scroll to position [5882, 0]
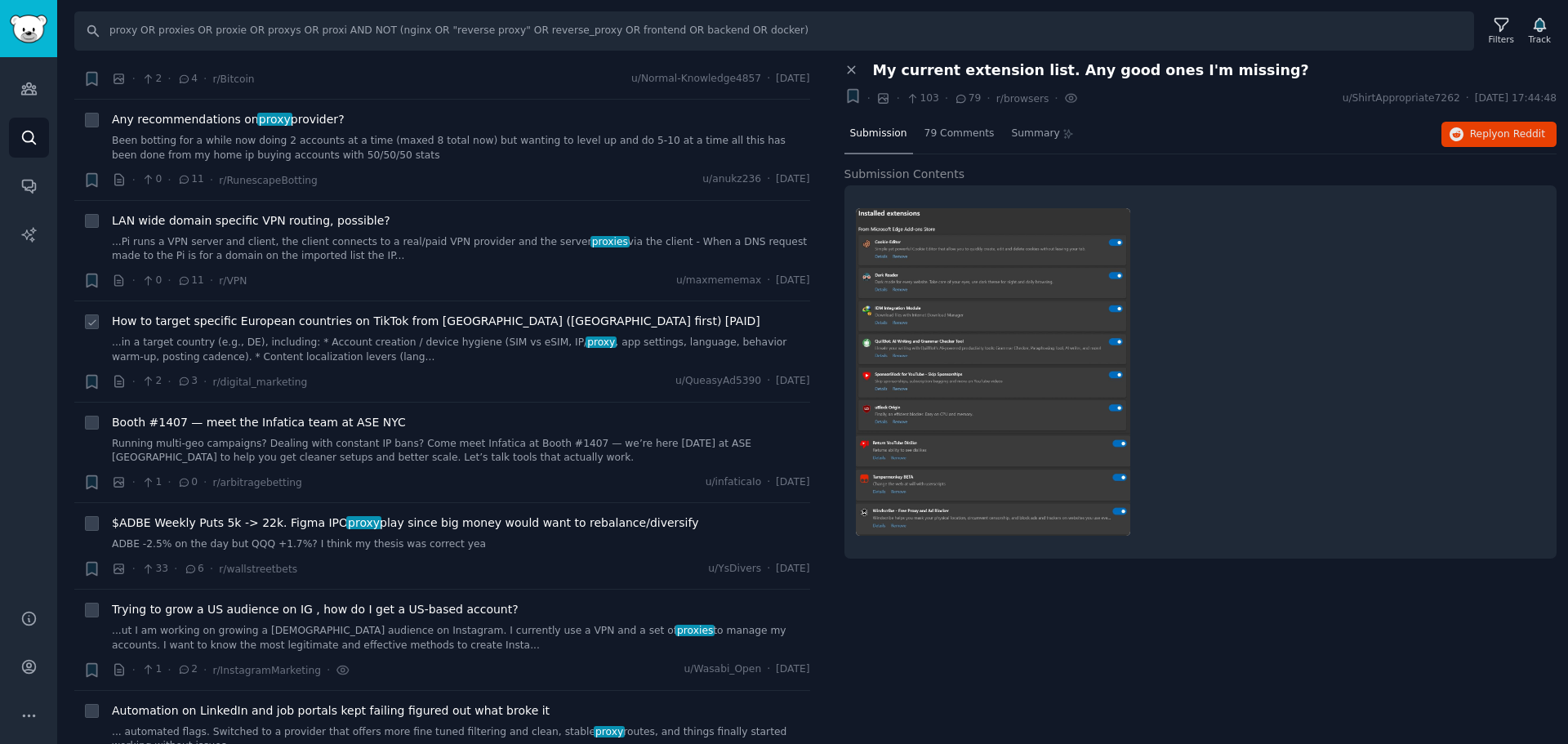
click at [390, 373] on div "· 2 · 3 · r/digital_marketing u/QueasyAd5390 · Tue 05.08.2025" at bounding box center [461, 381] width 698 height 17
click at [392, 335] on link "...in a target country (e.g., DE), including: * Account creation / device hygie…" at bounding box center [461, 349] width 698 height 29
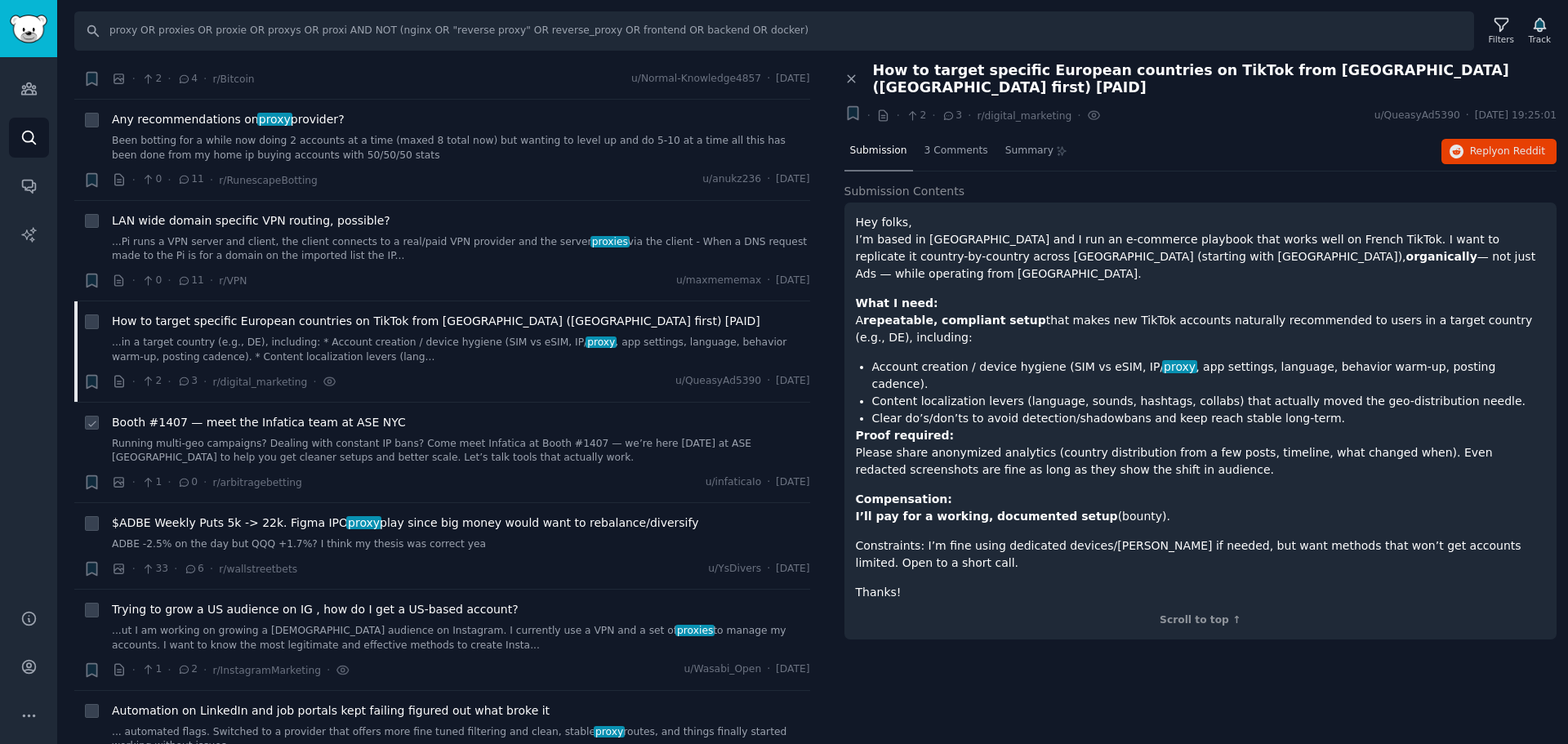
click at [372, 437] on link "Running multi-geo campaigns? Dealing with constant IP bans? Come meet Infatica …" at bounding box center [461, 451] width 698 height 29
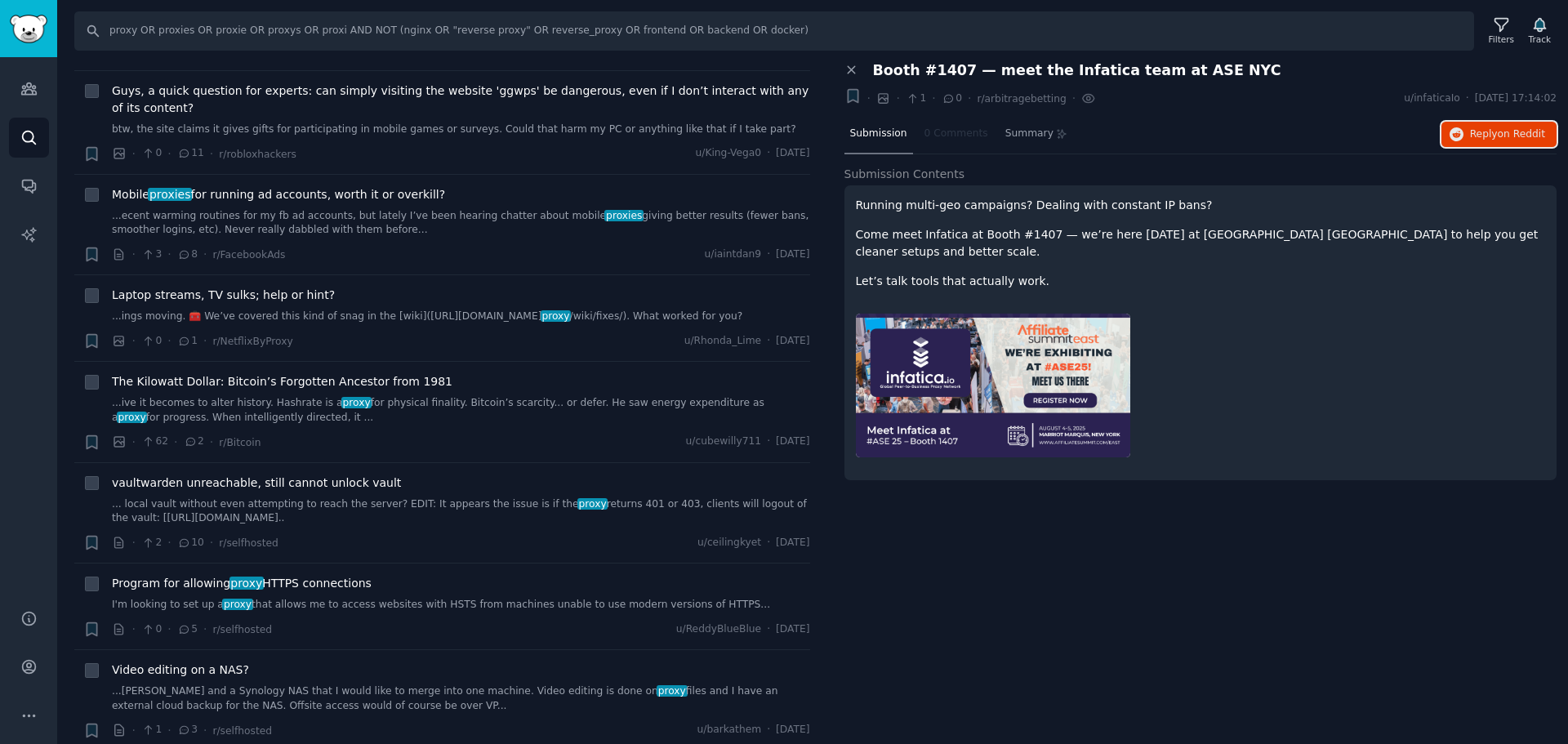
scroll to position [7924, 0]
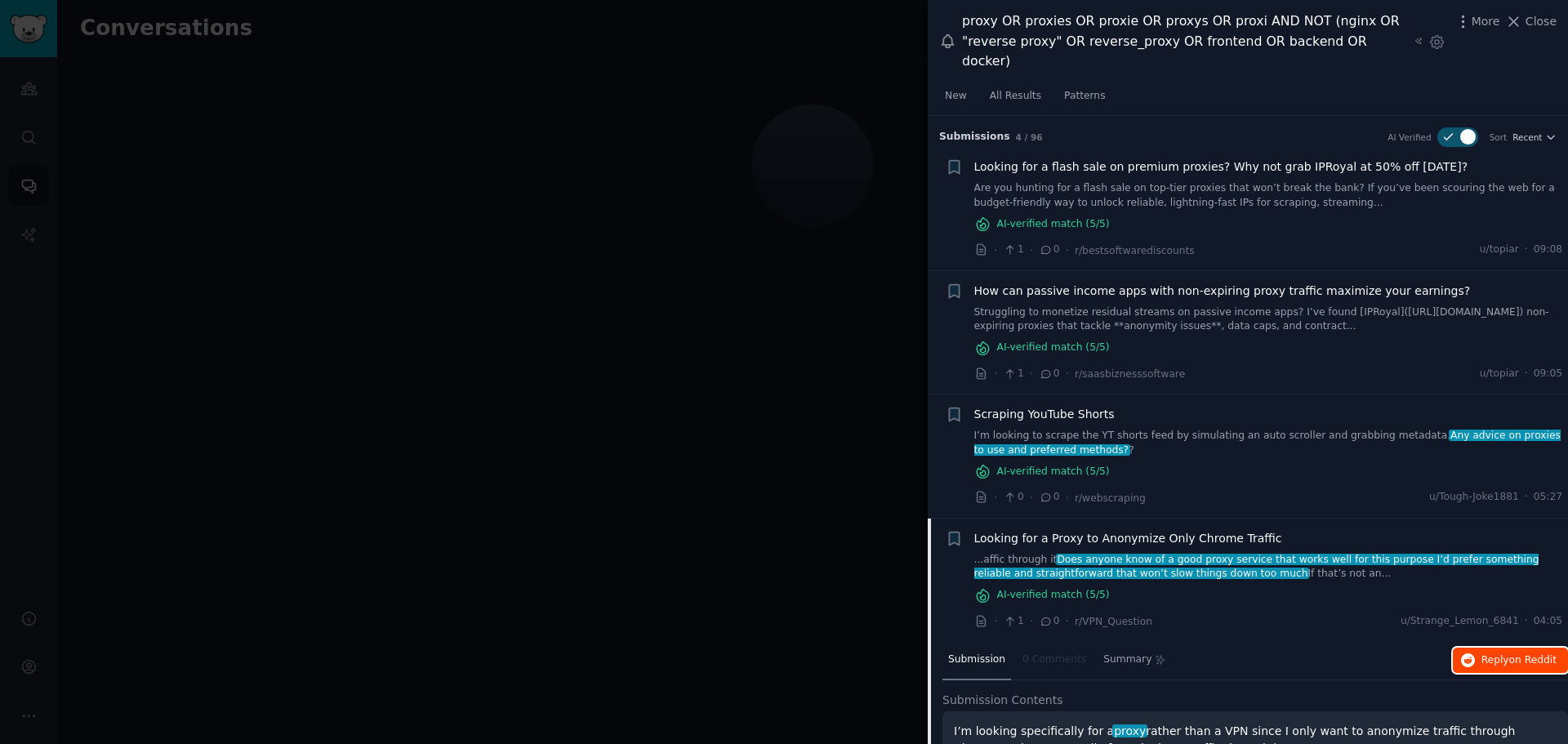
click at [1495, 648] on button "Reply on Reddit" at bounding box center [1511, 661] width 115 height 26
